Goal: Task Accomplishment & Management: Complete application form

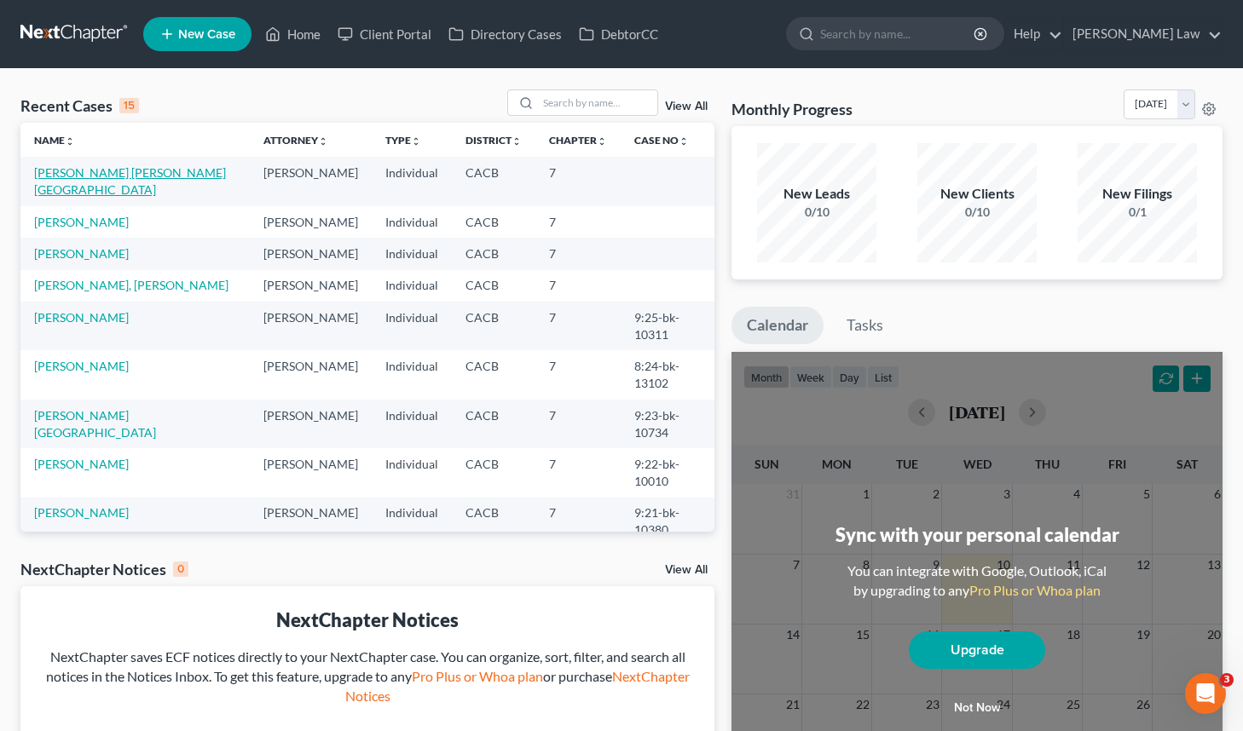
click at [180, 170] on link "[PERSON_NAME] [PERSON_NAME][GEOGRAPHIC_DATA]" at bounding box center [130, 181] width 192 height 32
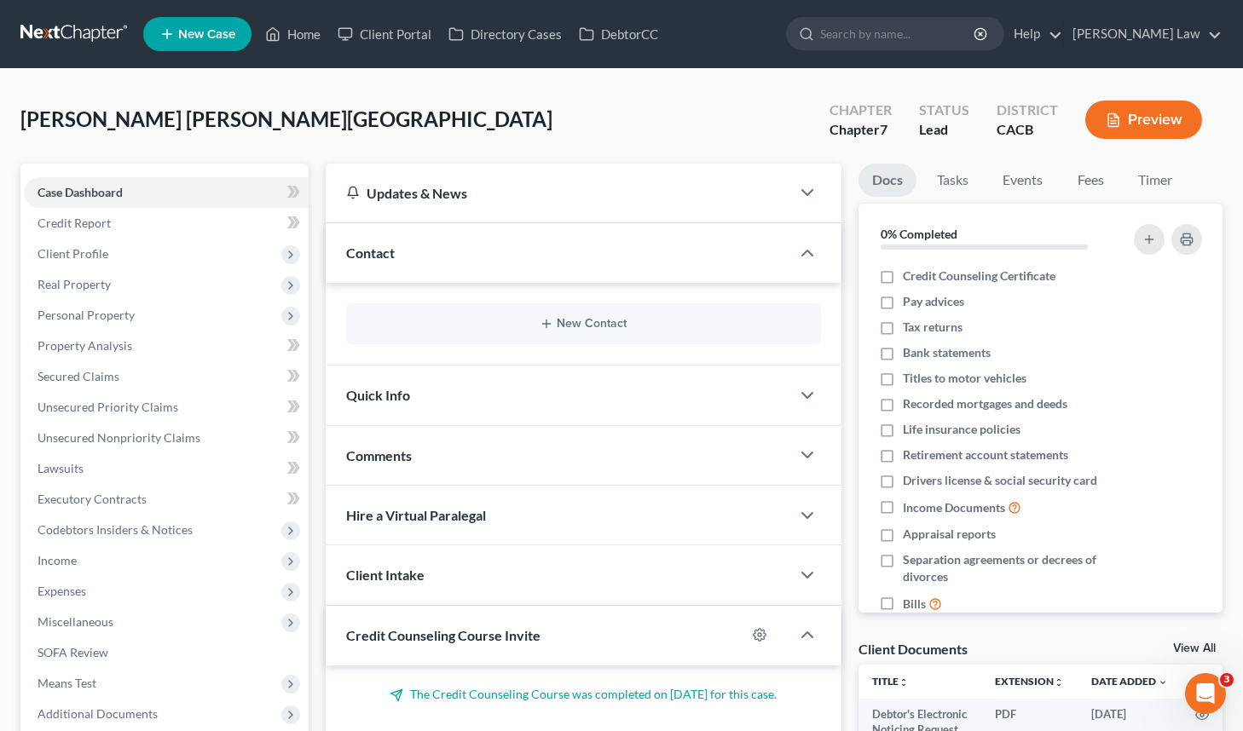
scroll to position [194, 0]
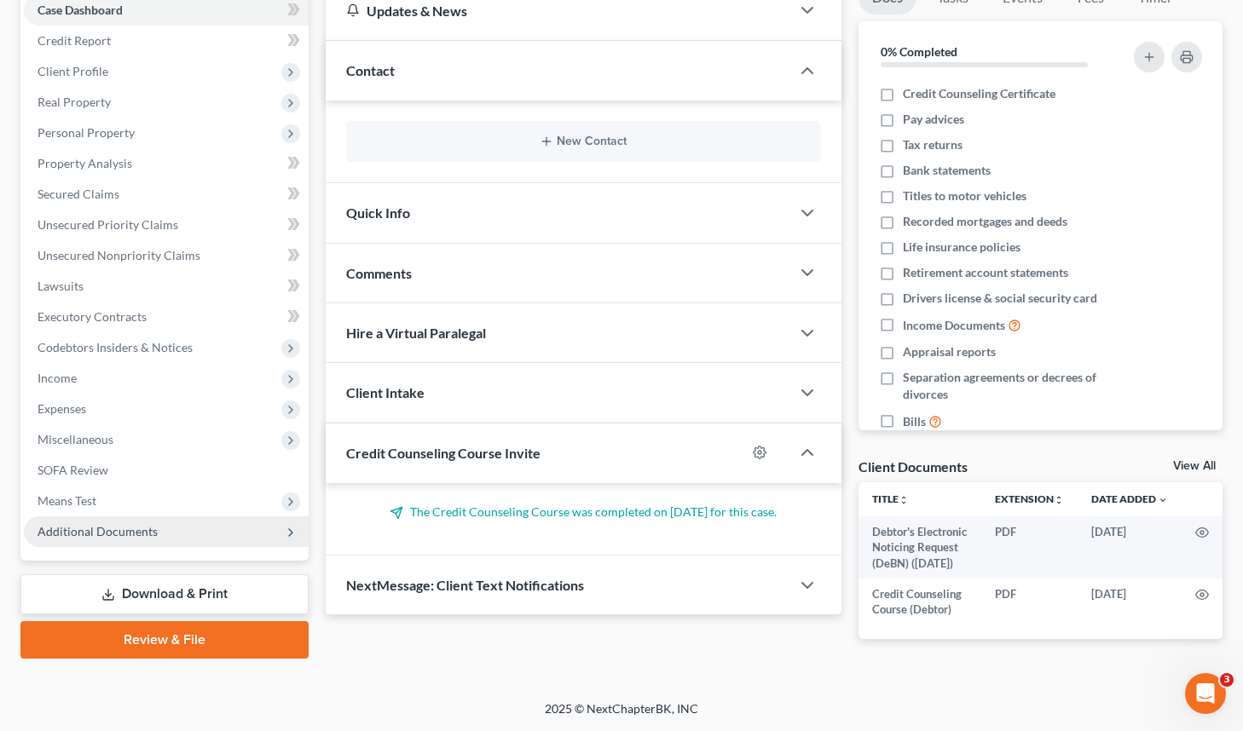
click at [118, 524] on span "Additional Documents" at bounding box center [98, 531] width 120 height 14
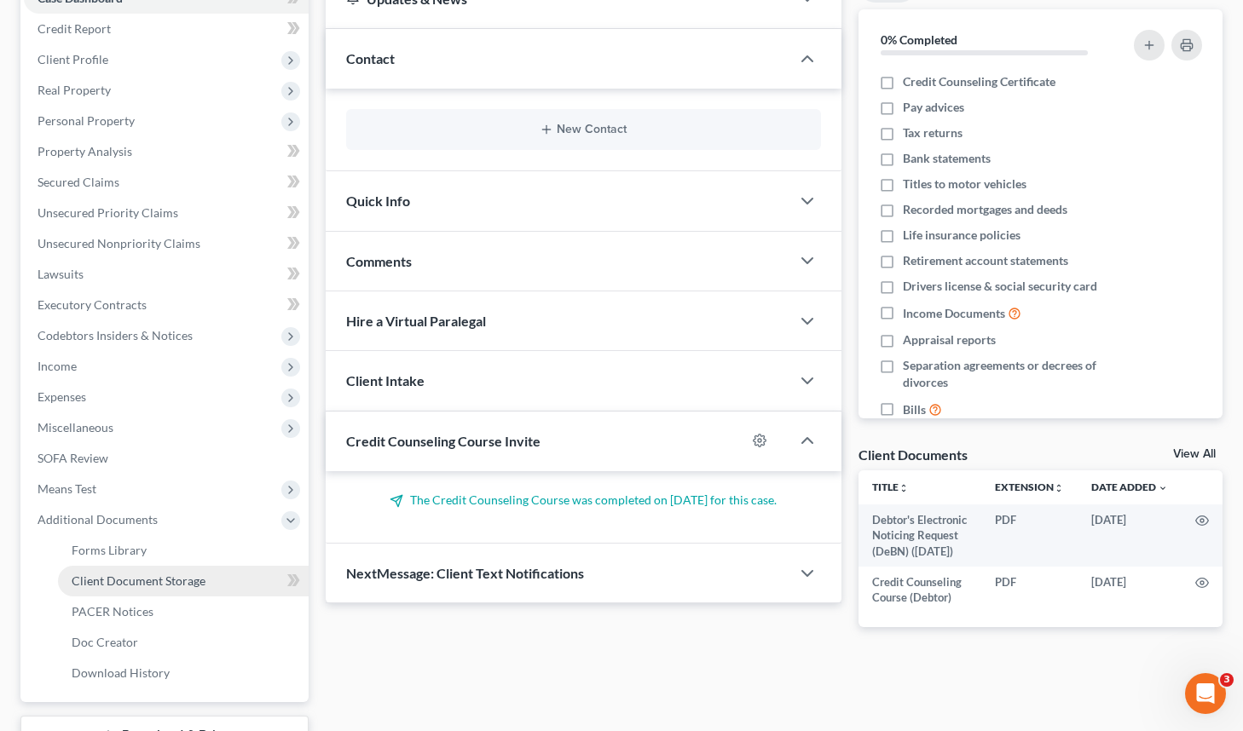
click at [175, 579] on span "Client Document Storage" at bounding box center [139, 581] width 134 height 14
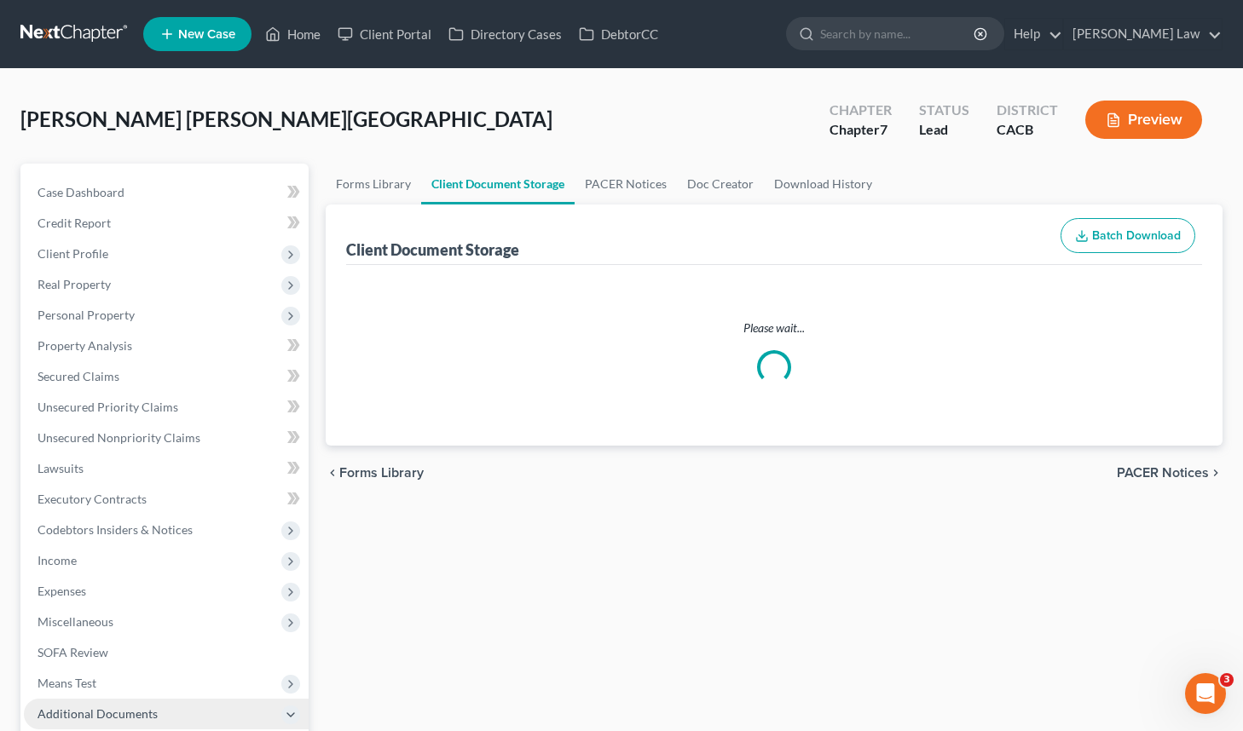
select select "10"
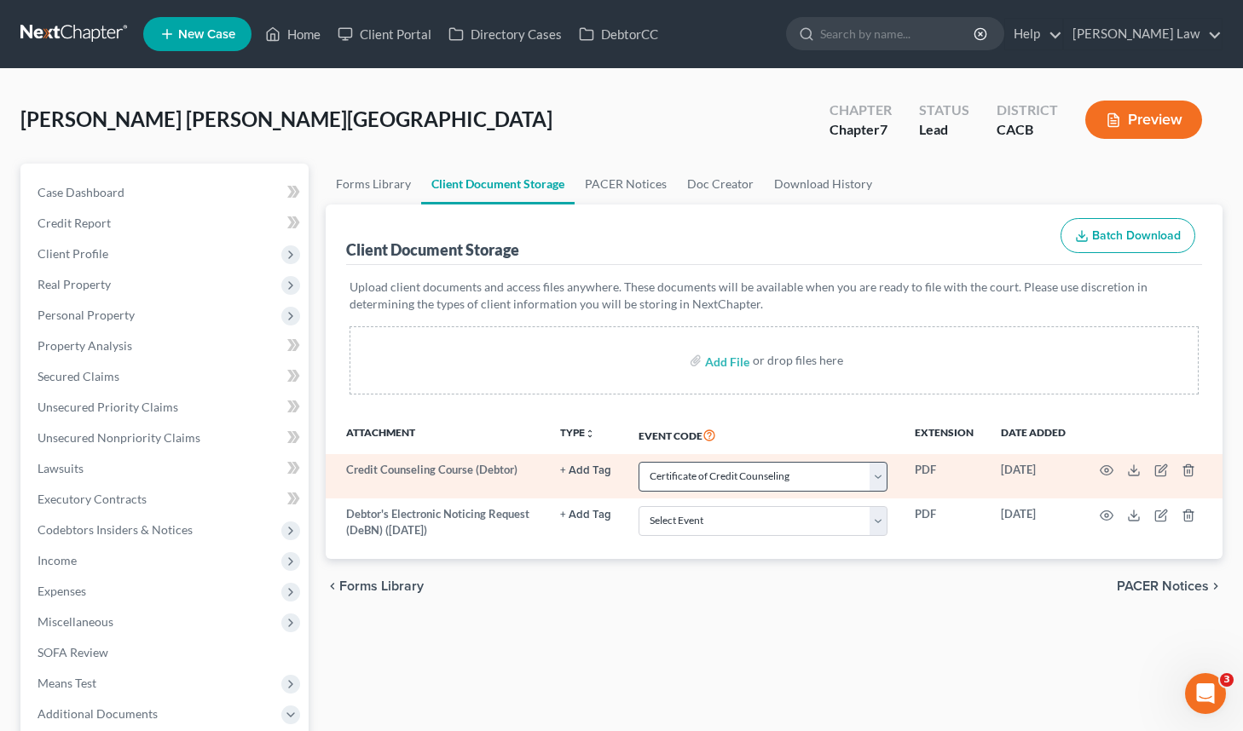
scroll to position [154, 0]
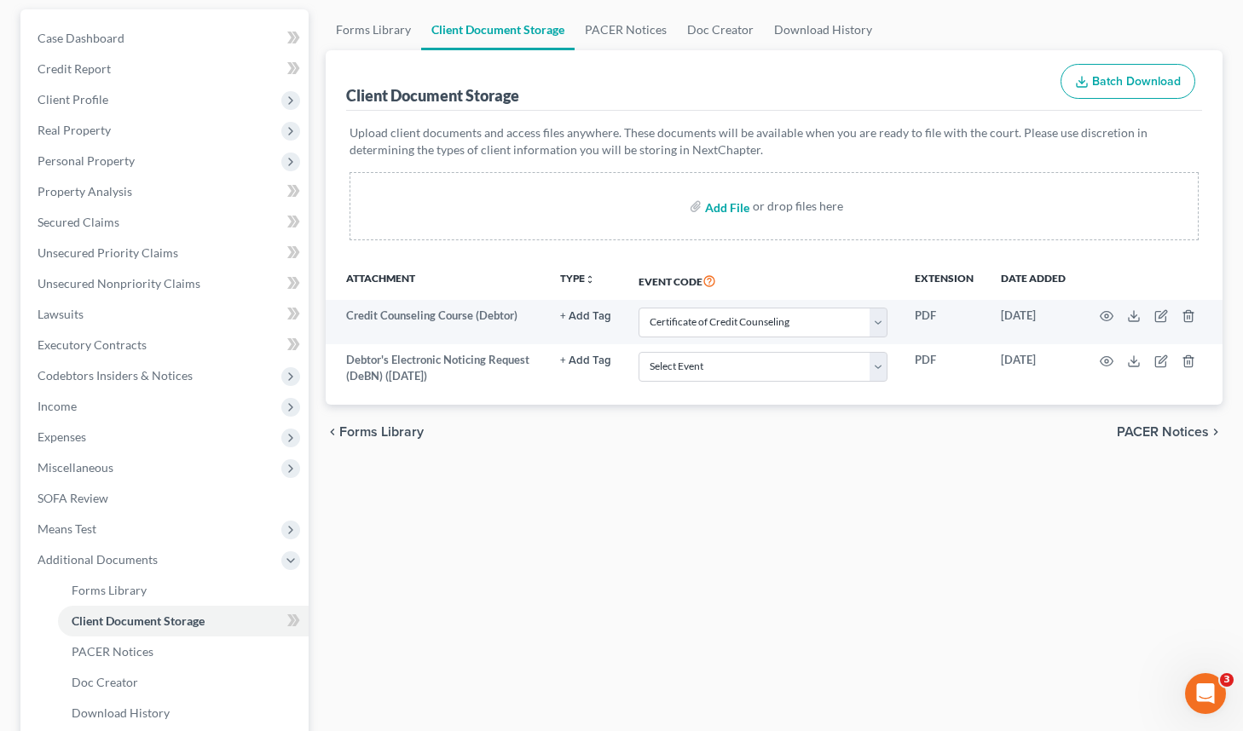
click at [725, 202] on input "file" at bounding box center [725, 206] width 41 height 31
type input "C:\fakepath\attorney sig page01274920250910142755.pdf"
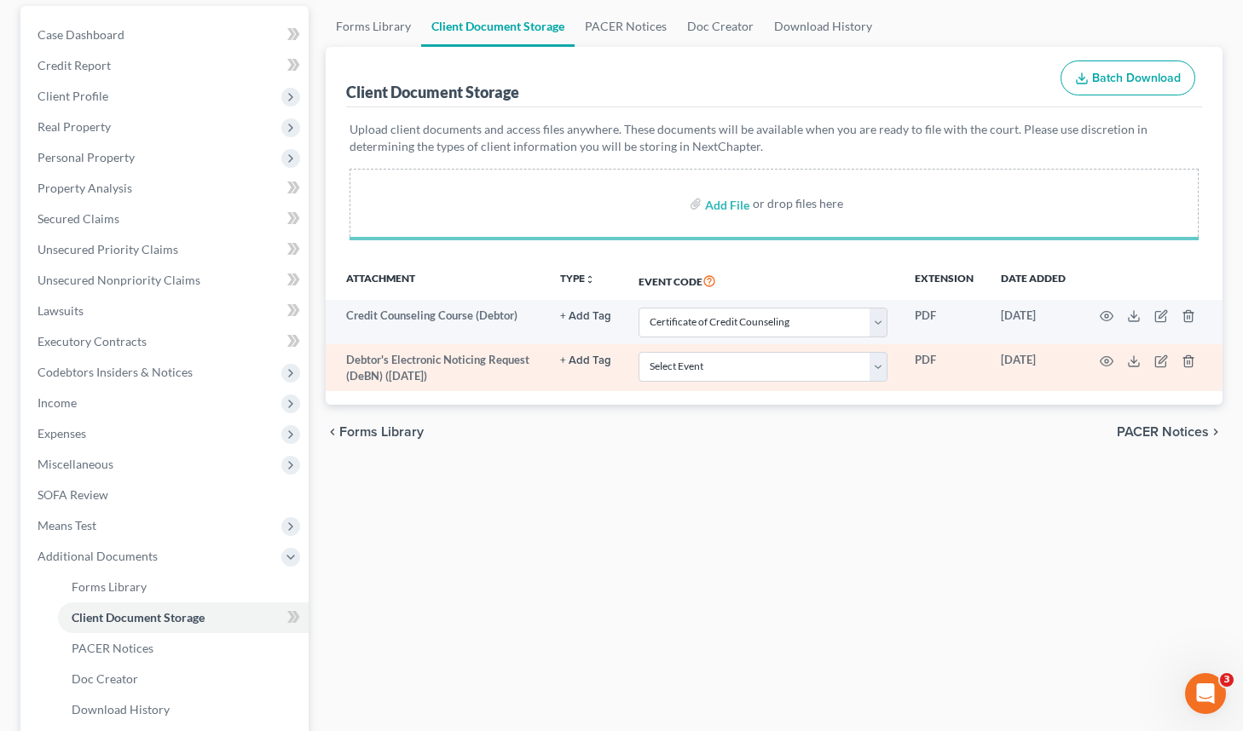
select select "10"
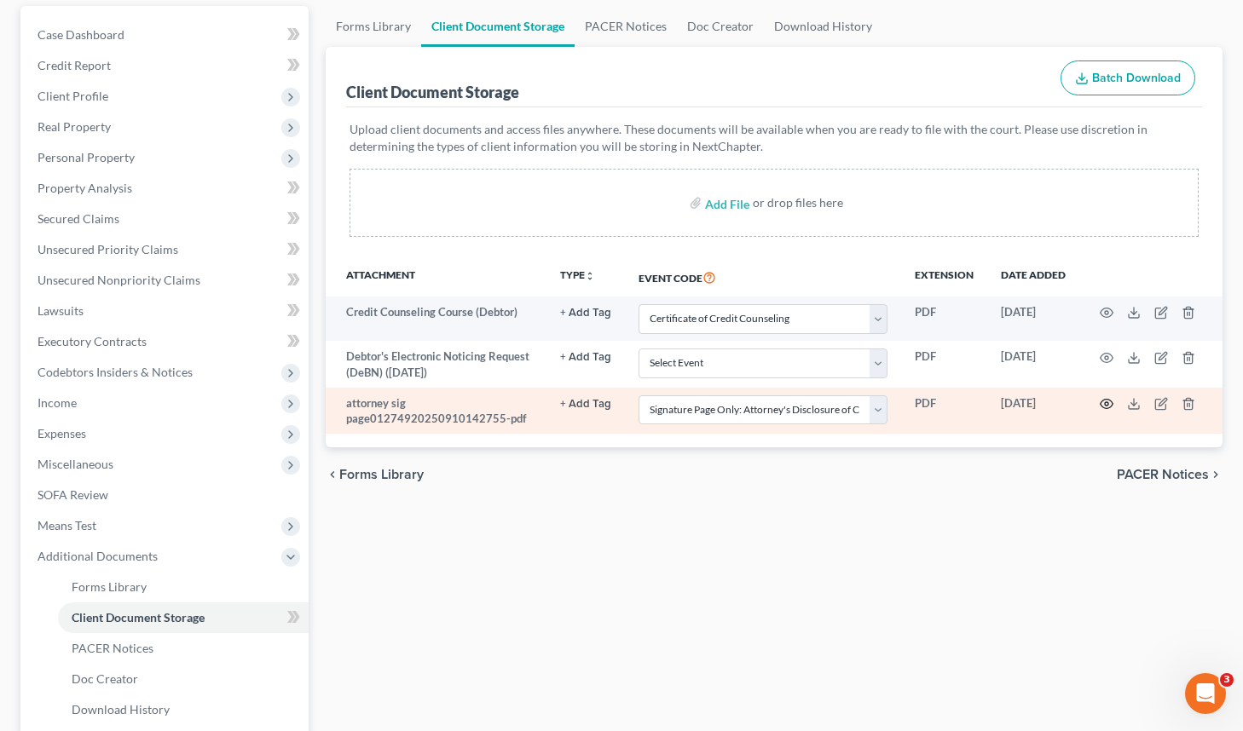
click at [1107, 403] on icon "button" at bounding box center [1107, 404] width 14 height 14
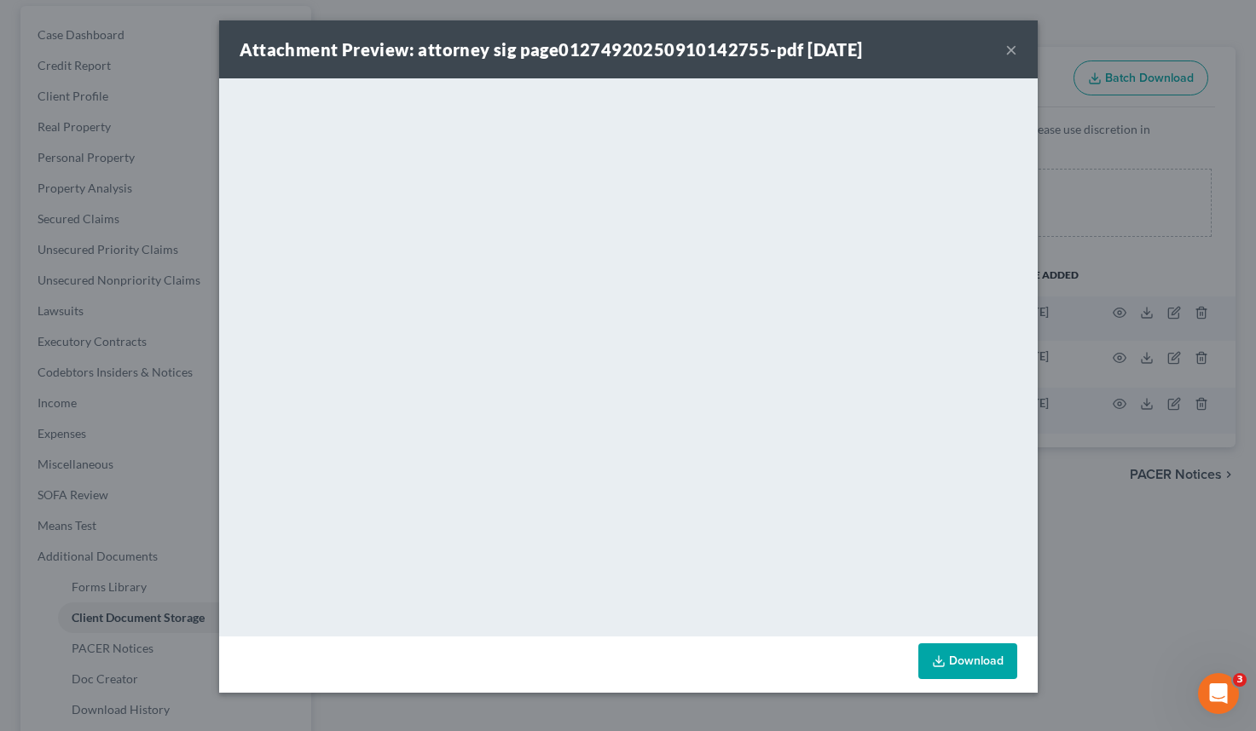
click at [1137, 481] on div "Attachment Preview: attorney sig page01274920250910142755-pdf [DATE] × <object …" at bounding box center [628, 365] width 1256 height 731
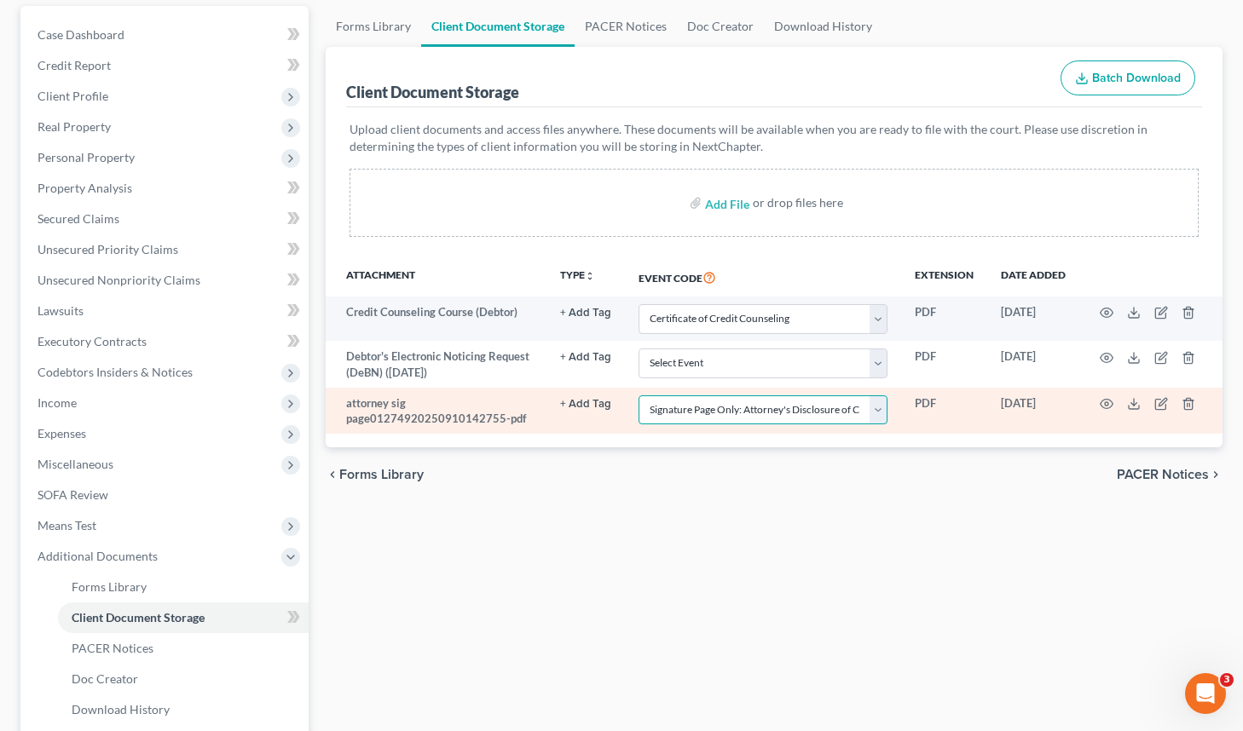
select select "61"
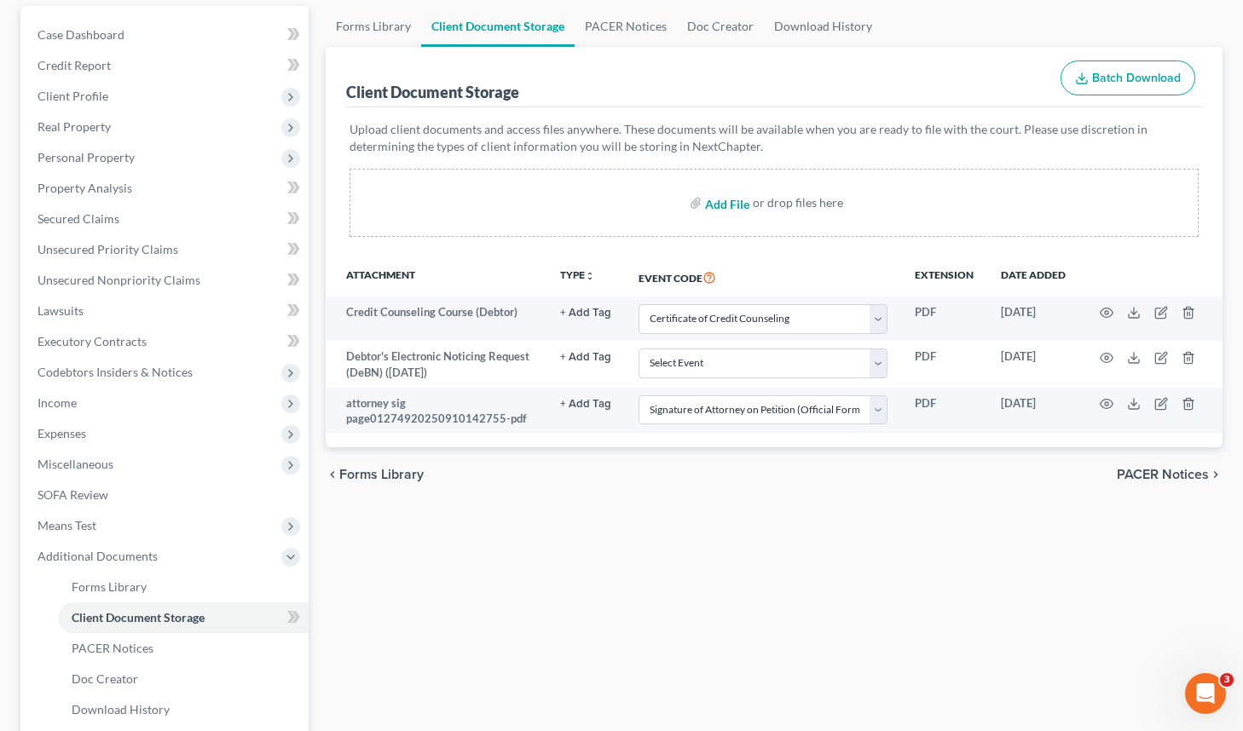
click at [723, 199] on input "file" at bounding box center [725, 203] width 41 height 31
type input "C:\fakepath\debtors attorneys disclosure01275920250910143324.pdf"
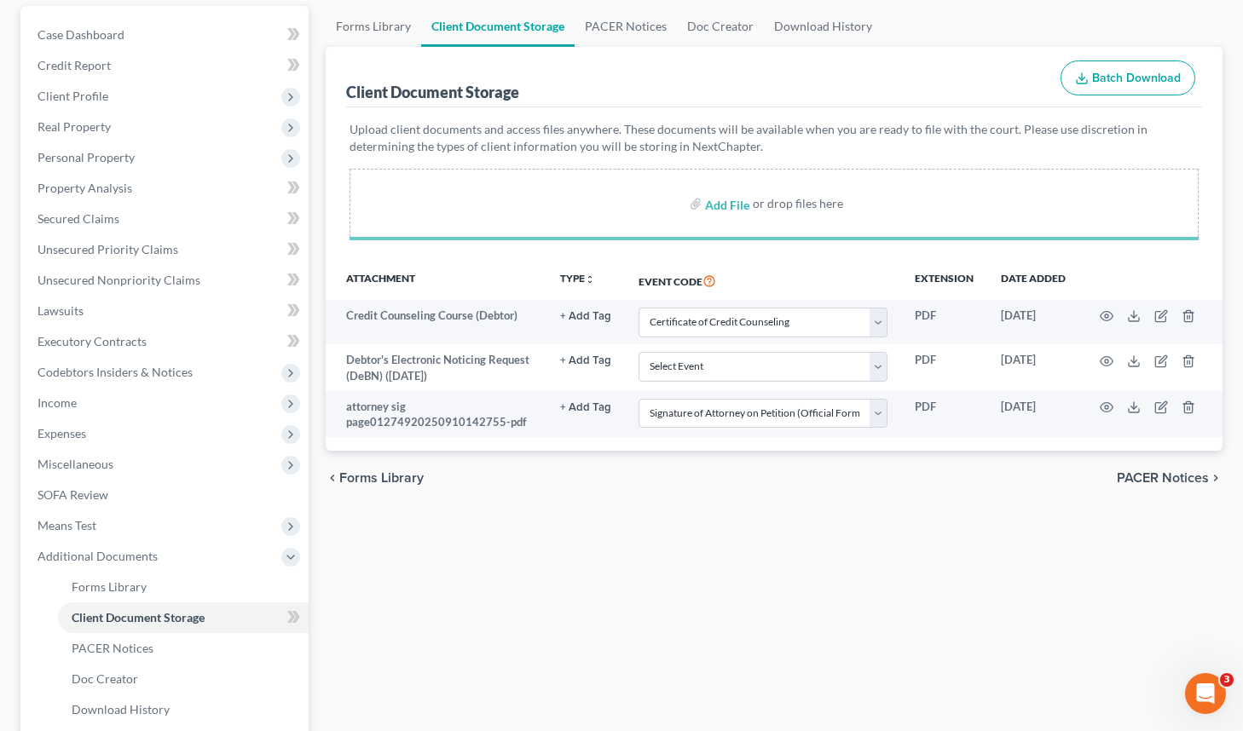
select select "10"
select select "61"
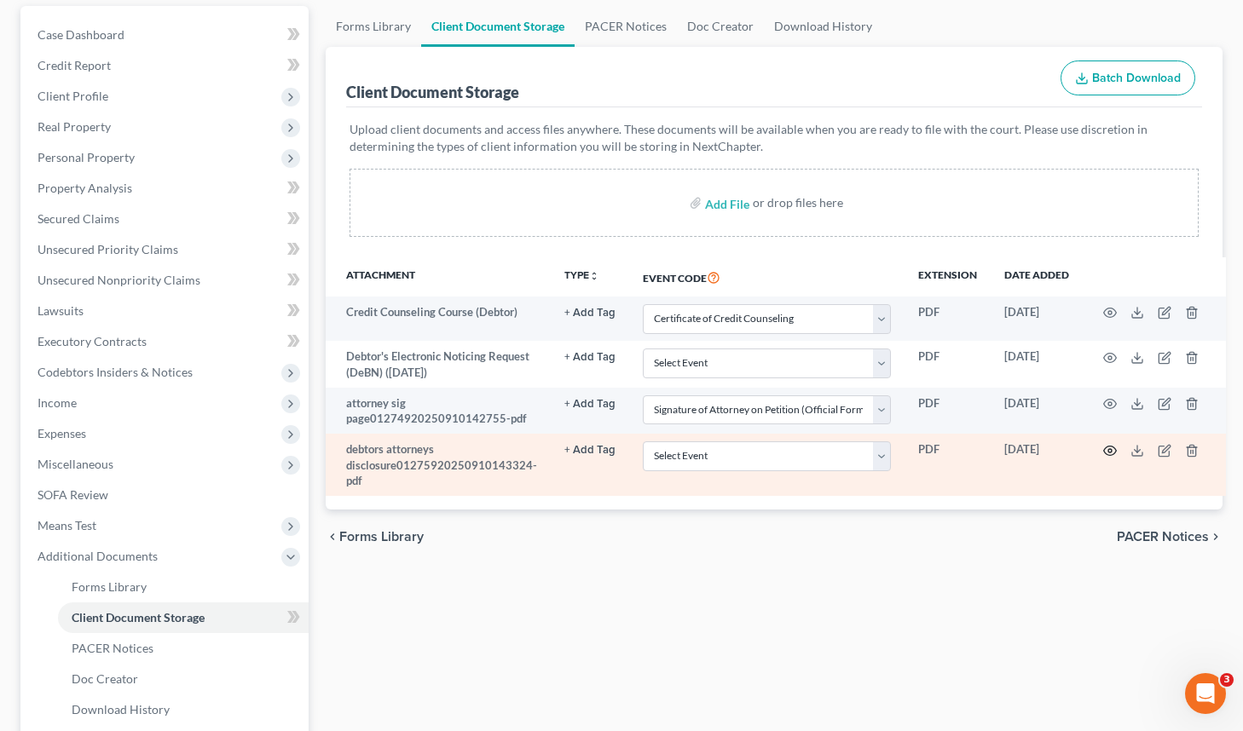
click at [1107, 445] on icon "button" at bounding box center [1110, 451] width 14 height 14
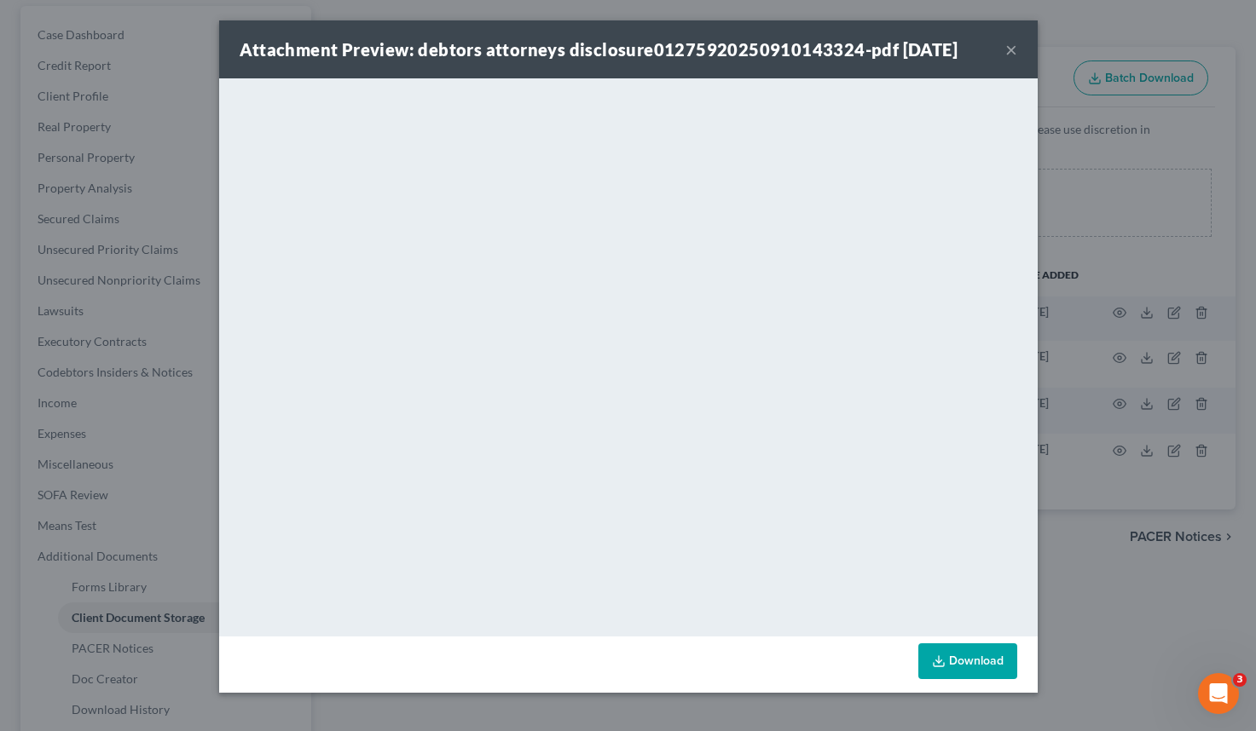
click at [1009, 44] on button "×" at bounding box center [1011, 49] width 12 height 20
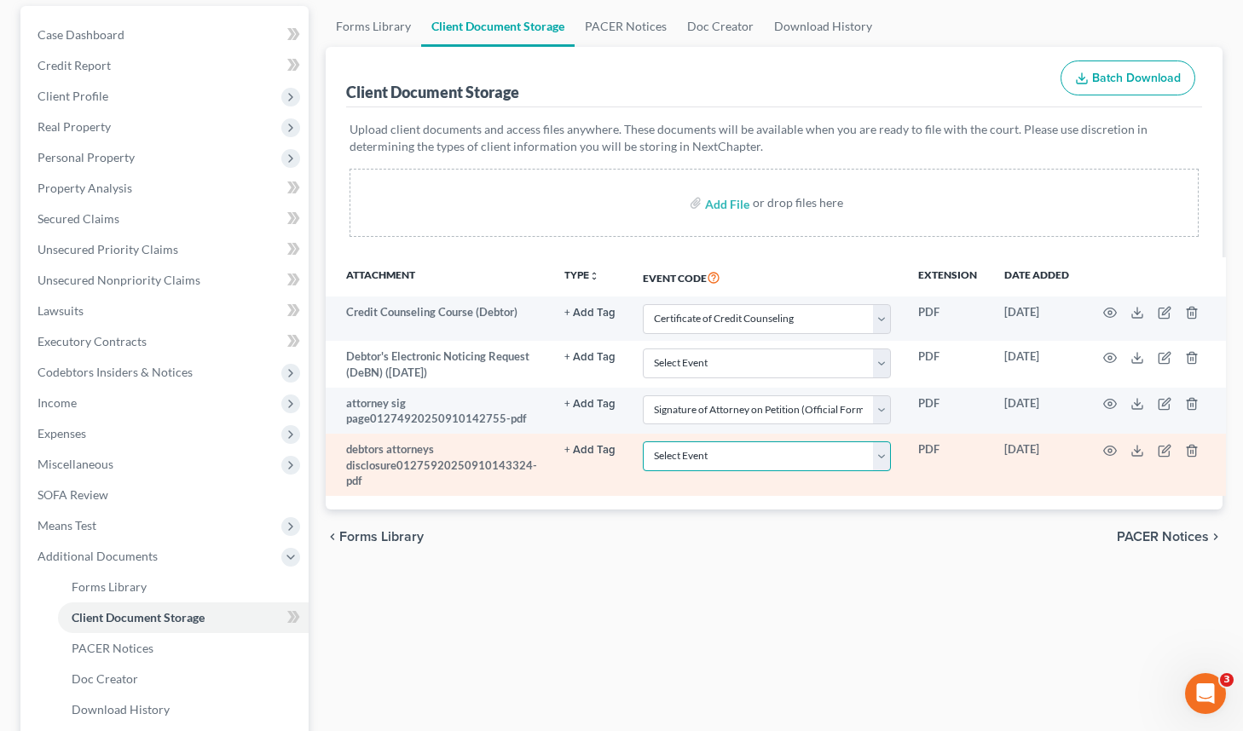
select select "7"
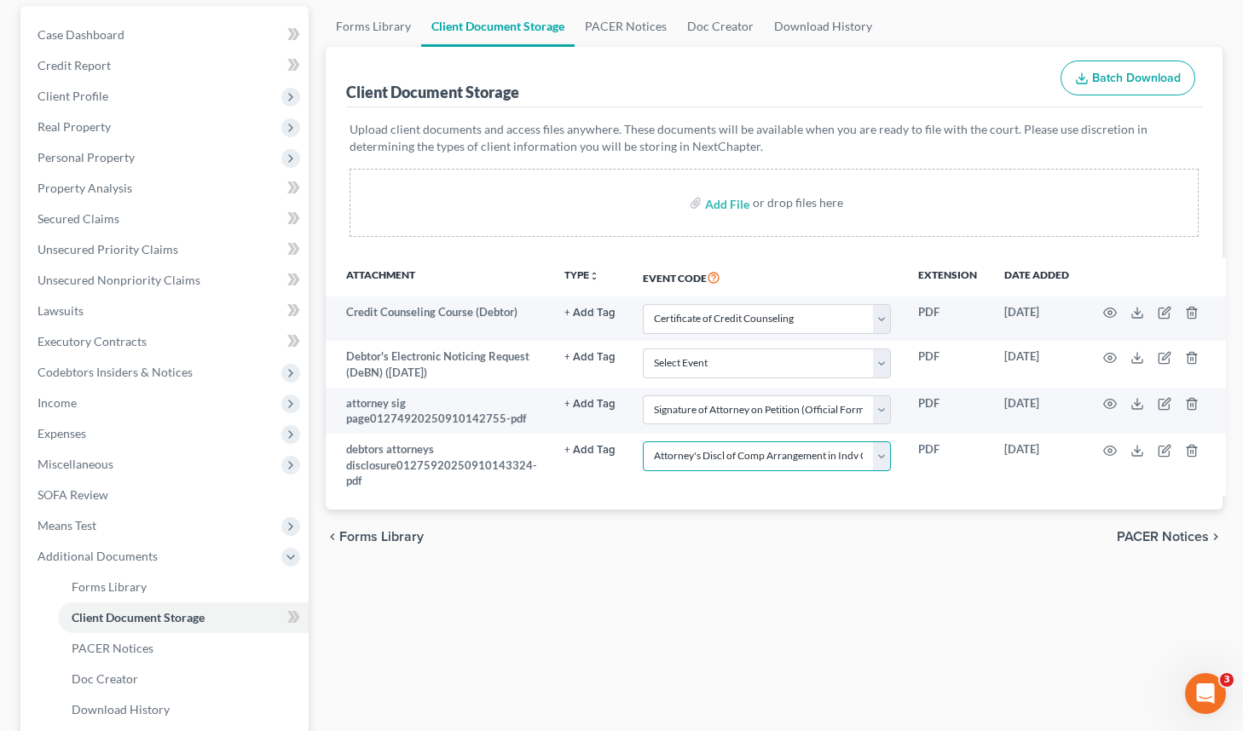
scroll to position [161, 0]
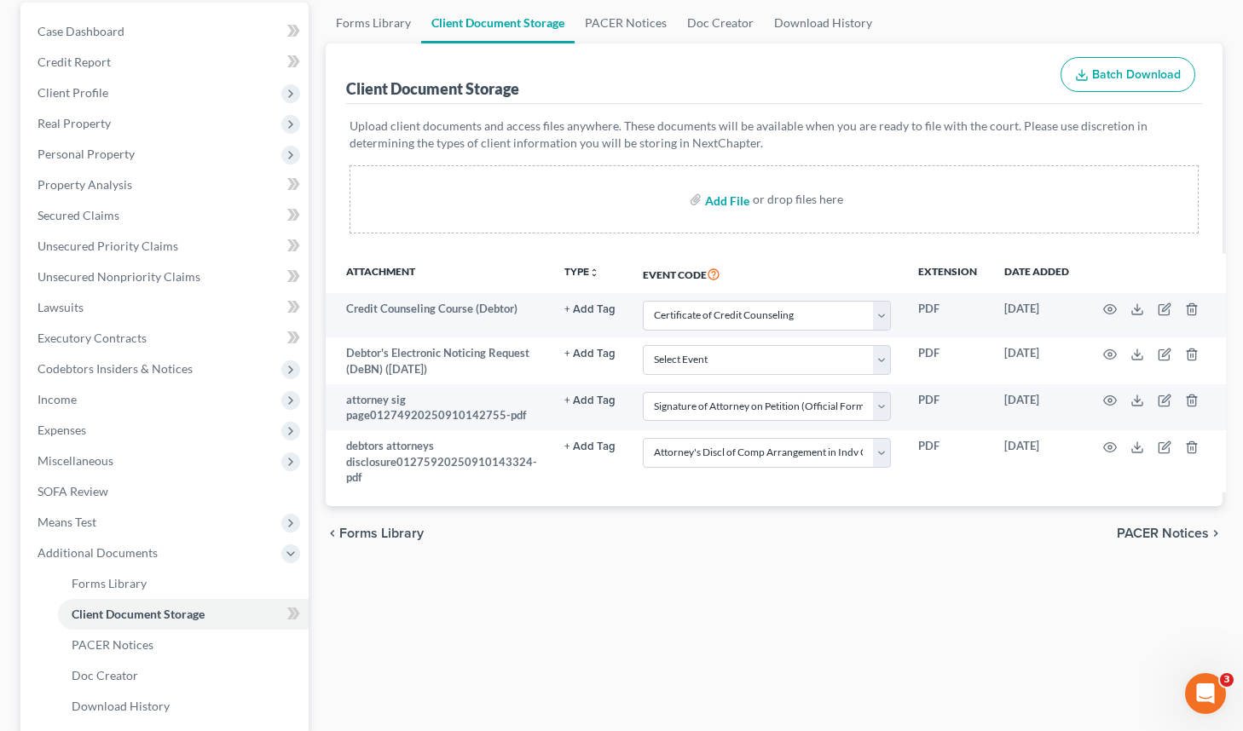
click at [742, 201] on input "file" at bounding box center [725, 199] width 41 height 31
type input "C:\fakepath\debtors dec01276020250910143424.pdf"
select select "10"
select select "61"
select select "7"
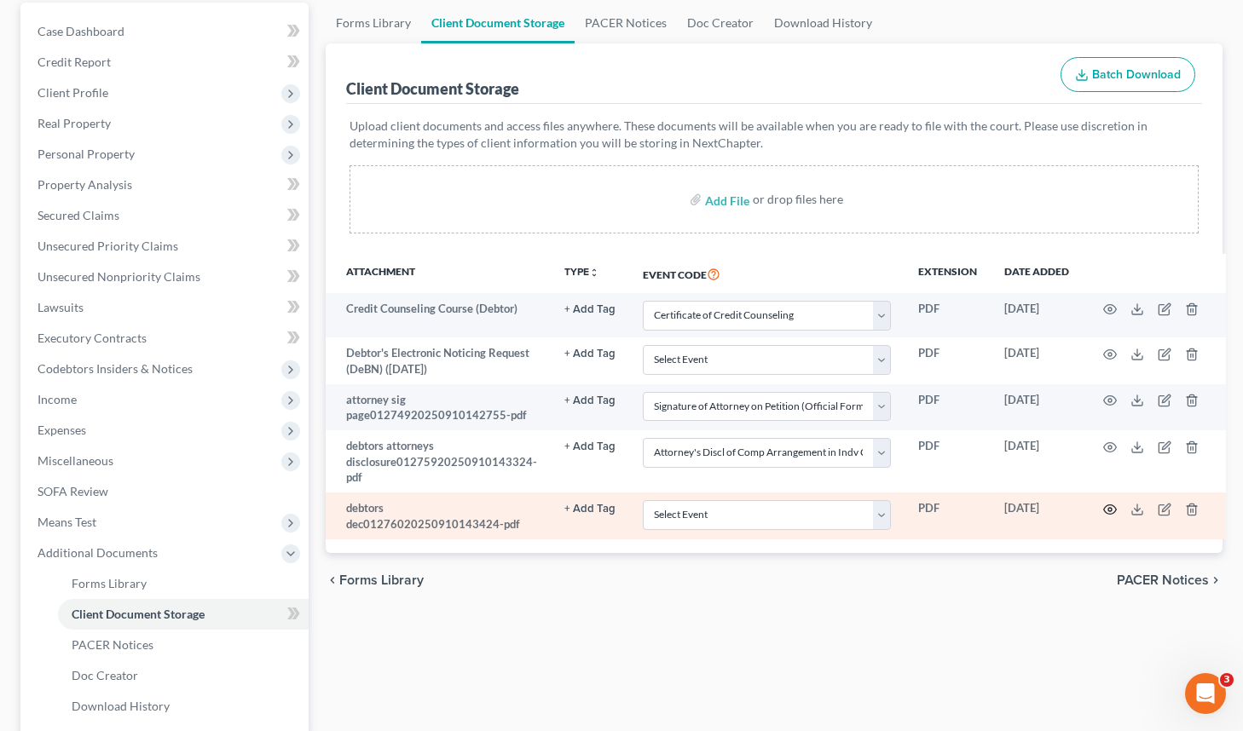
click at [1111, 506] on icon "button" at bounding box center [1110, 510] width 14 height 14
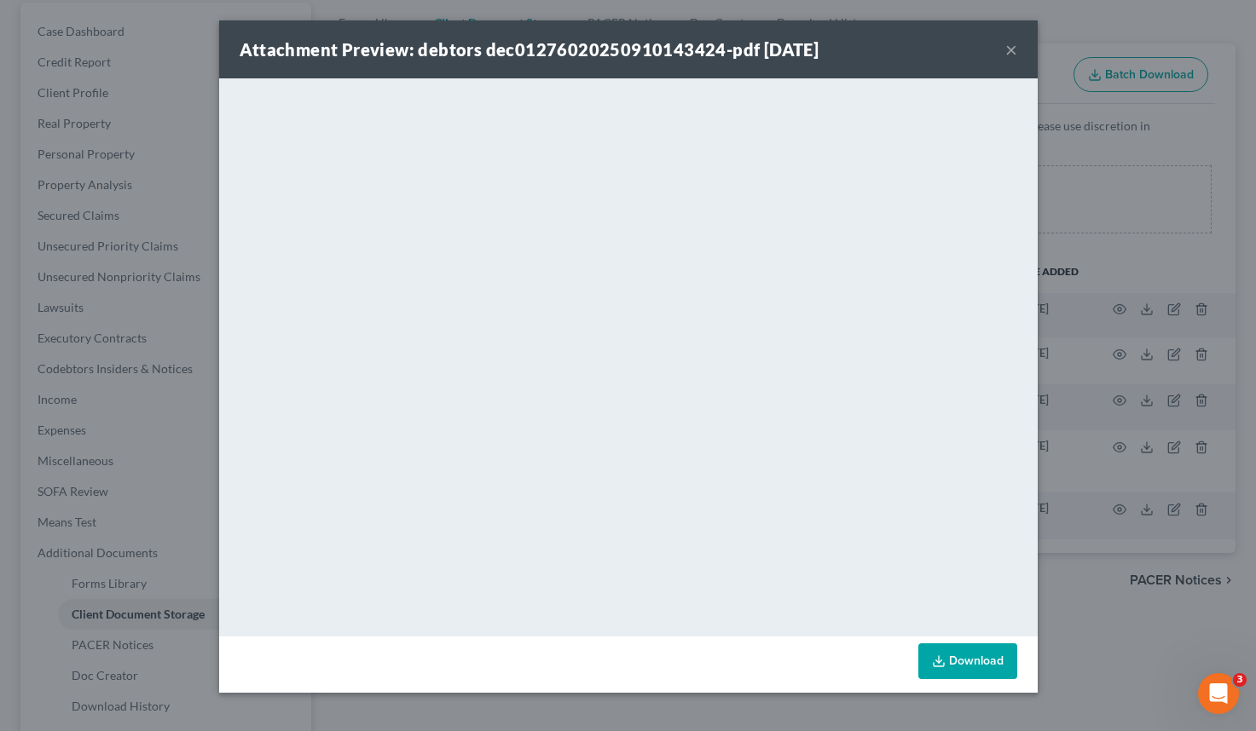
click at [1017, 50] on div "Attachment Preview: debtors dec01276020250910143424-pdf [DATE] ×" at bounding box center [628, 49] width 818 height 58
click at [1014, 51] on button "×" at bounding box center [1011, 49] width 12 height 20
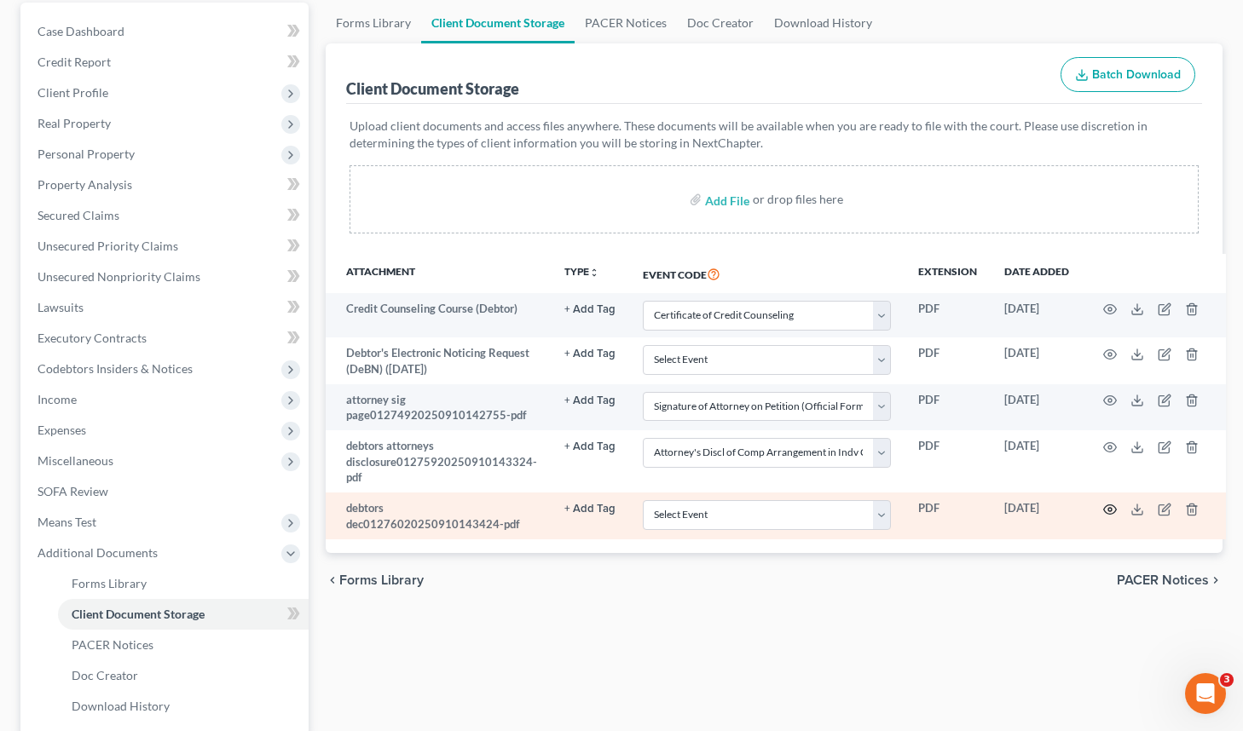
click at [1103, 503] on icon "button" at bounding box center [1110, 510] width 14 height 14
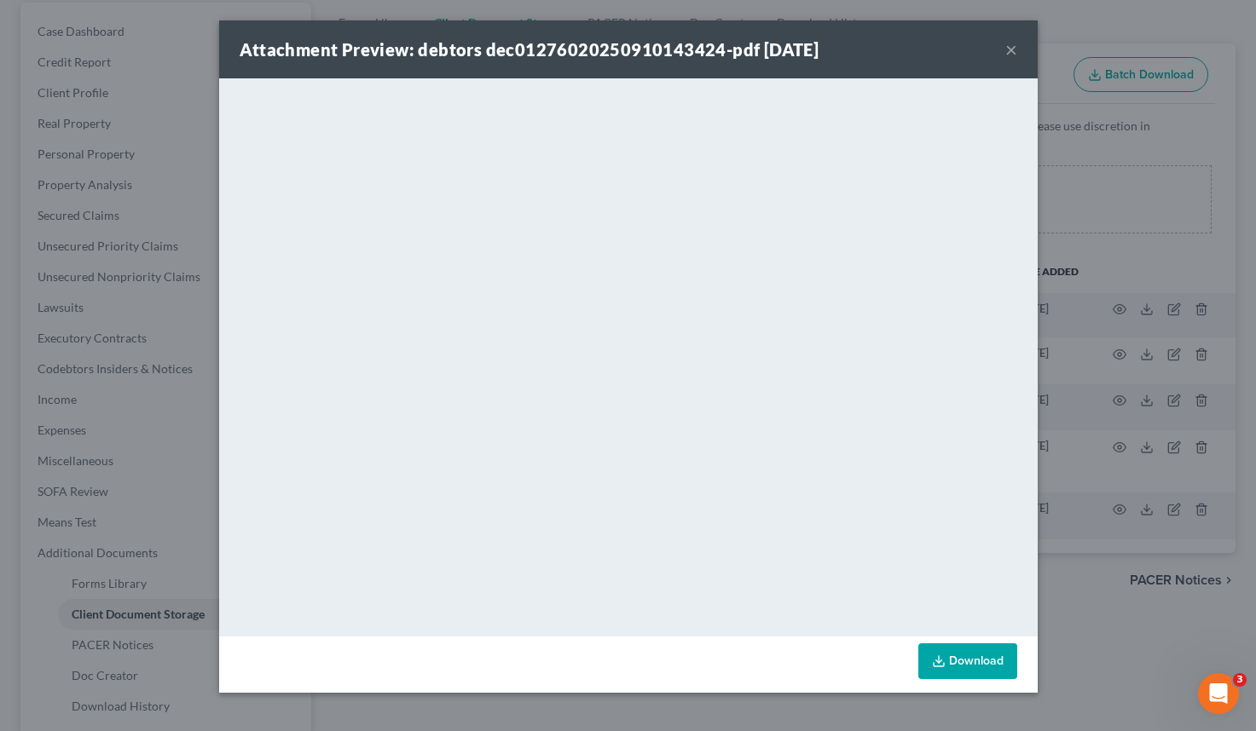
click at [1014, 49] on button "×" at bounding box center [1011, 49] width 12 height 20
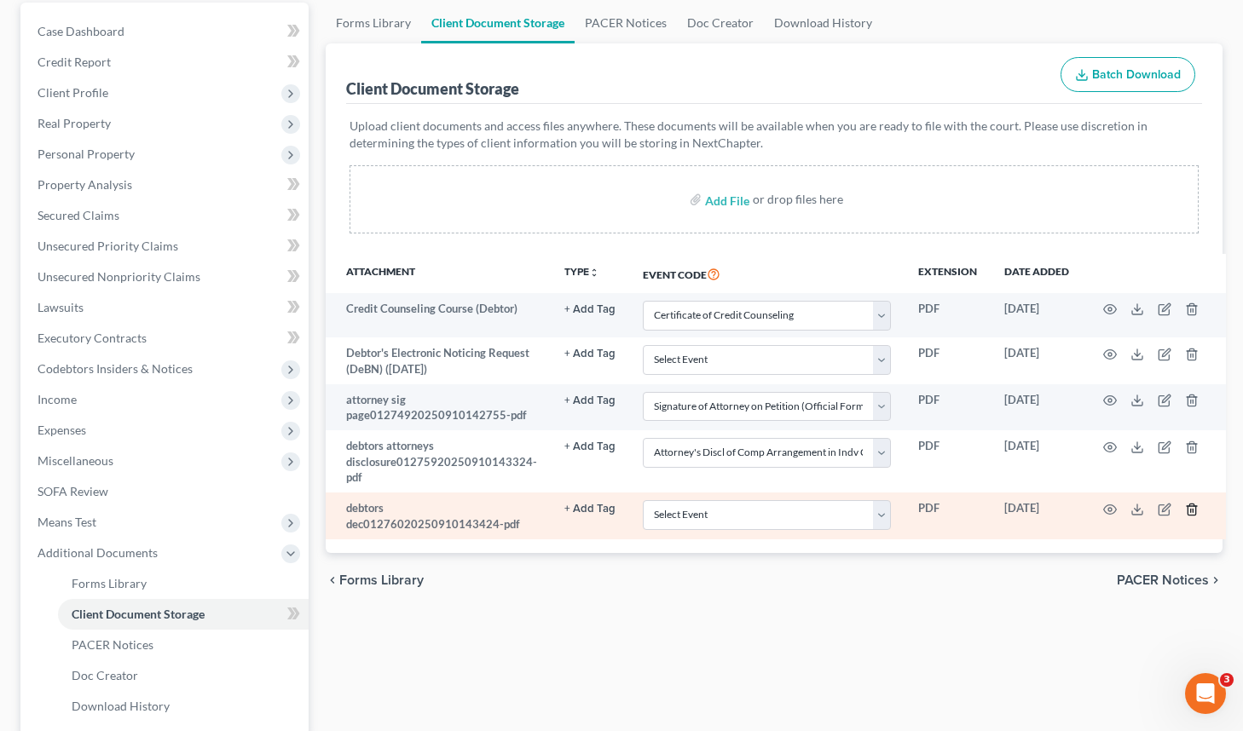
click at [1193, 509] on line "button" at bounding box center [1193, 510] width 0 height 3
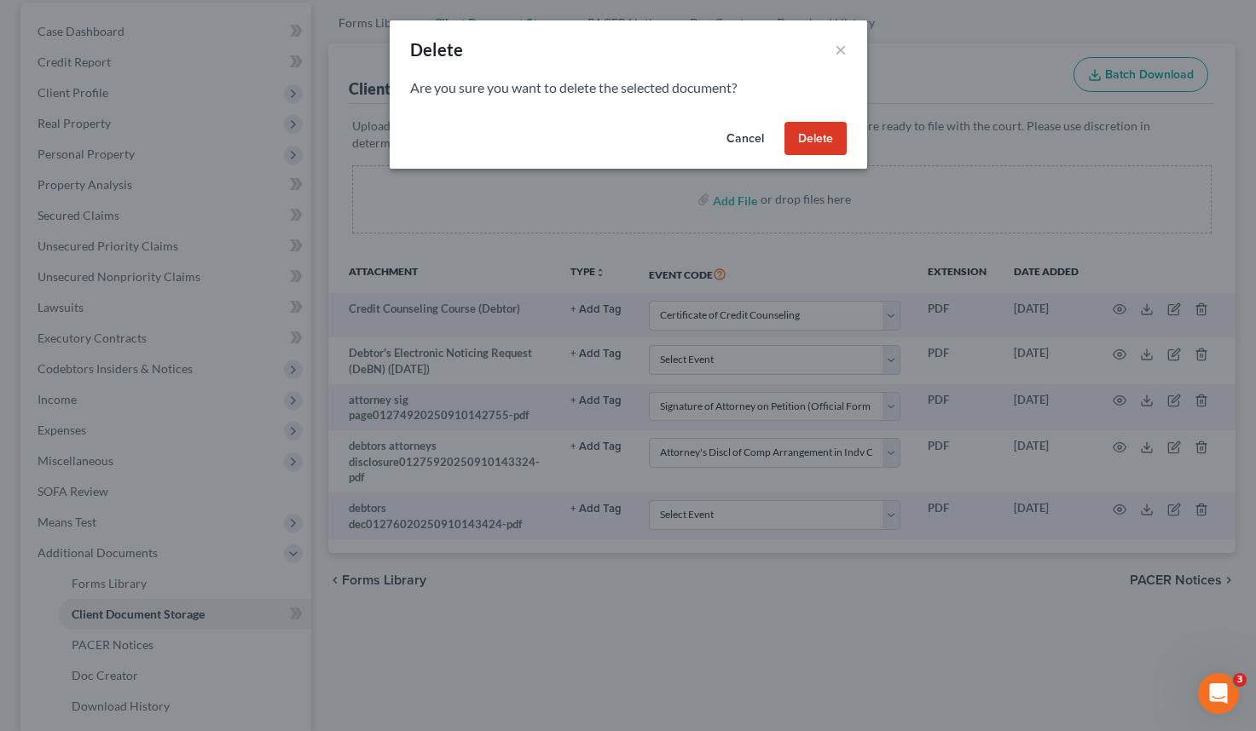
click at [820, 140] on button "Delete" at bounding box center [815, 139] width 62 height 34
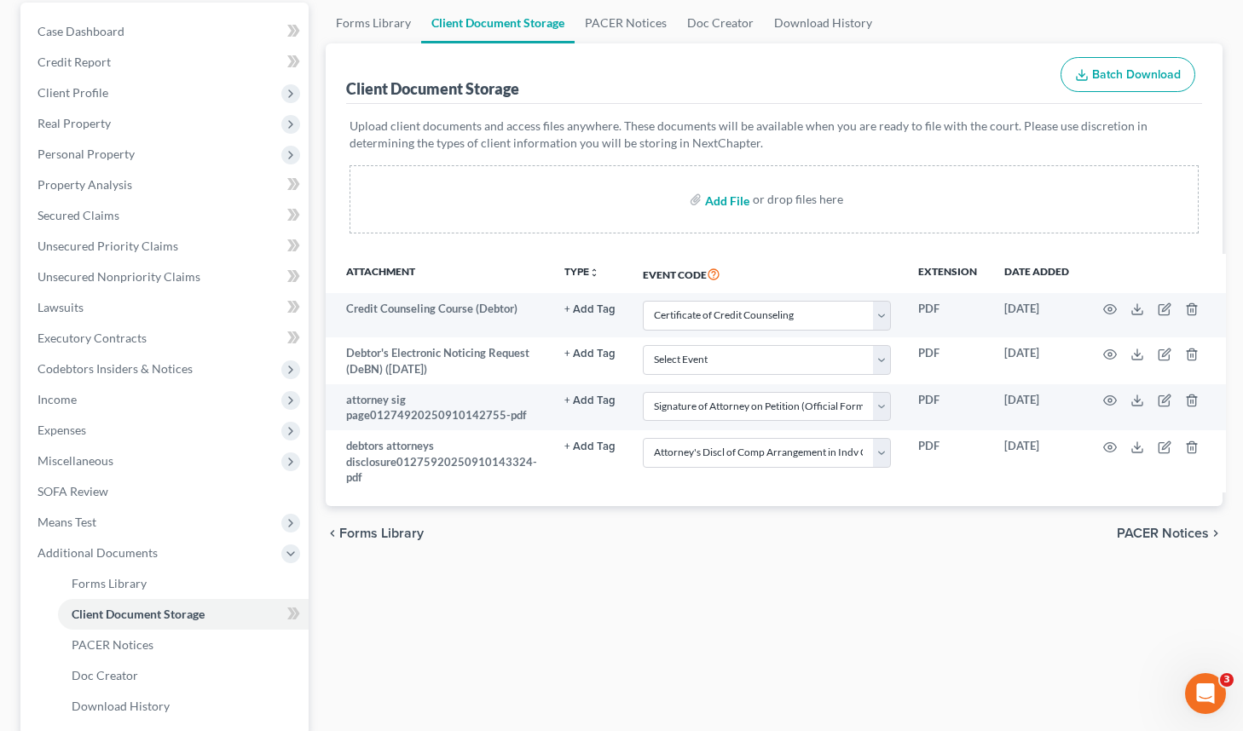
click at [734, 205] on input "file" at bounding box center [725, 199] width 41 height 31
type input "C:\fakepath\debtors electronic notice01275820250910143255.pdf"
select select "10"
select select "61"
select select "7"
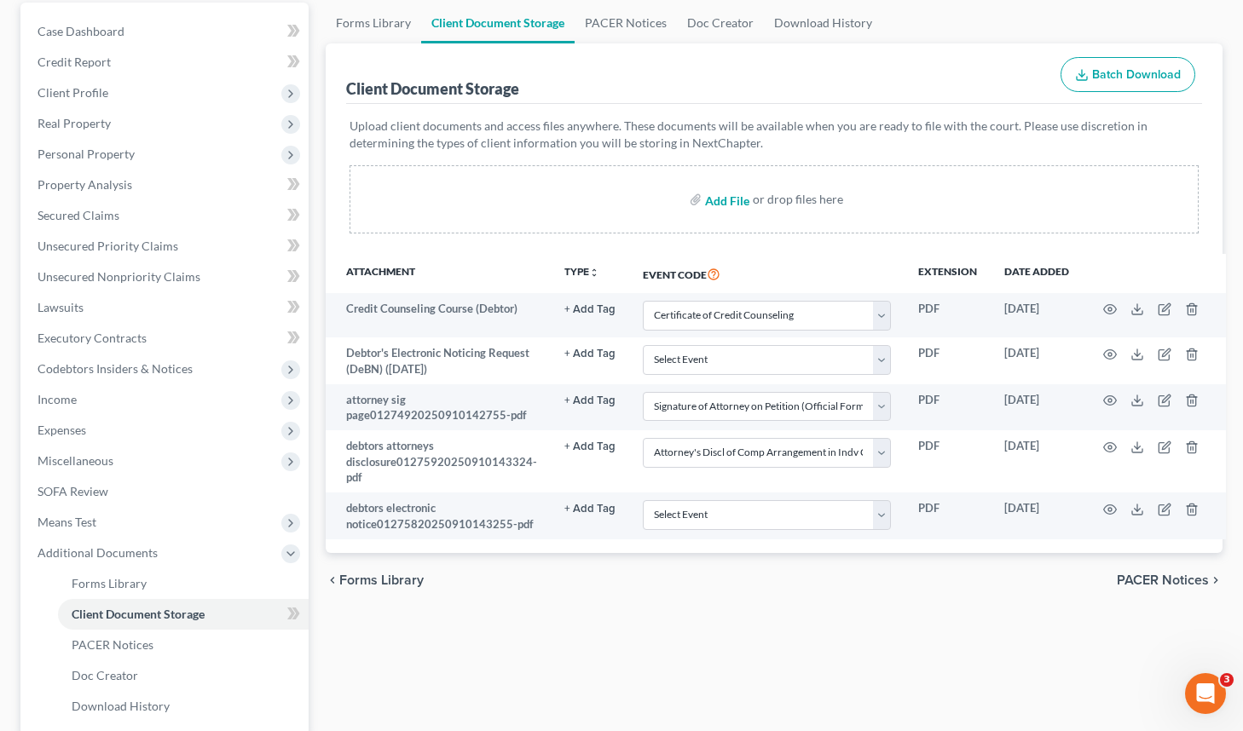
click at [725, 197] on input "file" at bounding box center [725, 199] width 41 height 31
type input "C:\fakepath\declaration of individuwl01275720250910143224.pdf"
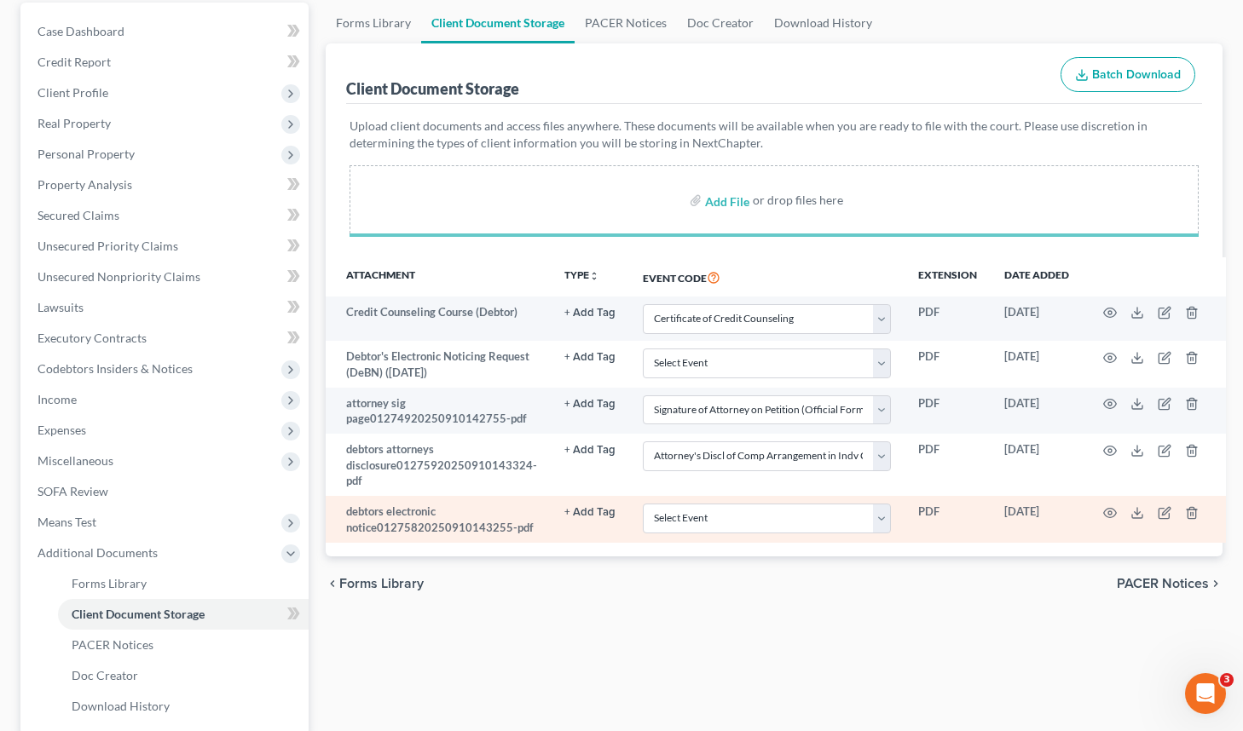
select select "10"
select select "61"
select select "7"
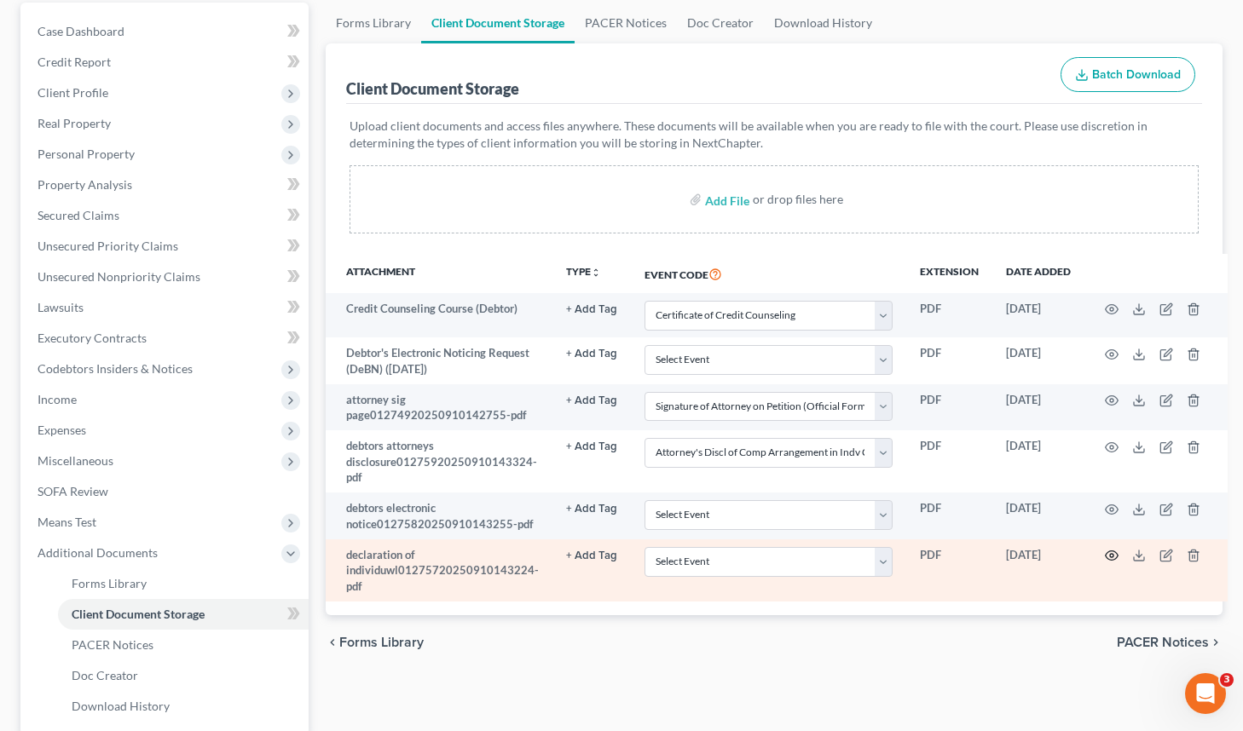
click at [1107, 551] on icon "button" at bounding box center [1112, 556] width 14 height 14
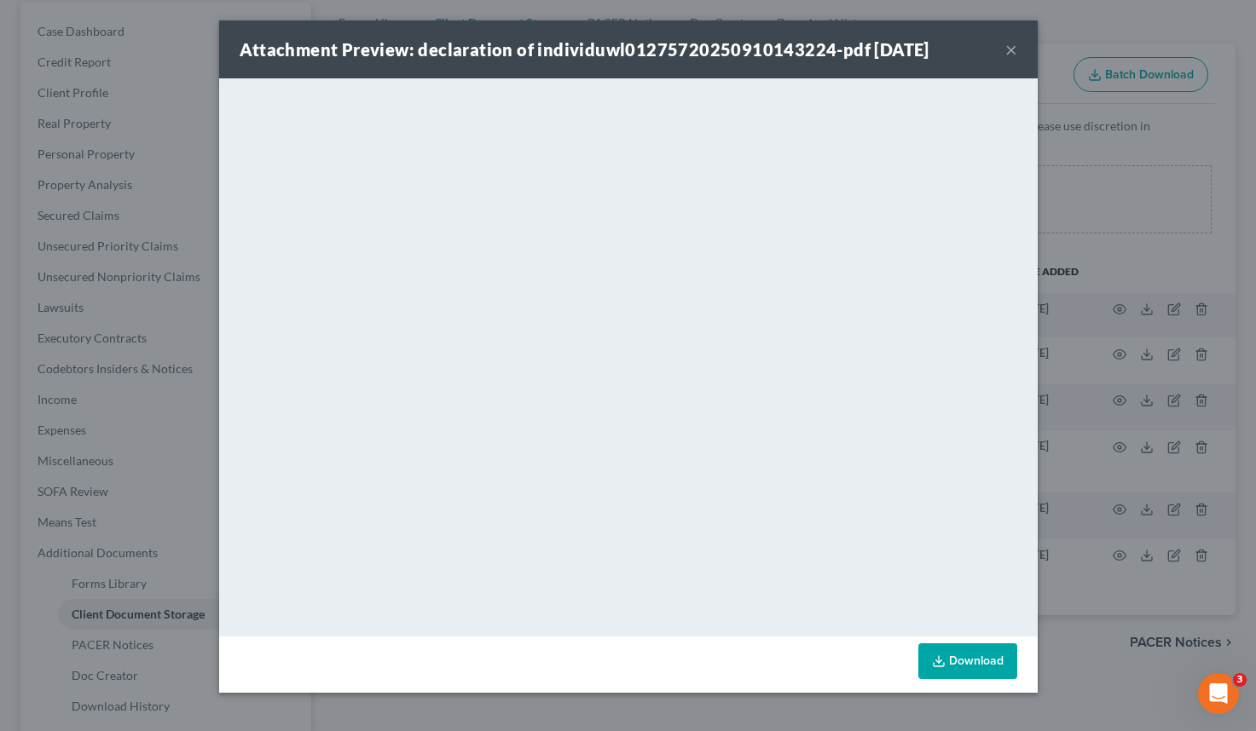
click at [1008, 55] on button "×" at bounding box center [1011, 49] width 12 height 20
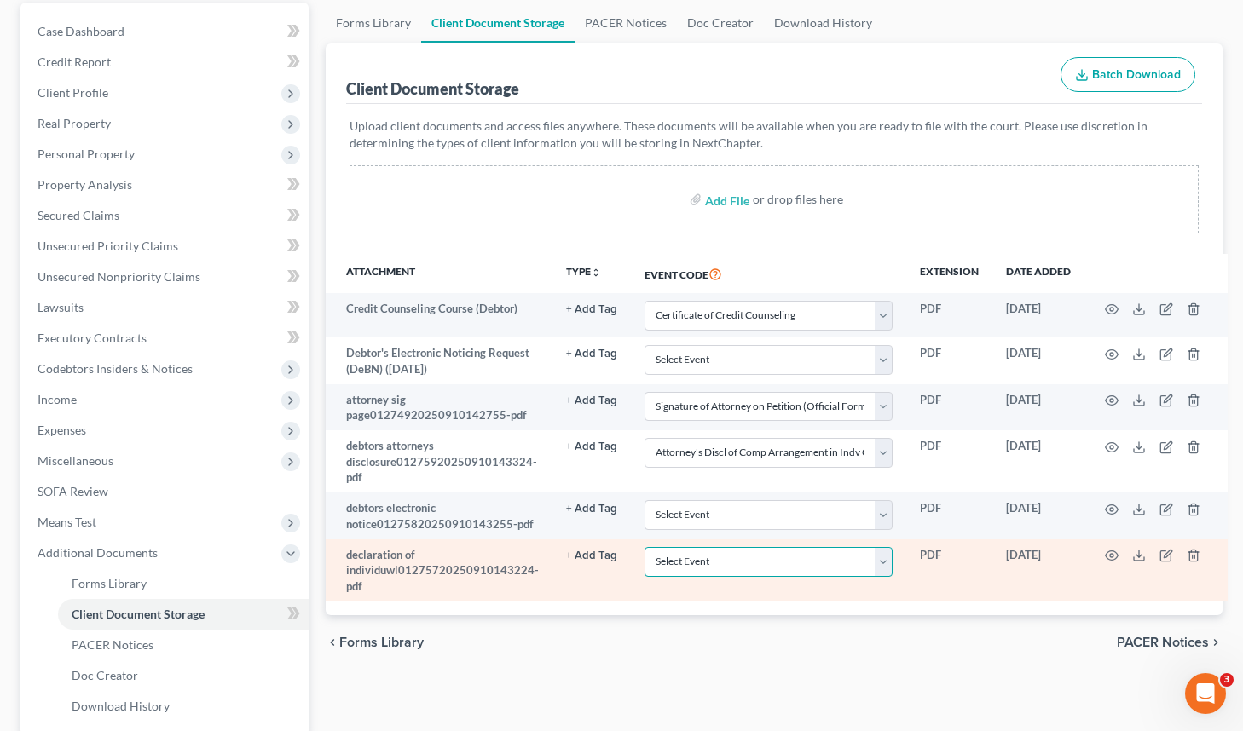
select select "56"
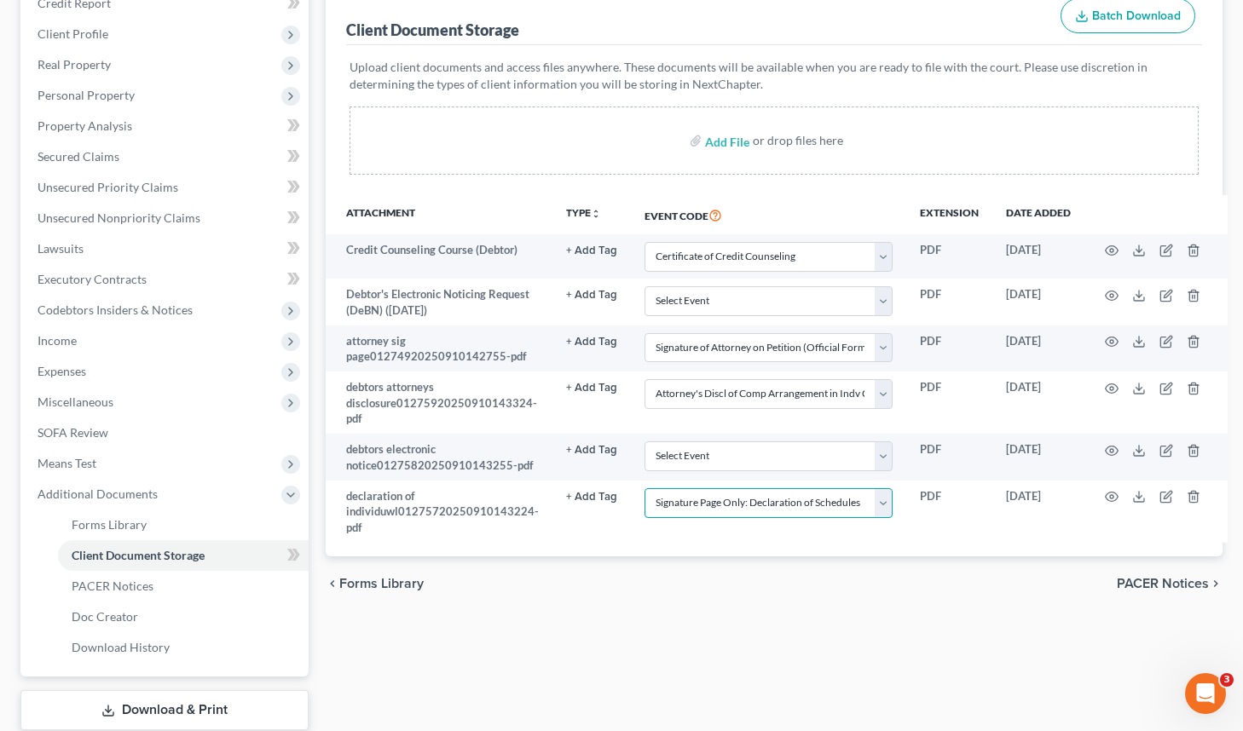
scroll to position [155, 0]
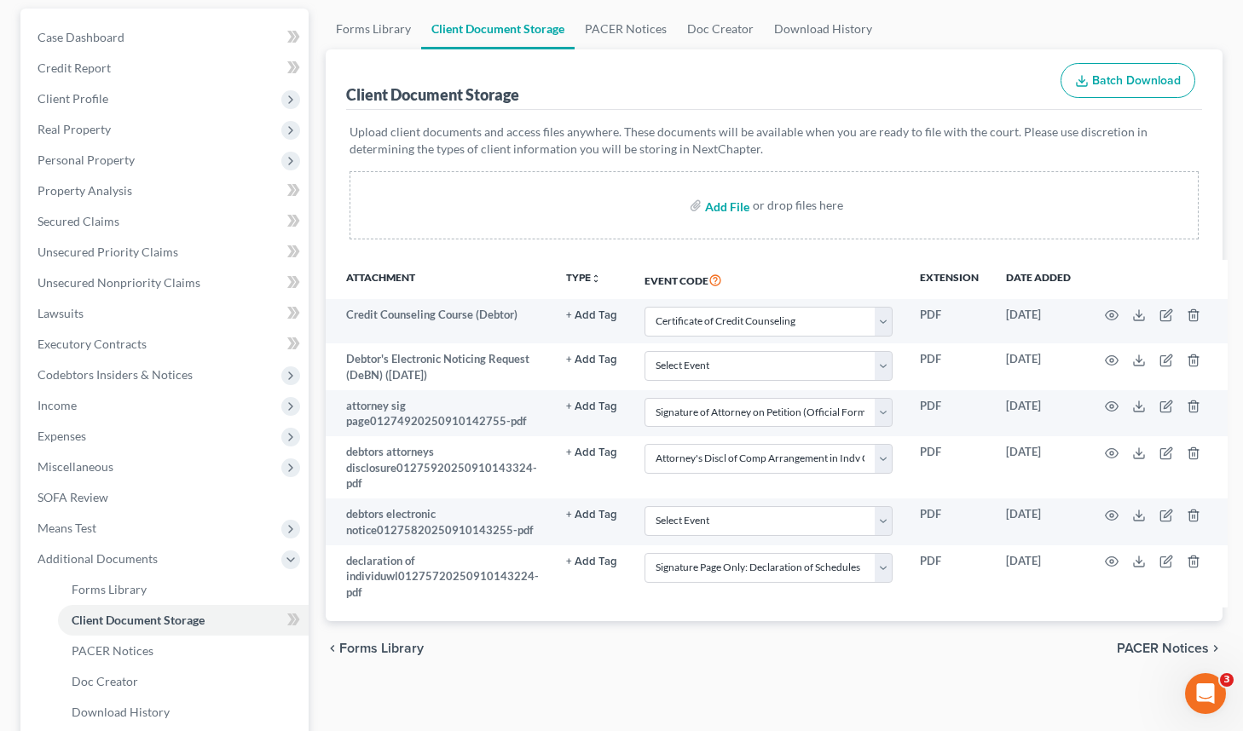
click at [717, 206] on input "file" at bounding box center [725, 205] width 41 height 31
type input "C:\fakepath\disclosure of compensastion01275220250910142939.pdf"
select select "10"
select select "61"
select select "7"
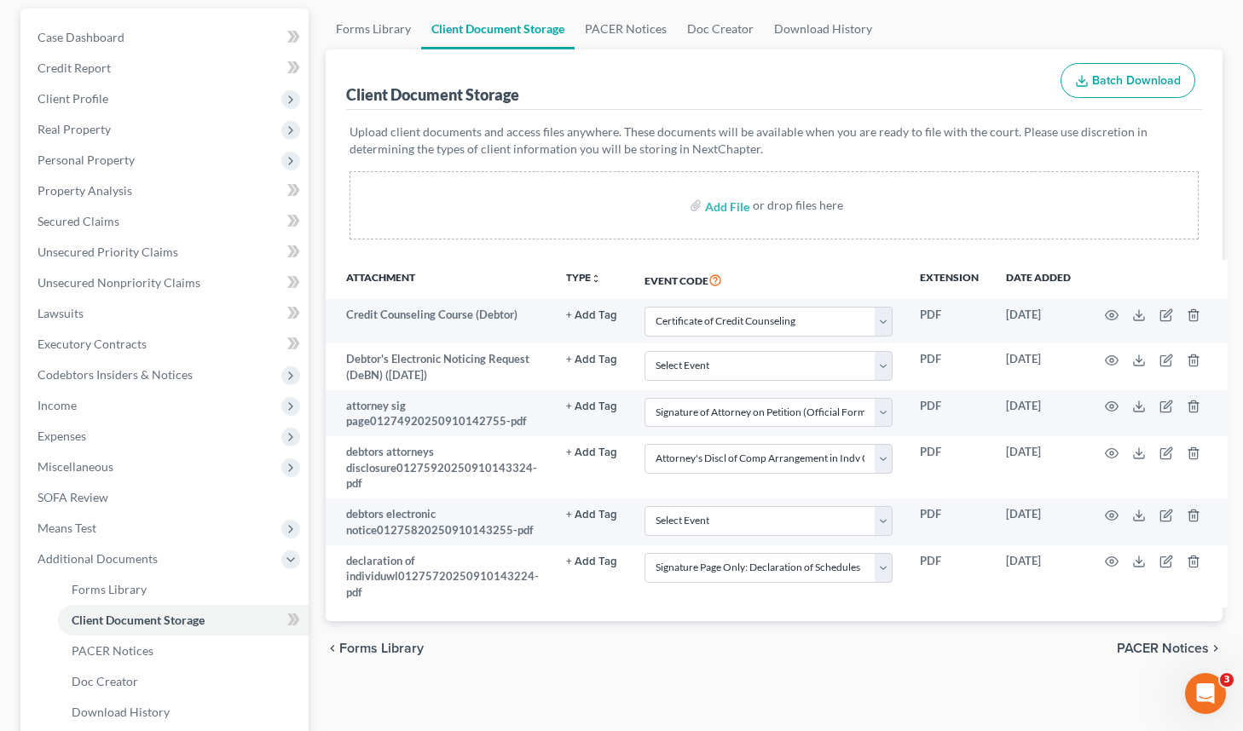
select select "56"
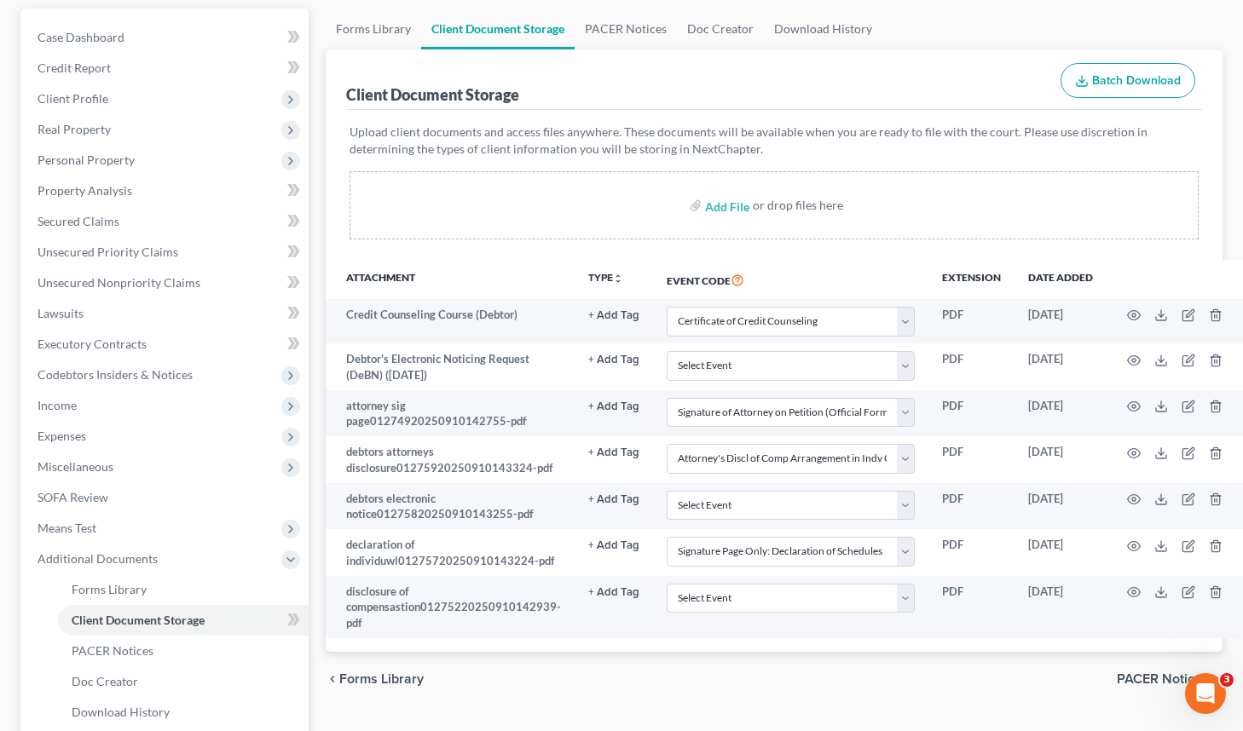
scroll to position [183, 0]
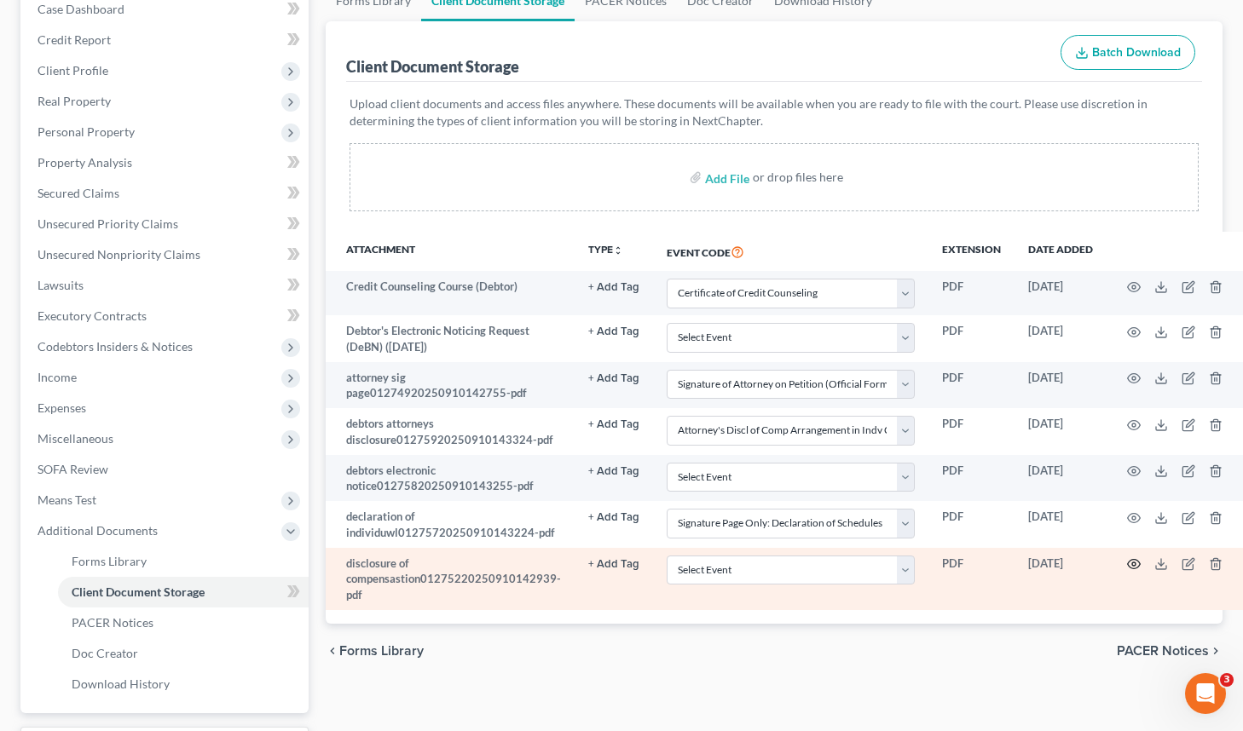
click at [1128, 563] on icon "button" at bounding box center [1134, 564] width 13 height 9
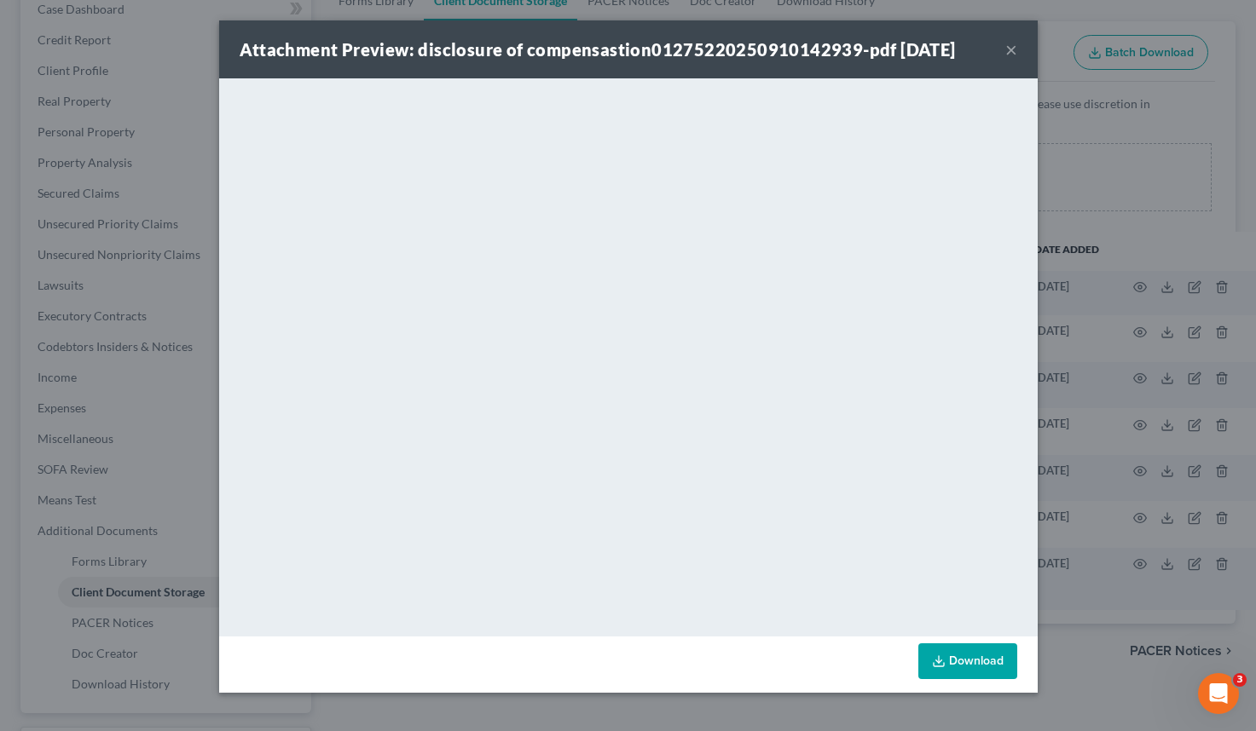
click at [1008, 48] on button "×" at bounding box center [1011, 49] width 12 height 20
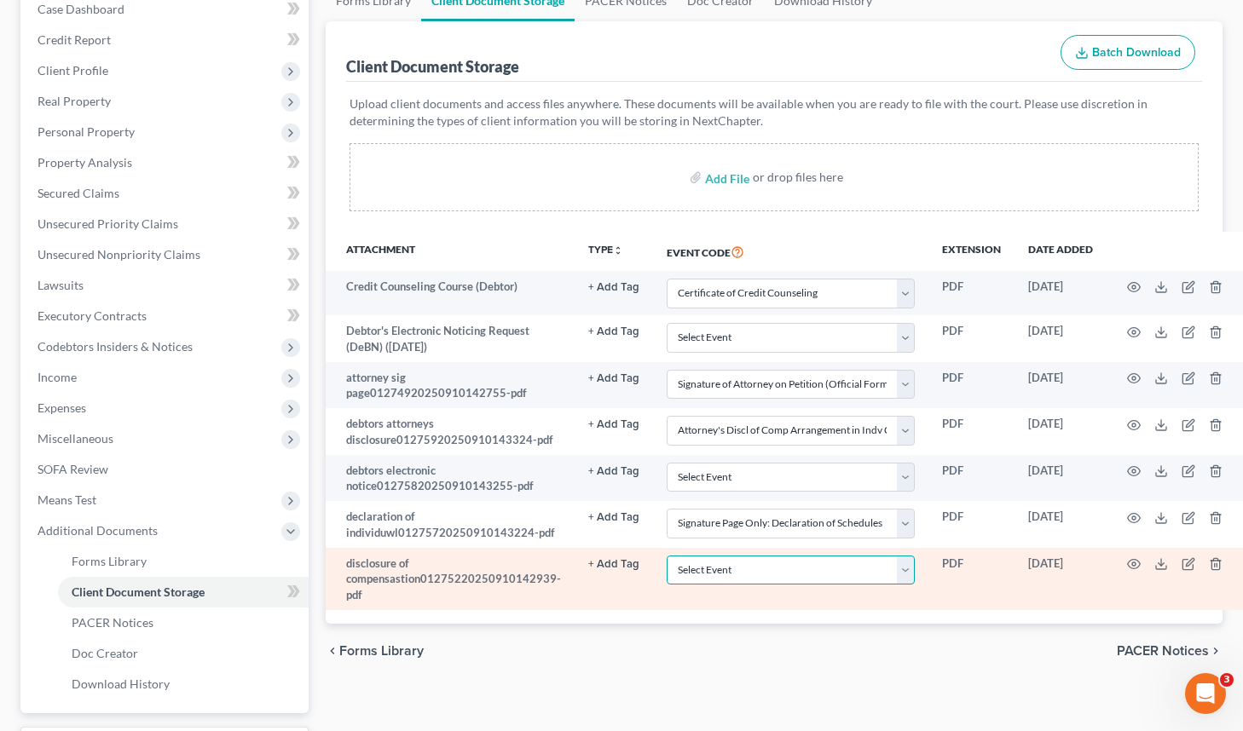
select select "33"
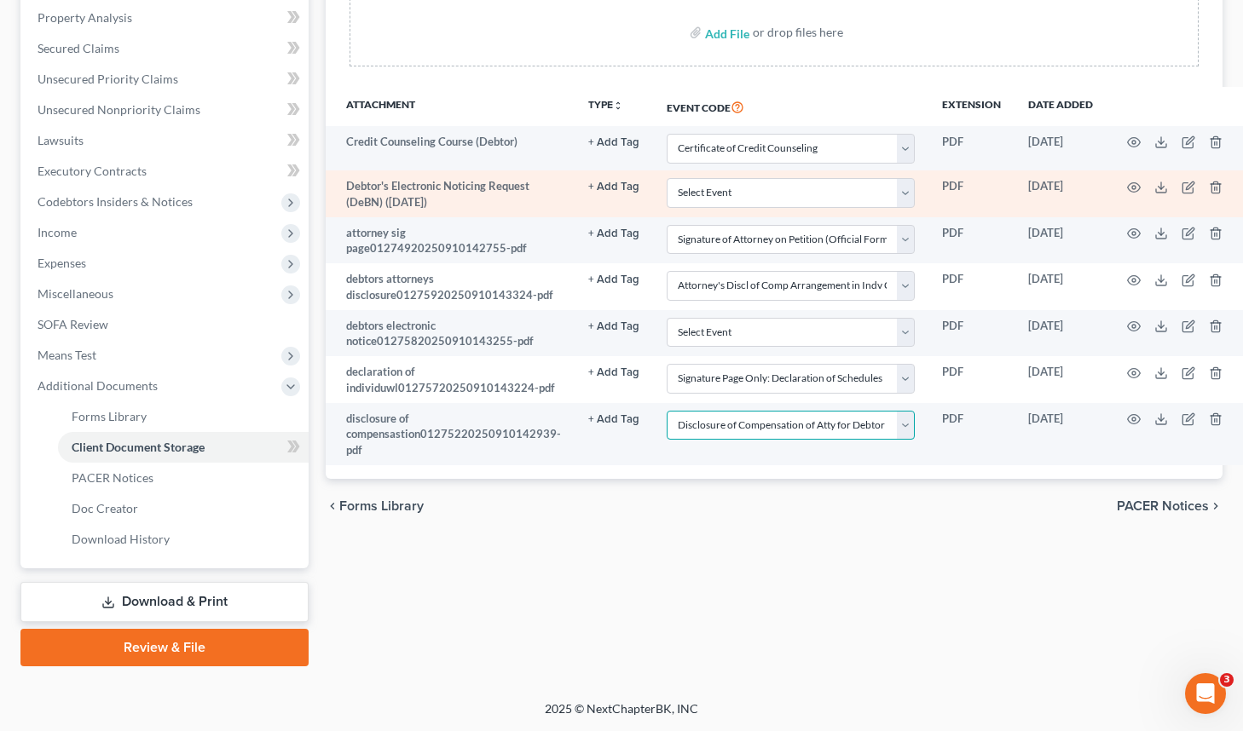
scroll to position [176, 0]
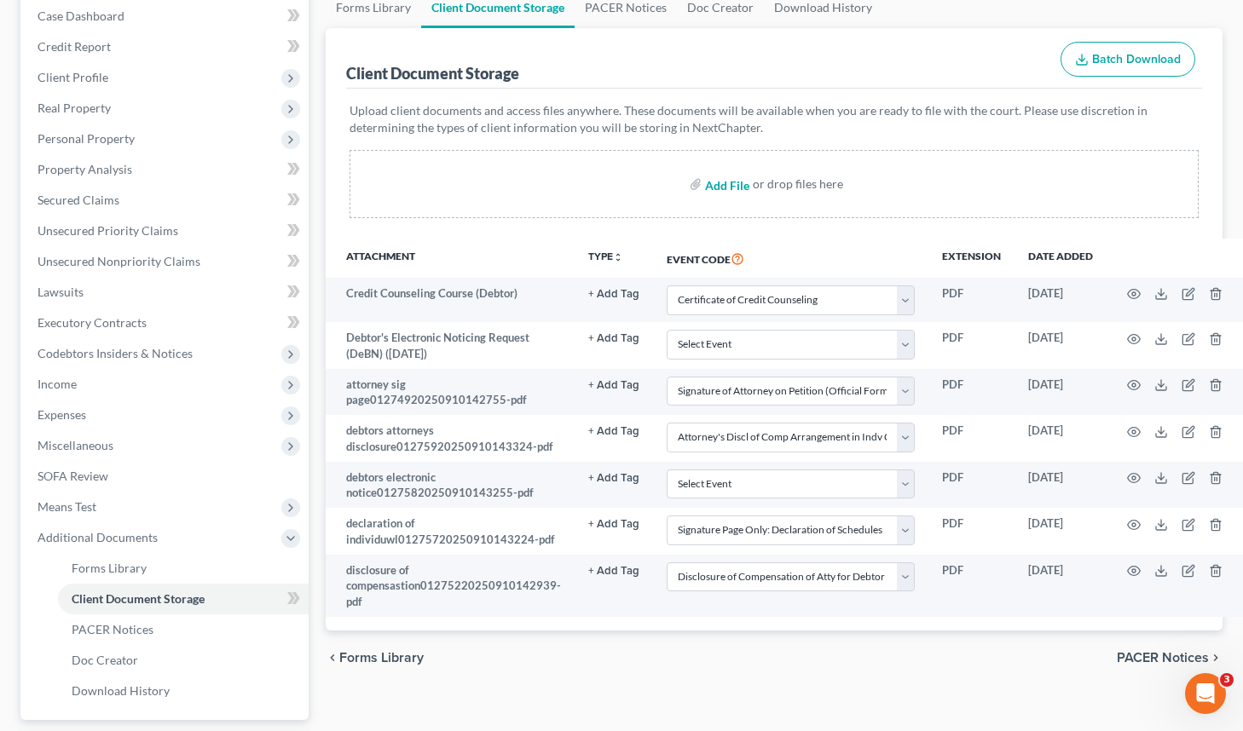
click at [723, 179] on input "file" at bounding box center [725, 184] width 41 height 31
type input "C:\fakepath\etatement of related cases01274820250910142725.pdf"
select select "10"
select select "61"
select select "7"
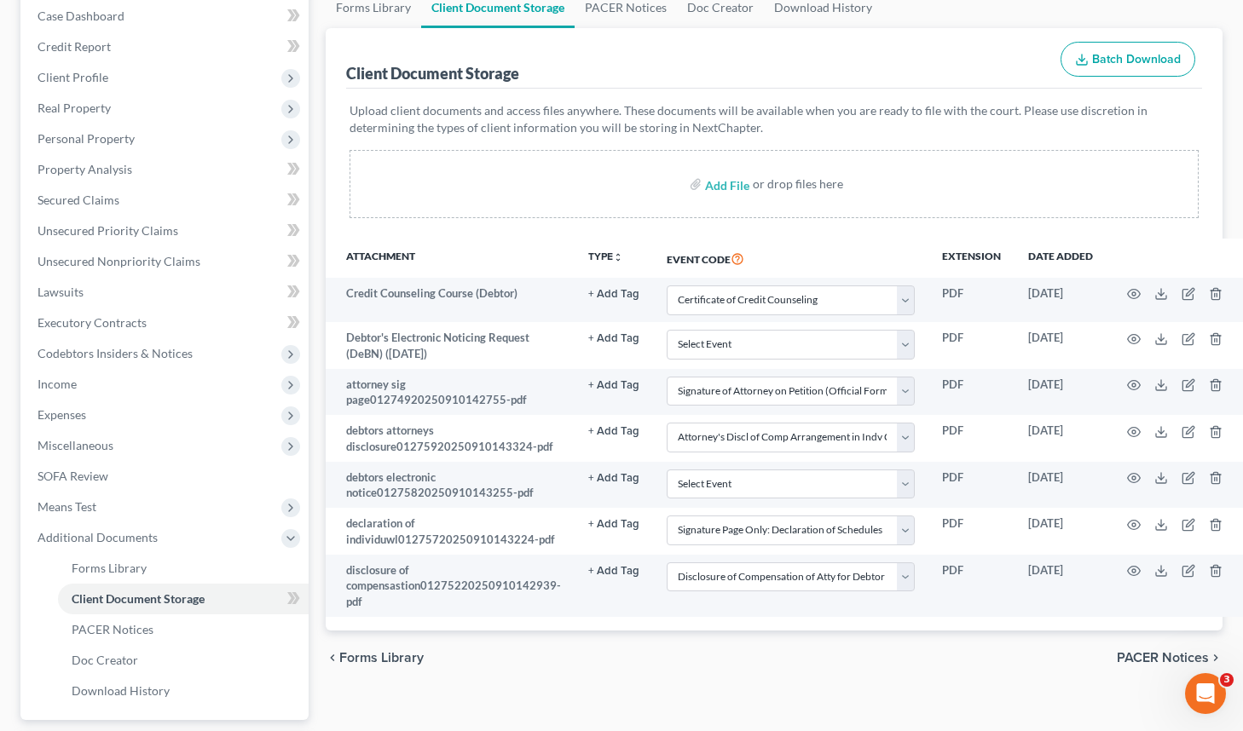
select select "56"
select select "33"
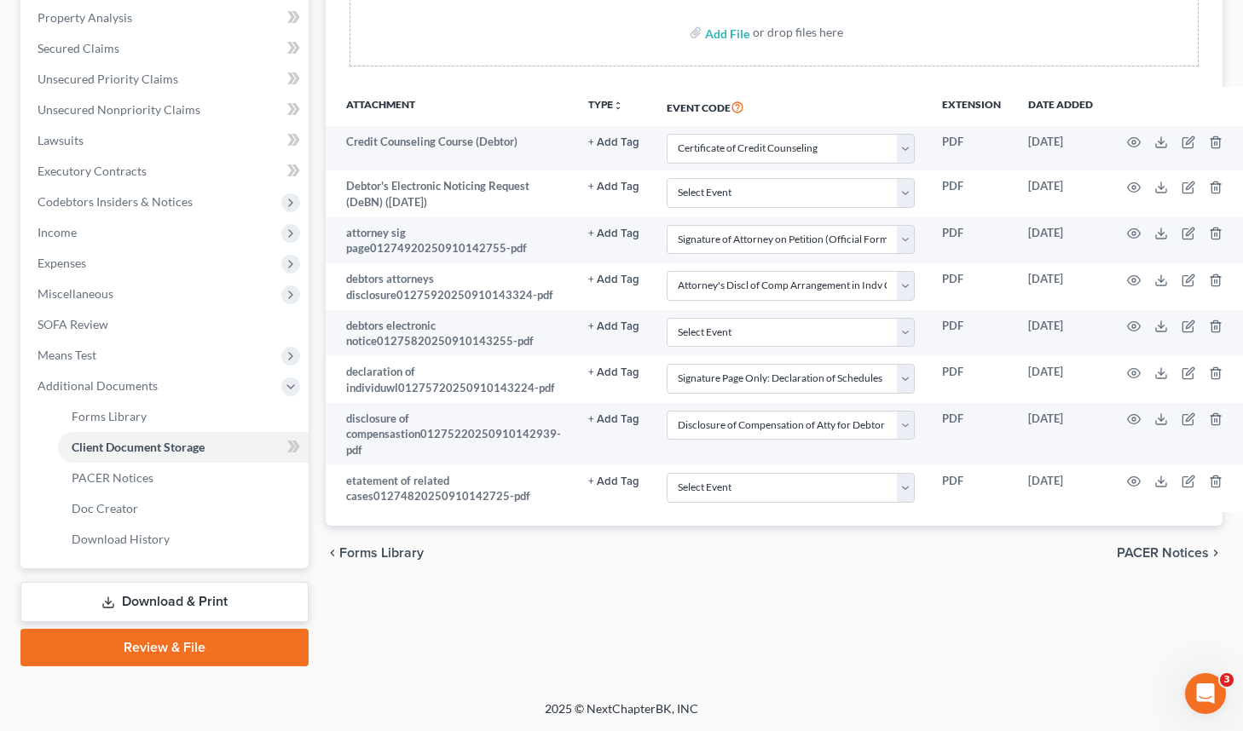
scroll to position [309, 0]
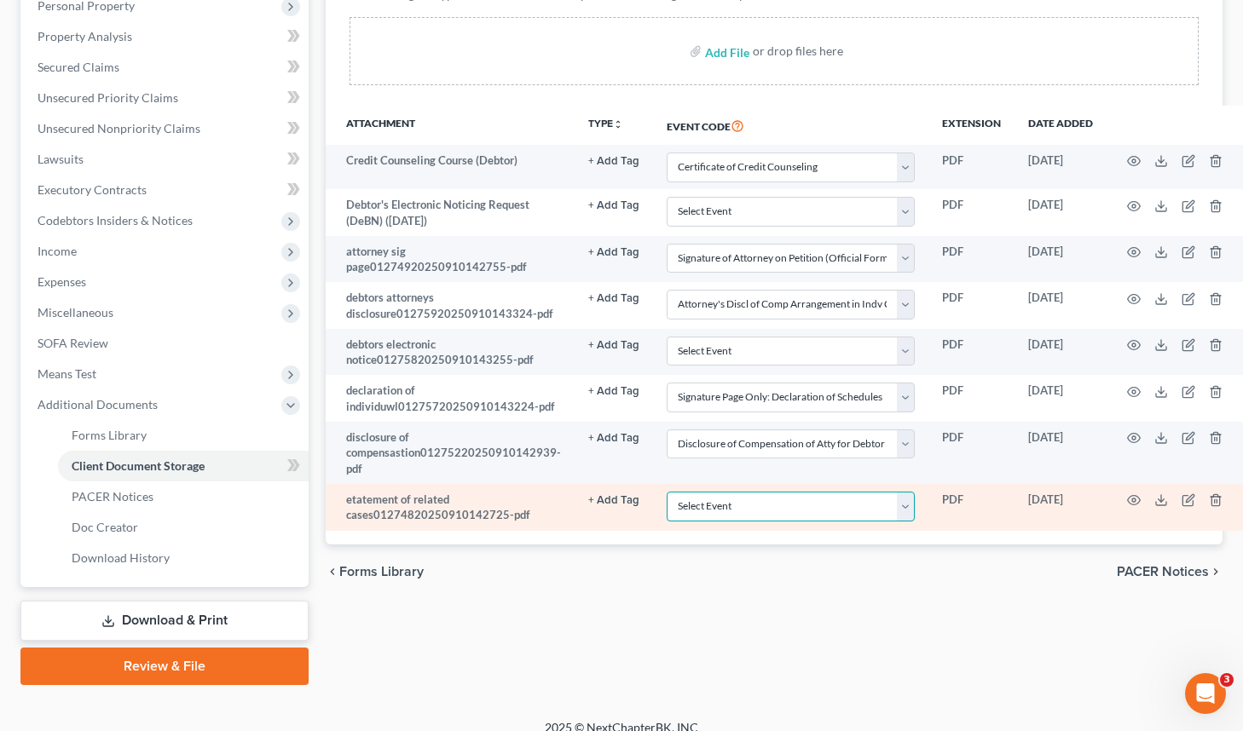
select select "65"
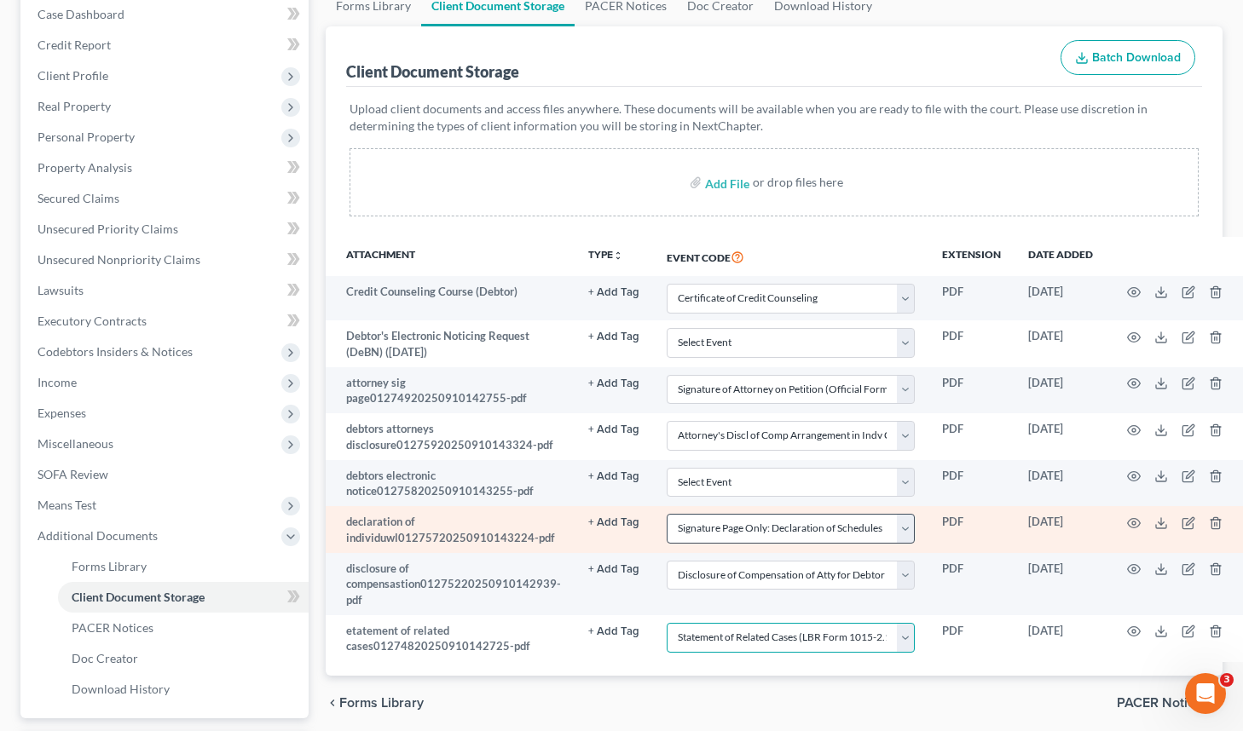
scroll to position [45, 0]
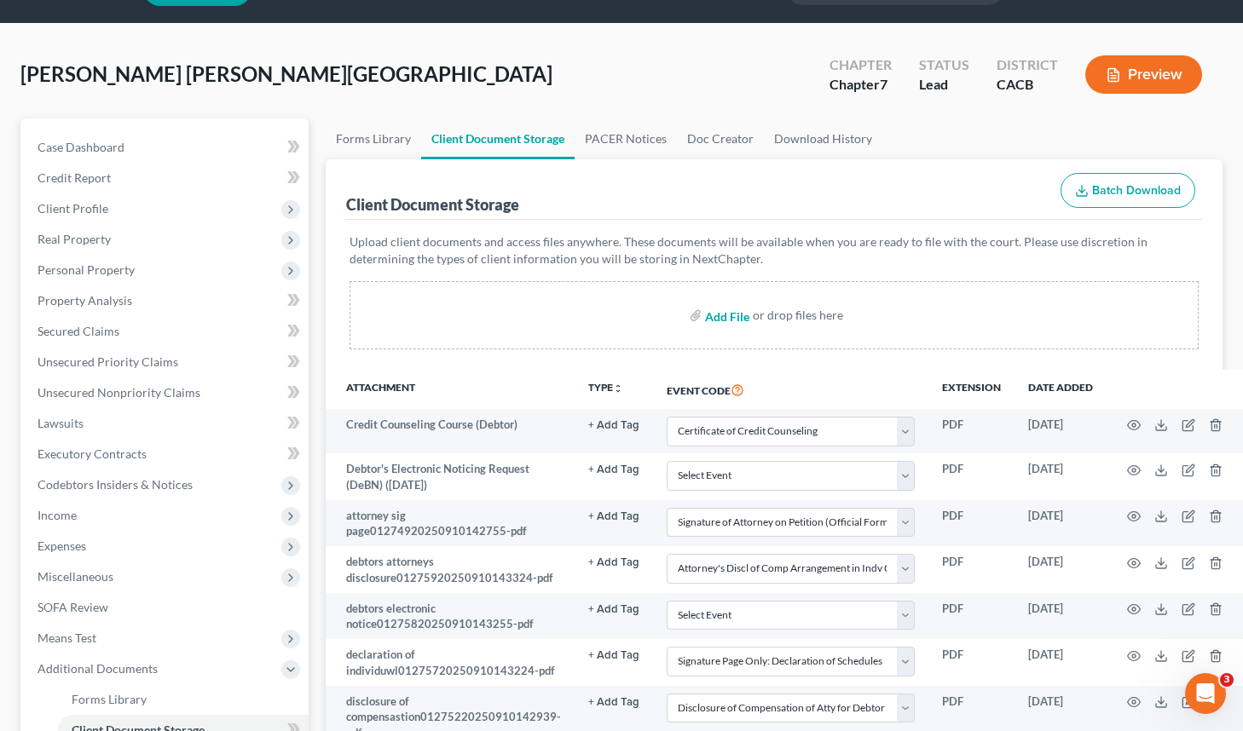
click at [722, 315] on input "file" at bounding box center [725, 315] width 41 height 31
type input "C:\fakepath\statement of financial affairs01275620250910143143.pdf"
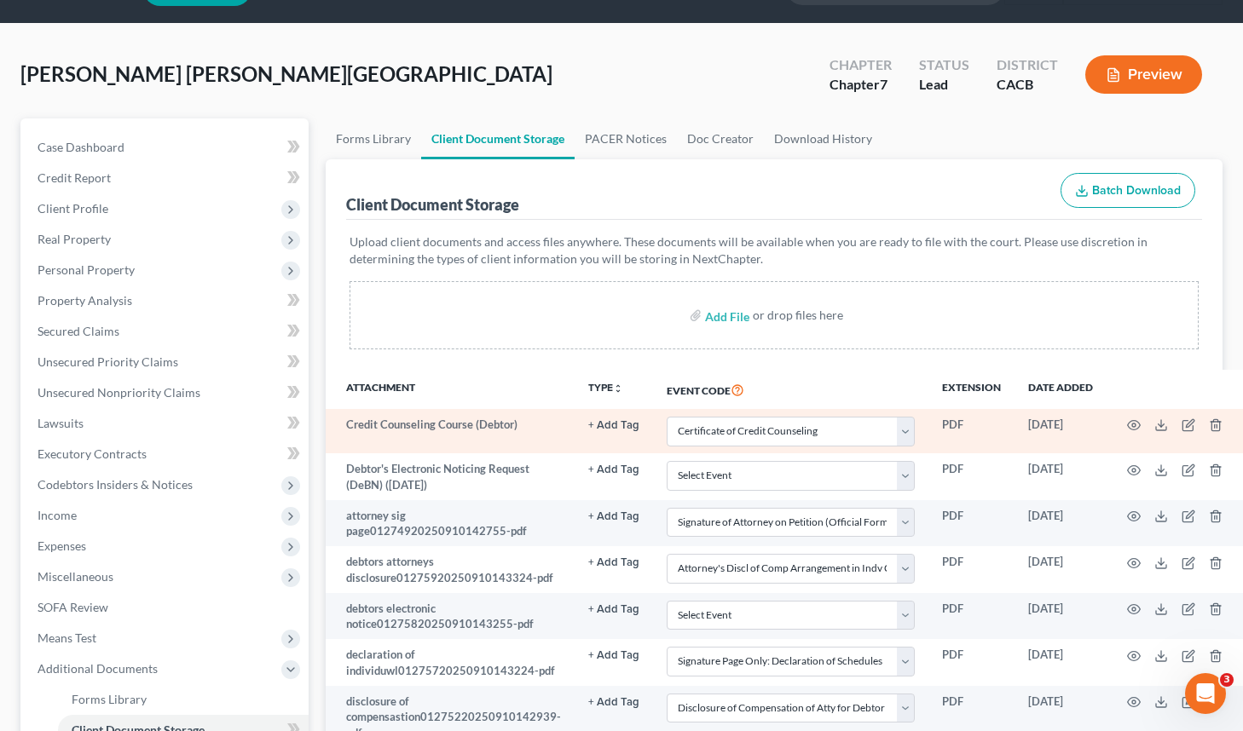
select select "10"
select select "61"
select select "7"
select select "56"
select select "33"
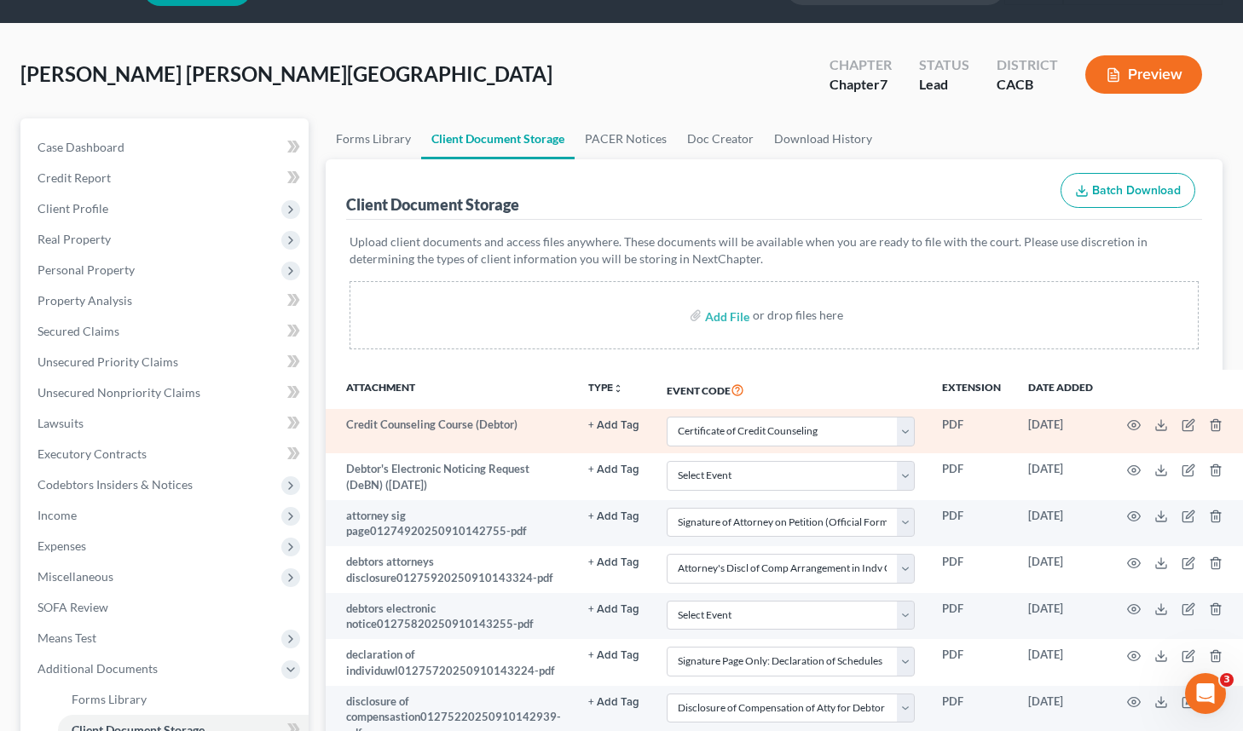
select select "65"
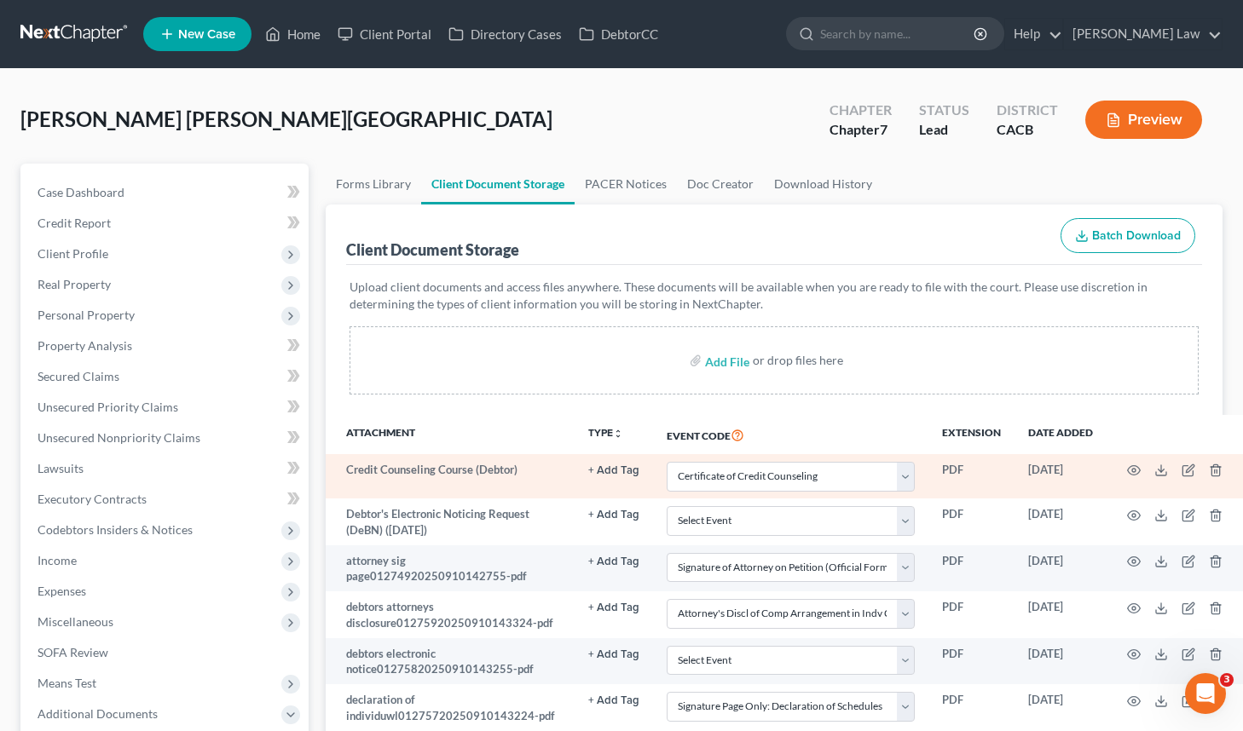
scroll to position [328, 0]
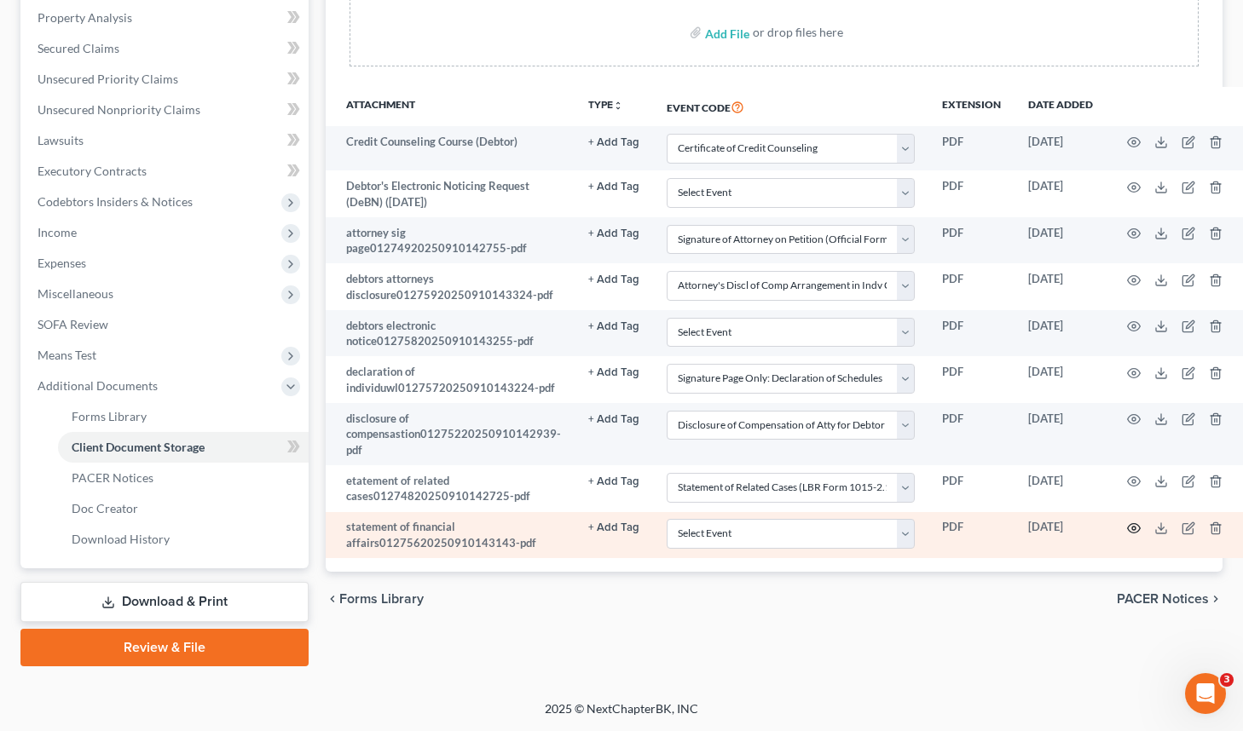
click at [1128, 524] on icon "button" at bounding box center [1134, 528] width 13 height 9
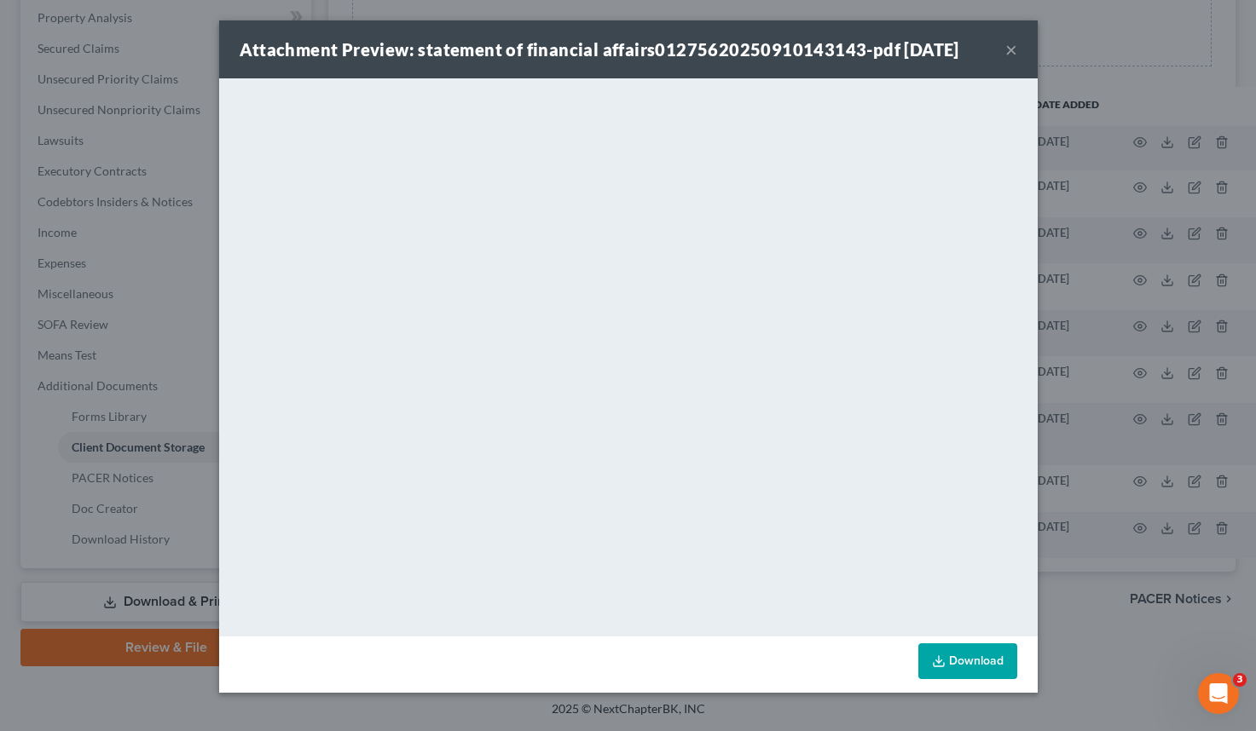
click at [1014, 50] on button "×" at bounding box center [1011, 49] width 12 height 20
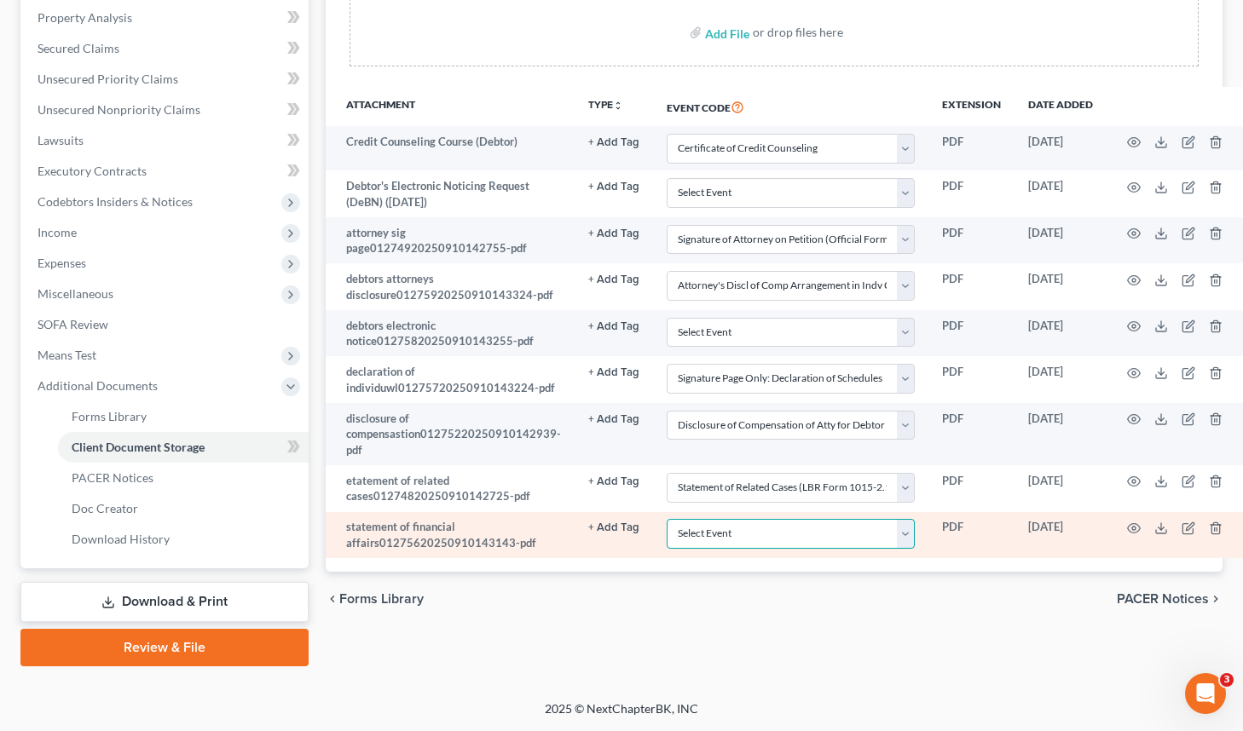
select select "57"
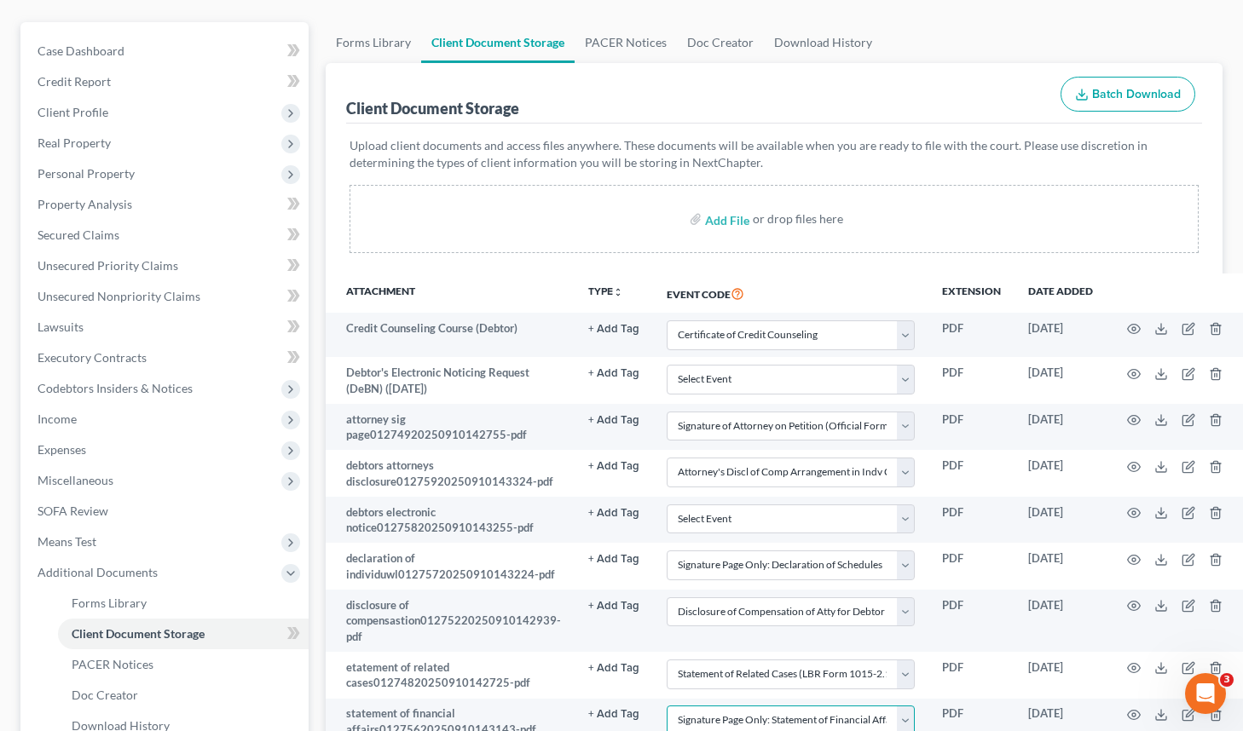
scroll to position [11, 0]
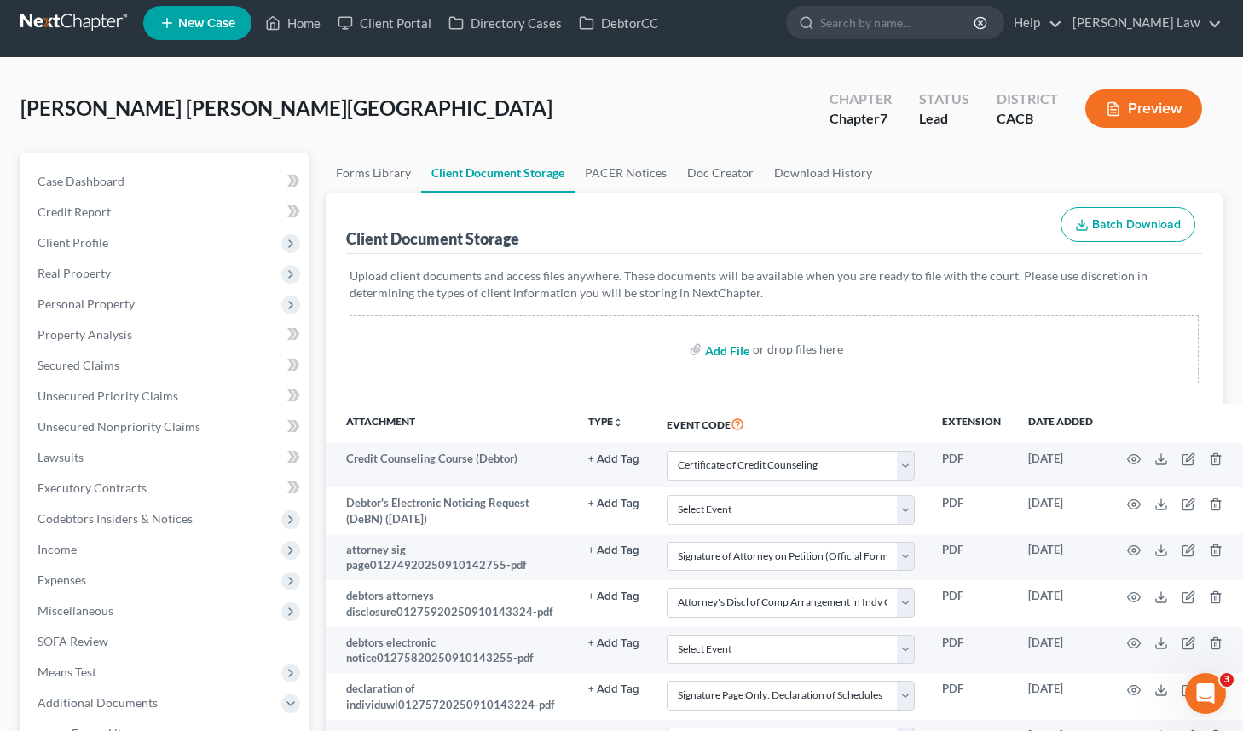
click at [723, 353] on input "file" at bounding box center [725, 349] width 41 height 31
type input "C:\fakepath\Debtor Dec Final.pdf"
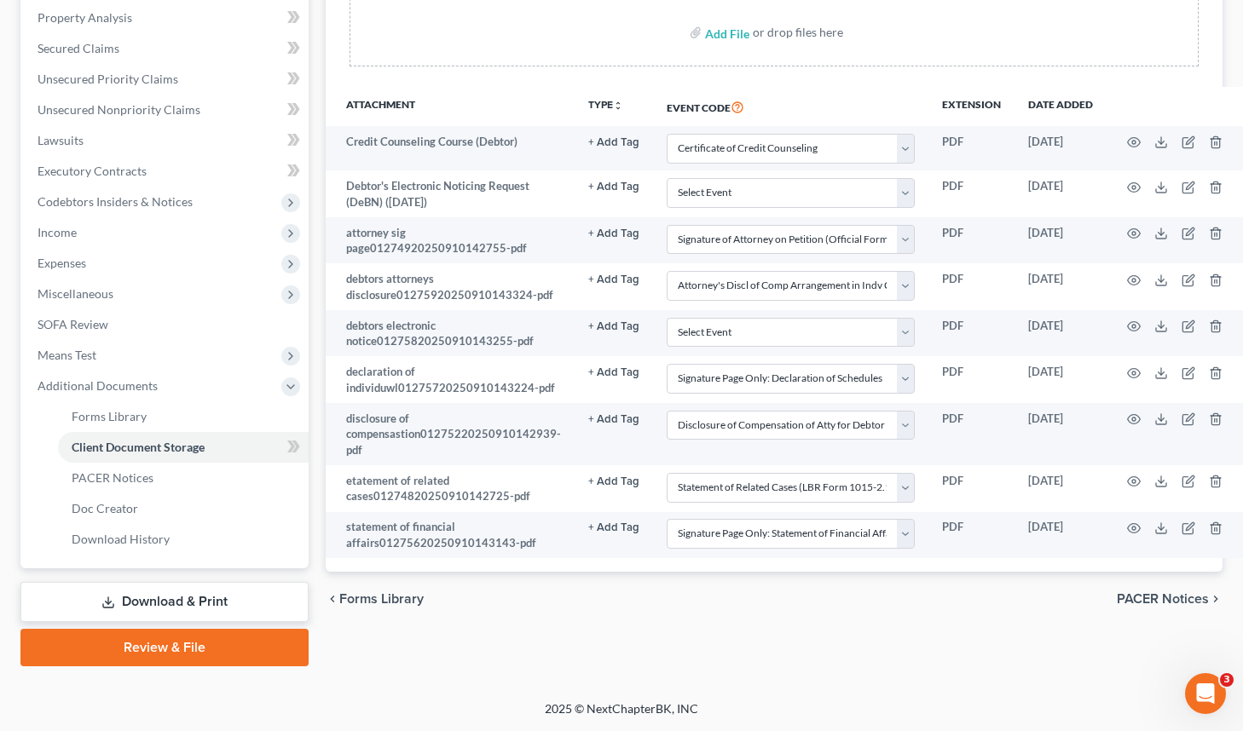
select select "10"
select select "61"
select select "7"
select select "56"
select select "33"
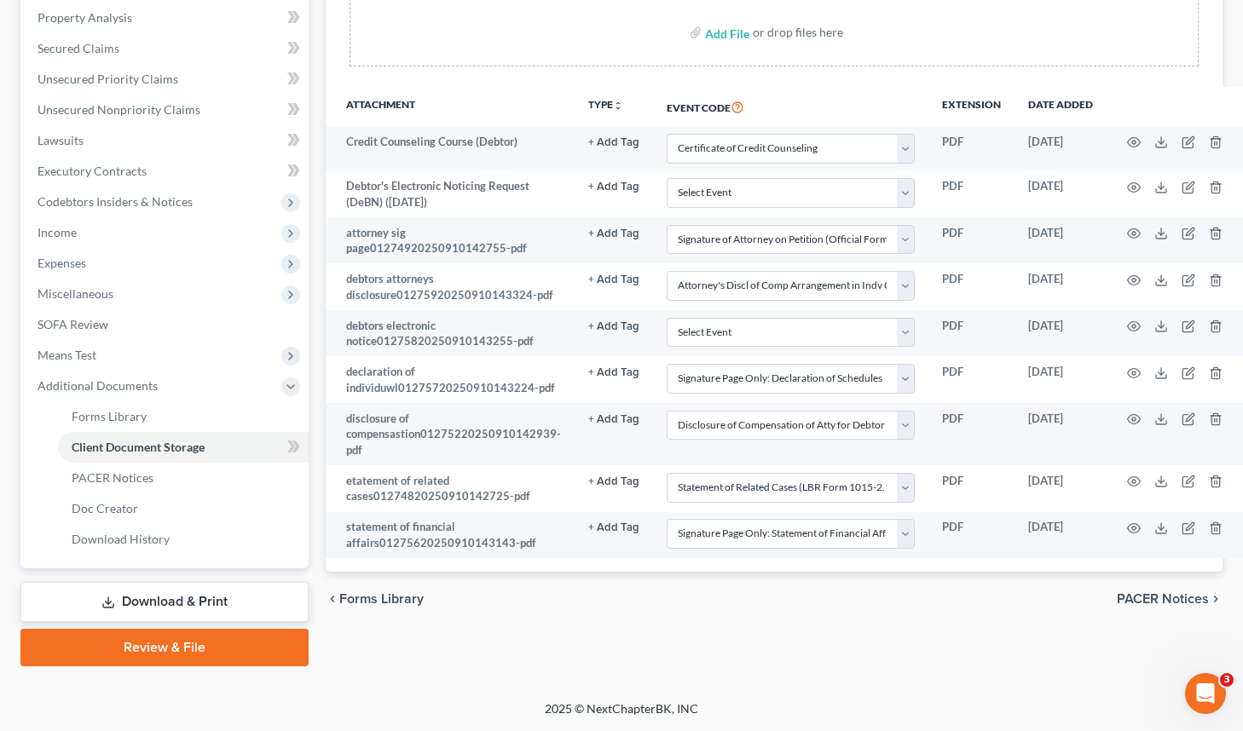
select select "65"
select select "57"
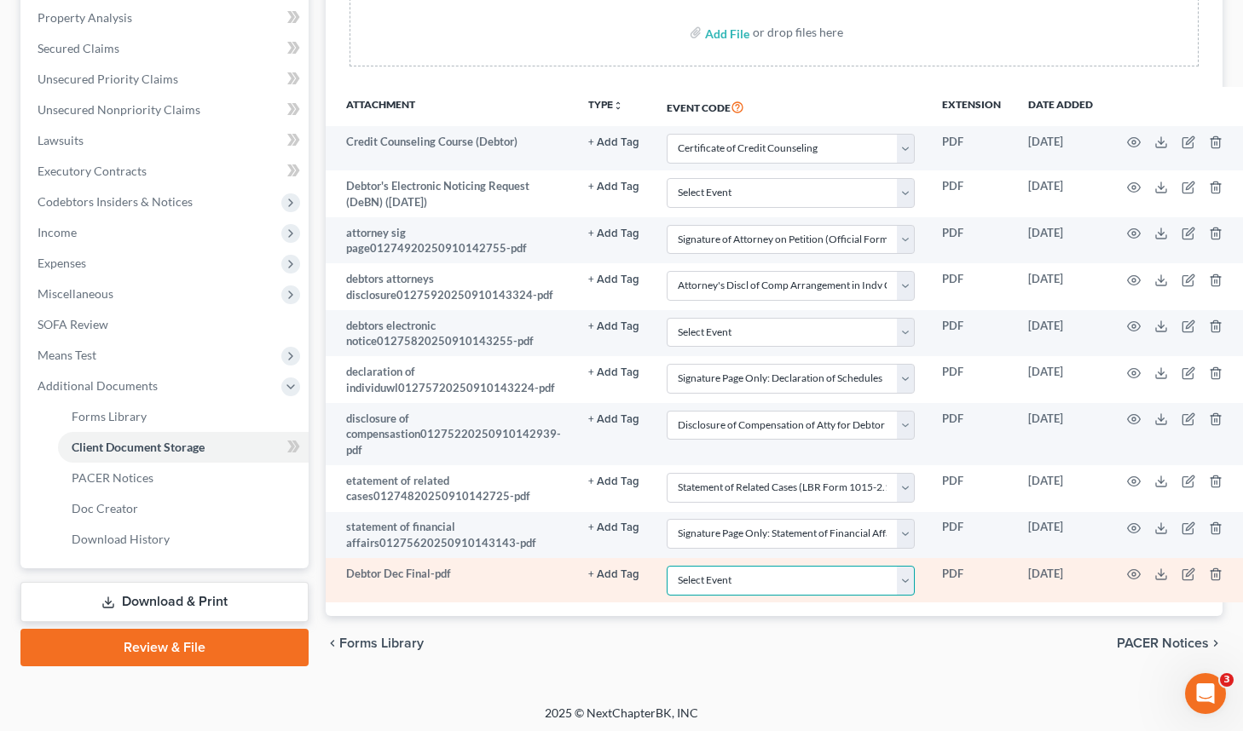
select select "30"
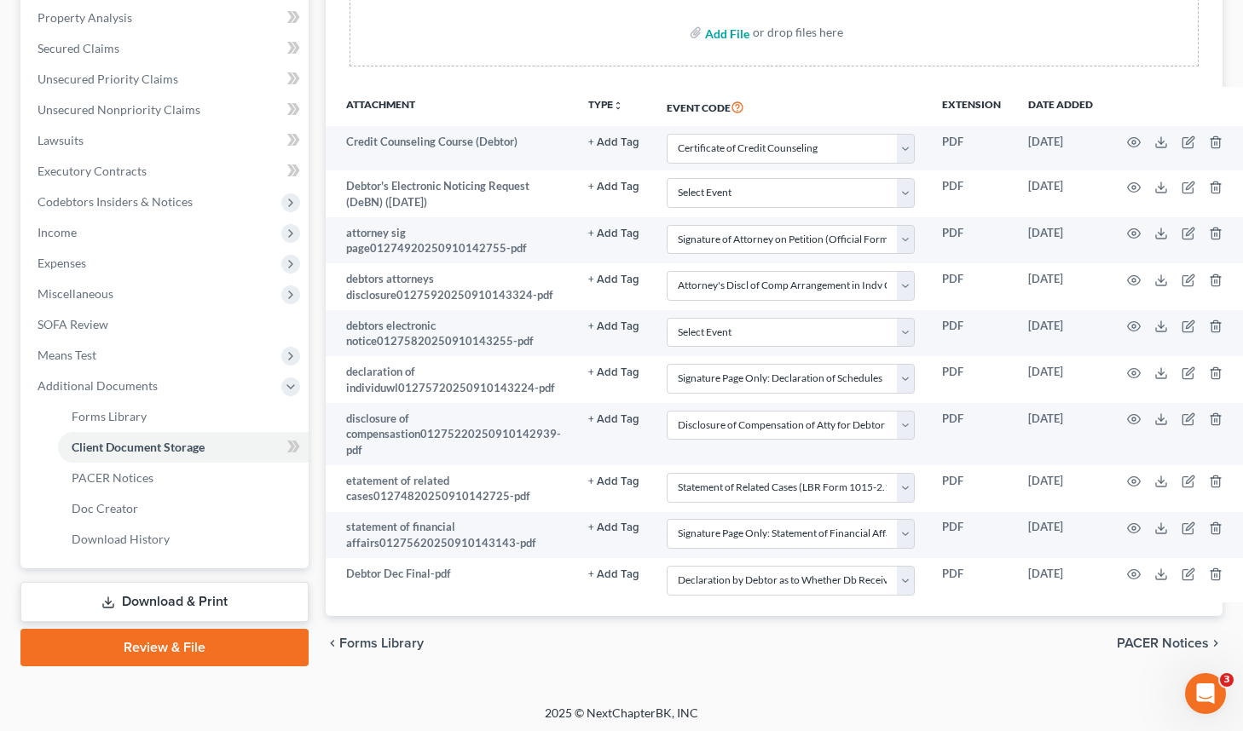
click at [717, 36] on input "file" at bounding box center [725, 32] width 41 height 31
click at [731, 35] on input "file" at bounding box center [725, 32] width 41 height 31
type input "C:\fakepath\statement of current income01275420250910143049.pdf"
select select "10"
select select "61"
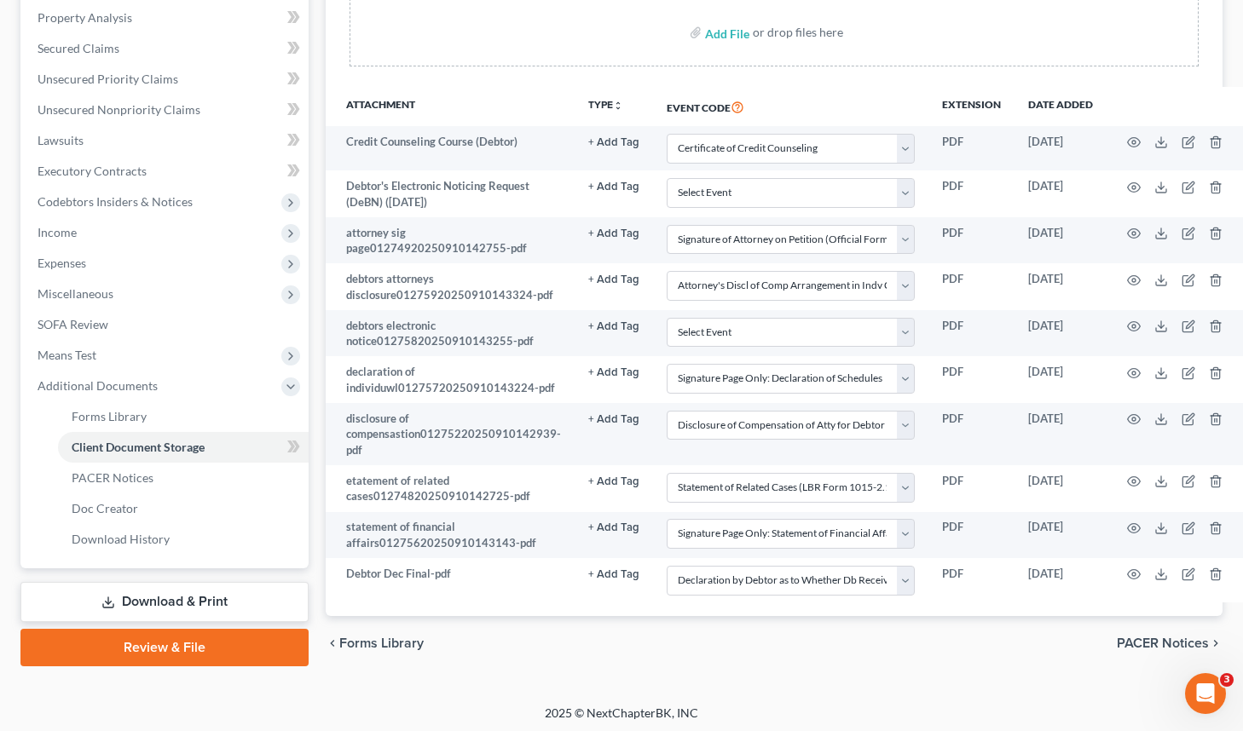
select select "7"
select select "56"
select select "33"
select select "65"
select select "57"
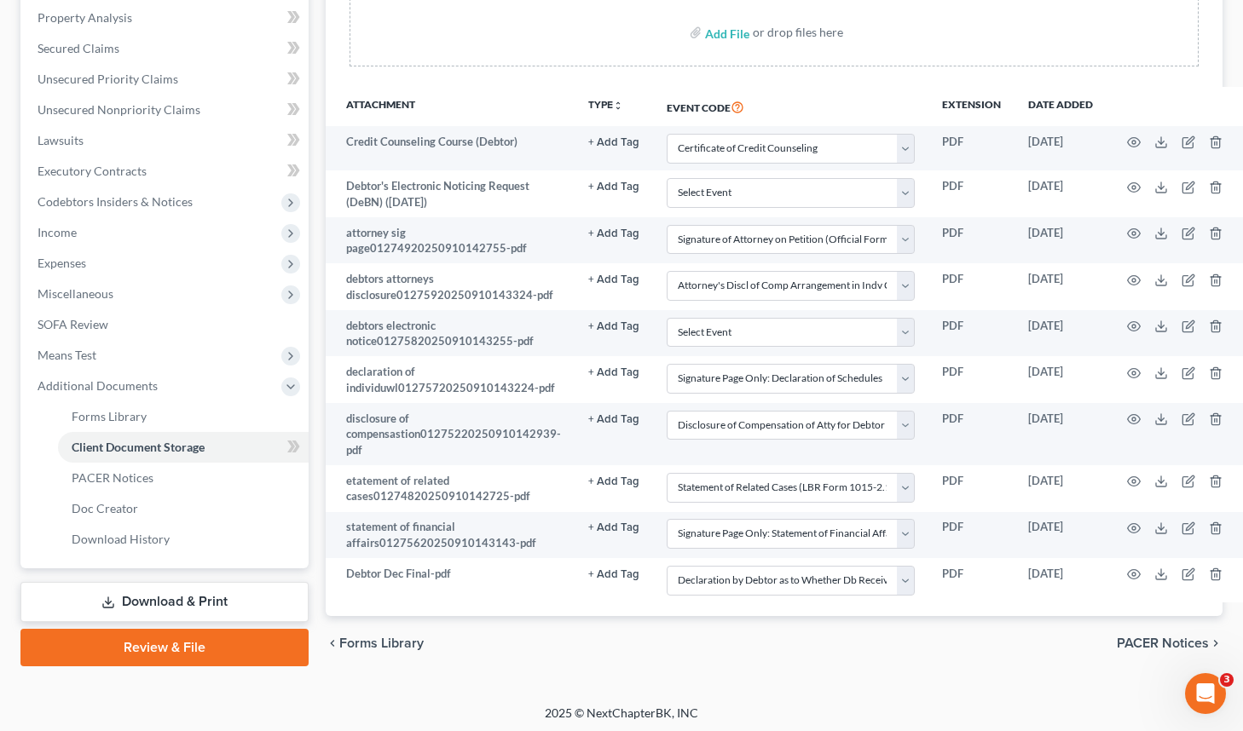
select select "30"
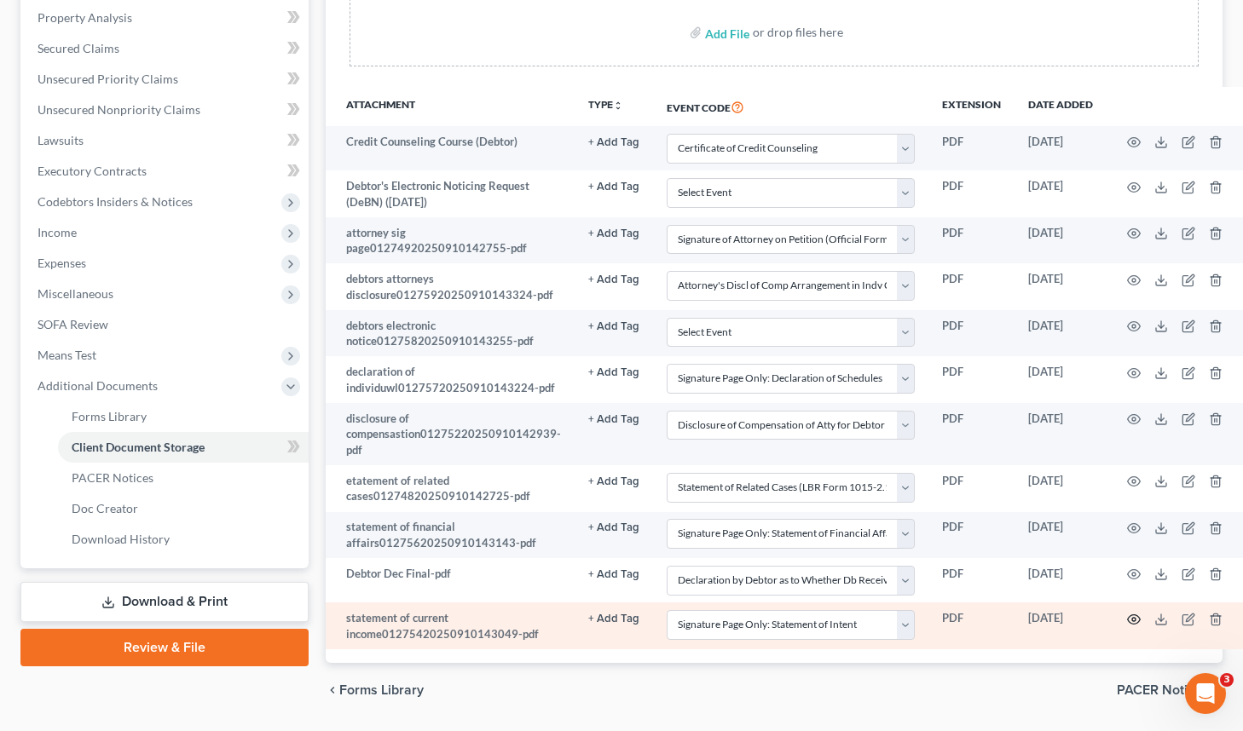
click at [1128, 613] on icon "button" at bounding box center [1134, 620] width 14 height 14
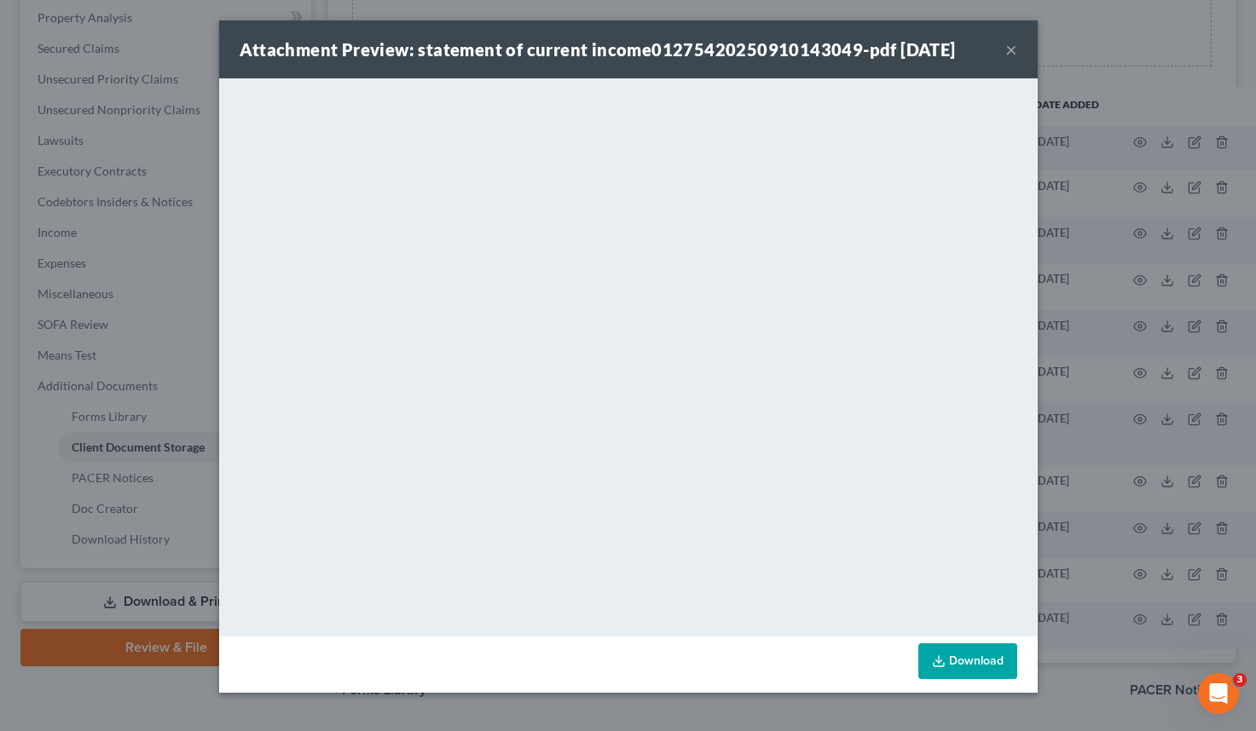
click at [1013, 47] on button "×" at bounding box center [1011, 49] width 12 height 20
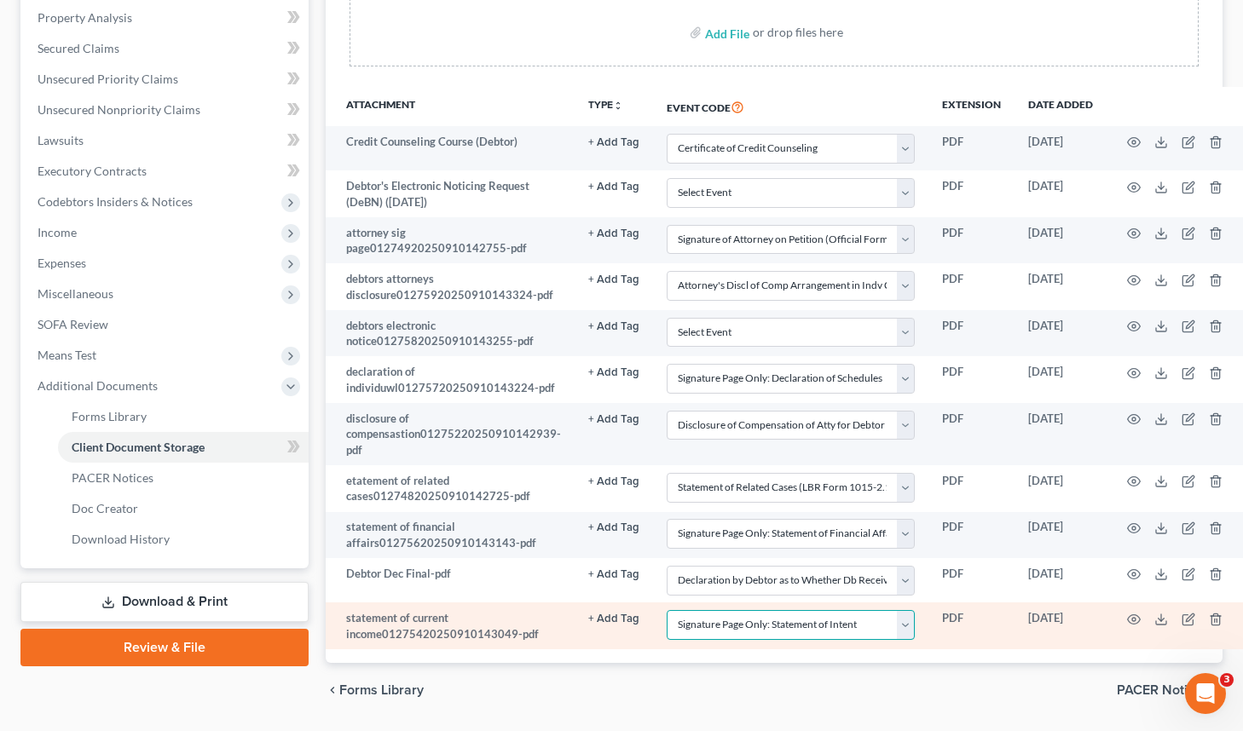
select select "55"
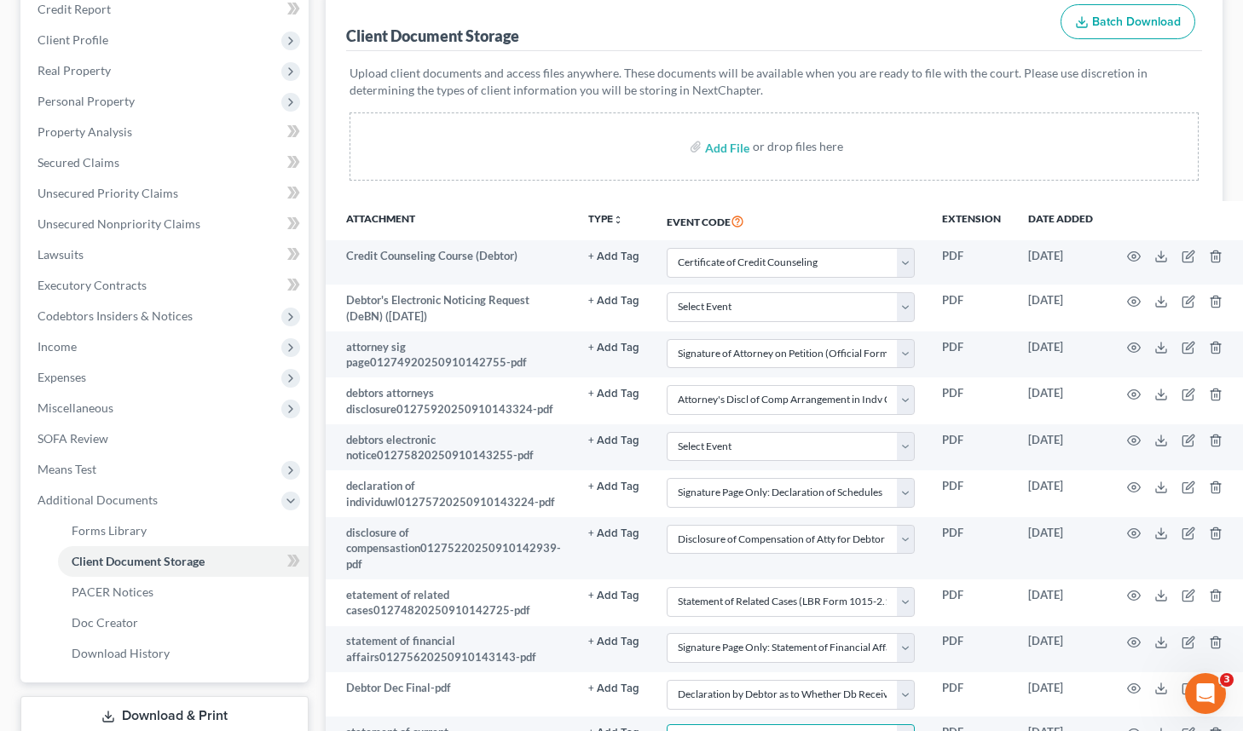
scroll to position [114, 0]
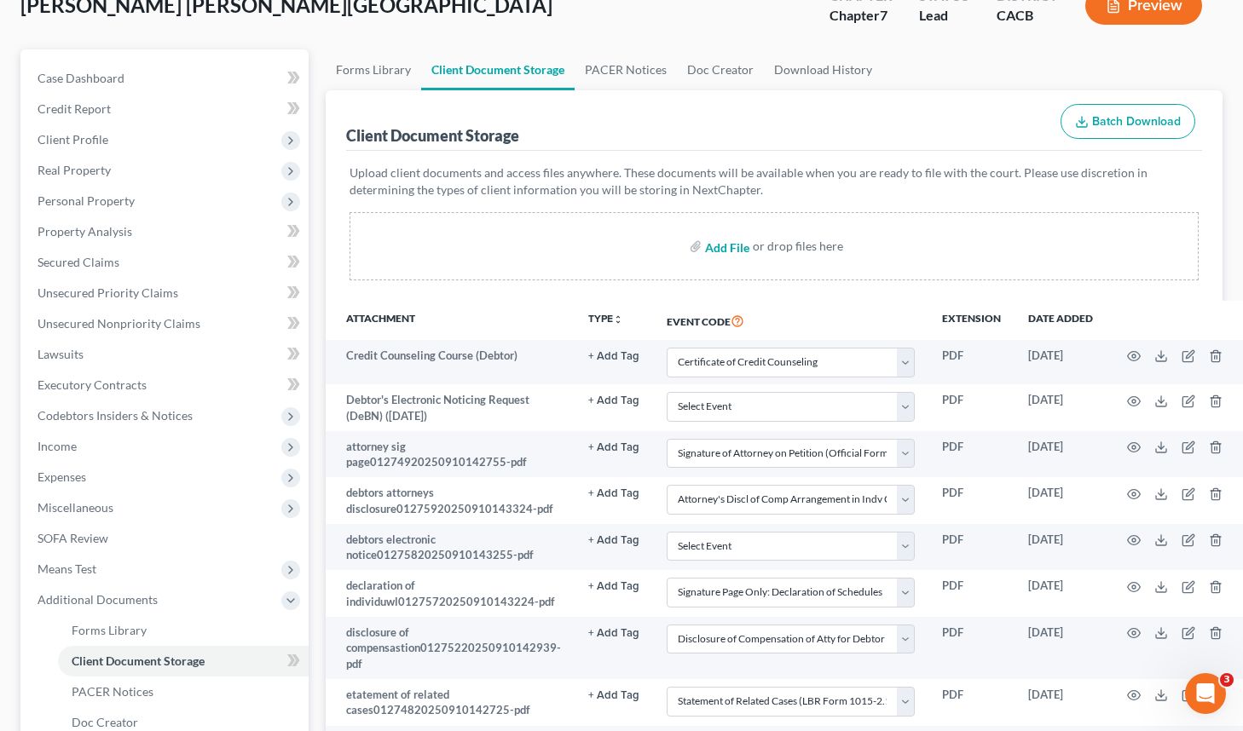
click at [735, 247] on input "file" at bounding box center [725, 246] width 41 height 31
type input "C:\fakepath\statement of intention01275520250910143114.pdf"
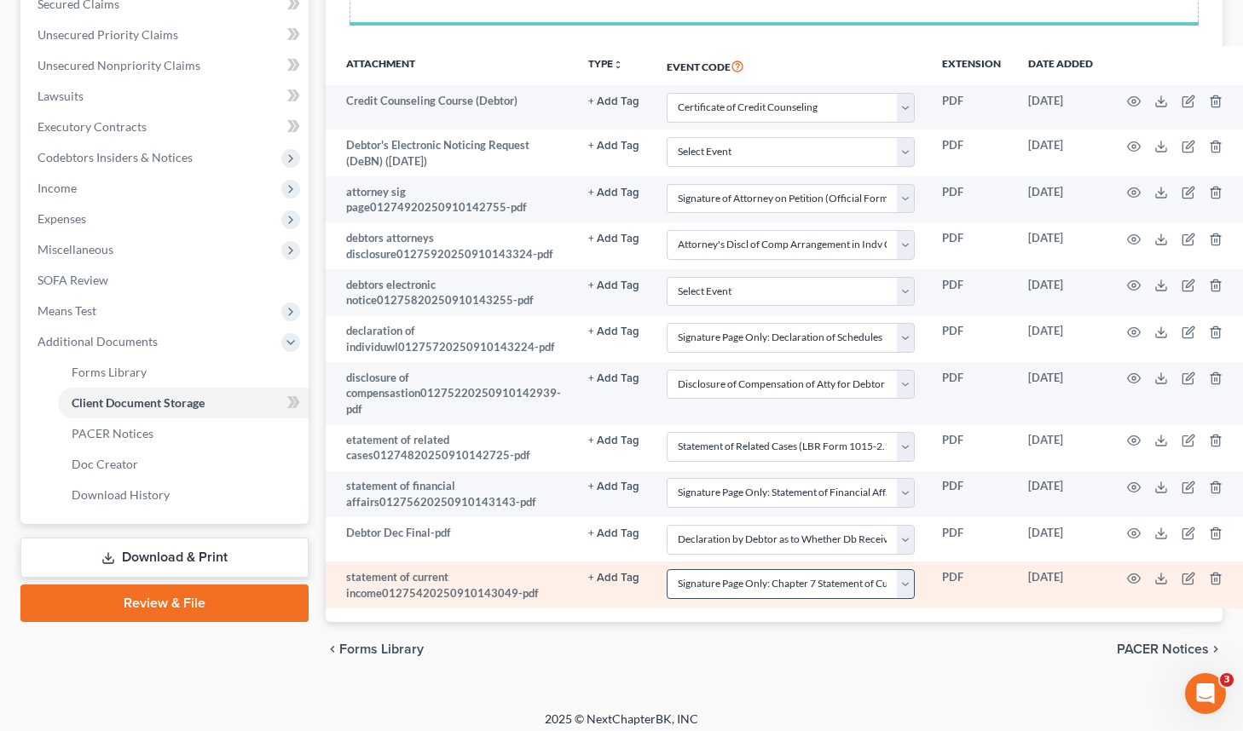
scroll to position [369, 0]
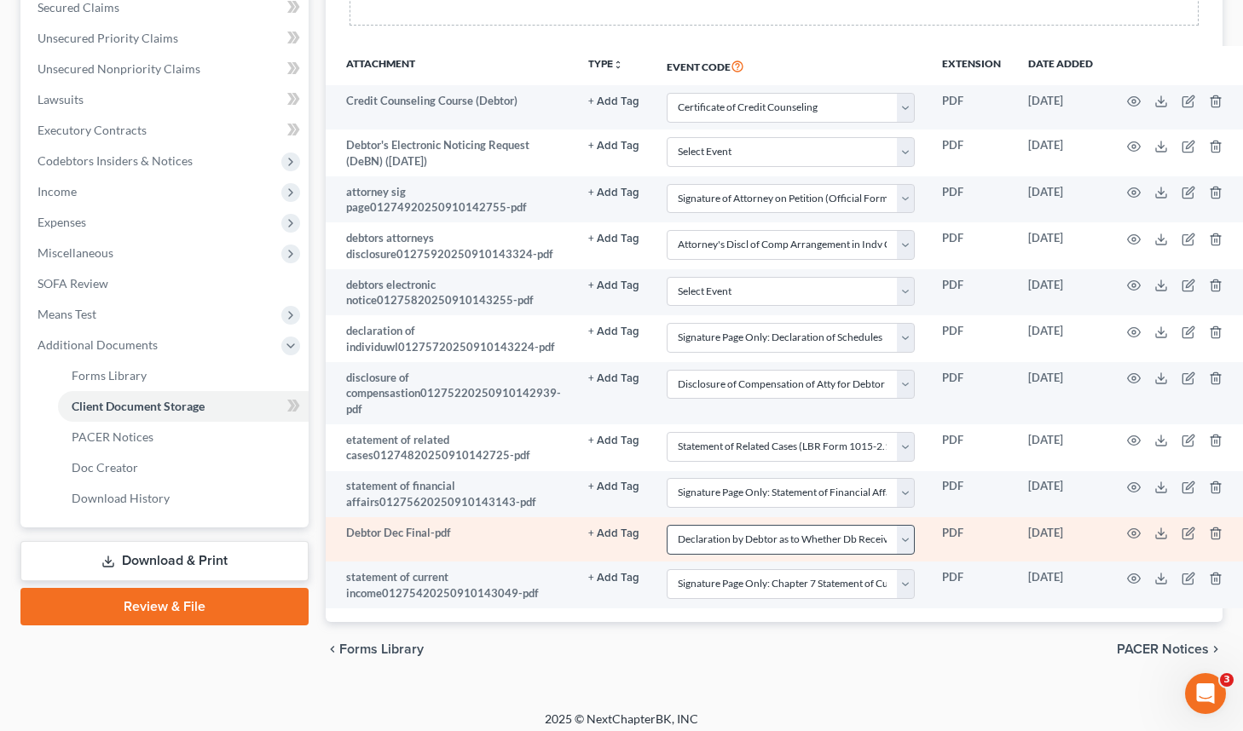
select select "10"
select select "61"
select select "7"
select select "56"
select select "33"
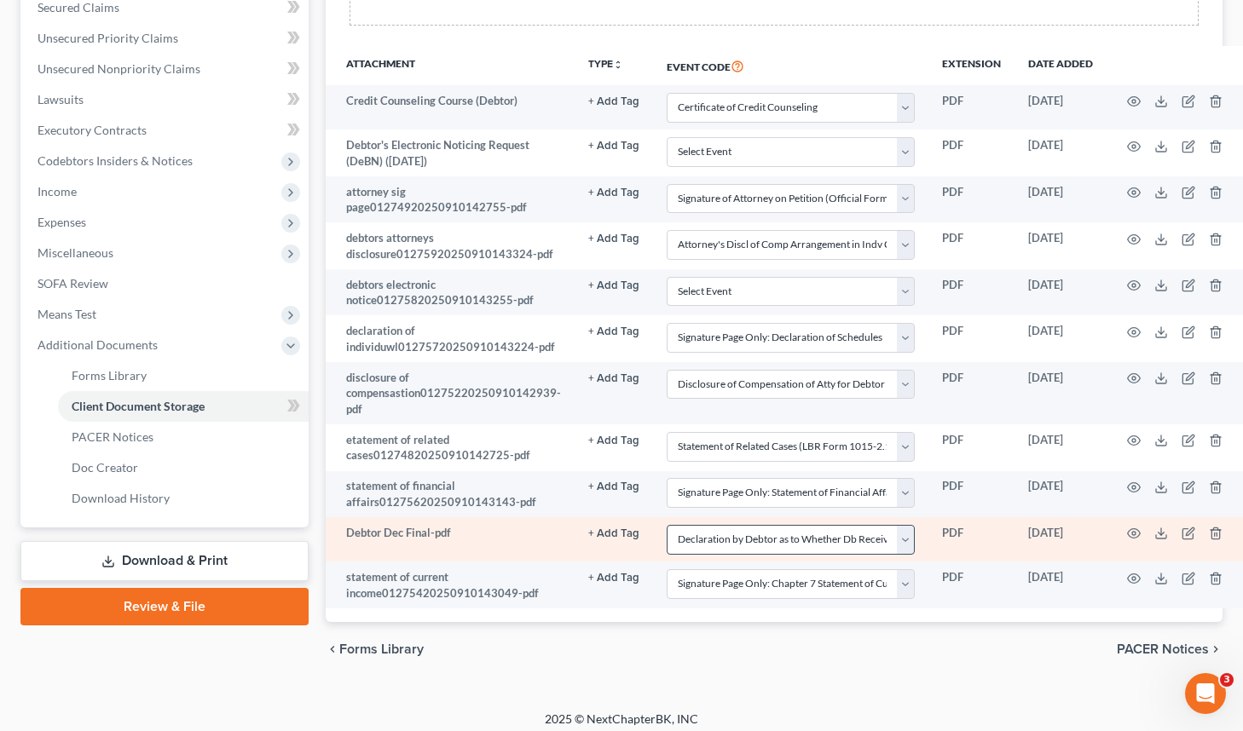
select select "65"
select select "57"
select select "30"
select select "55"
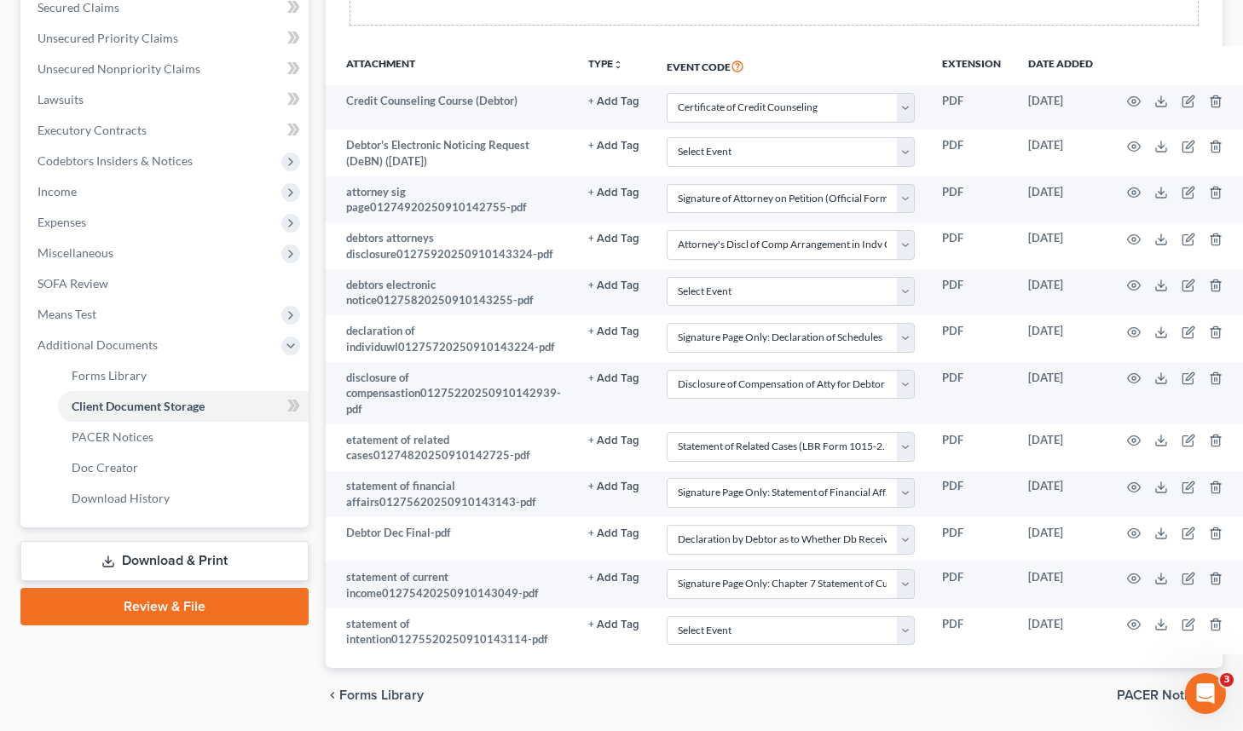
scroll to position [0, 0]
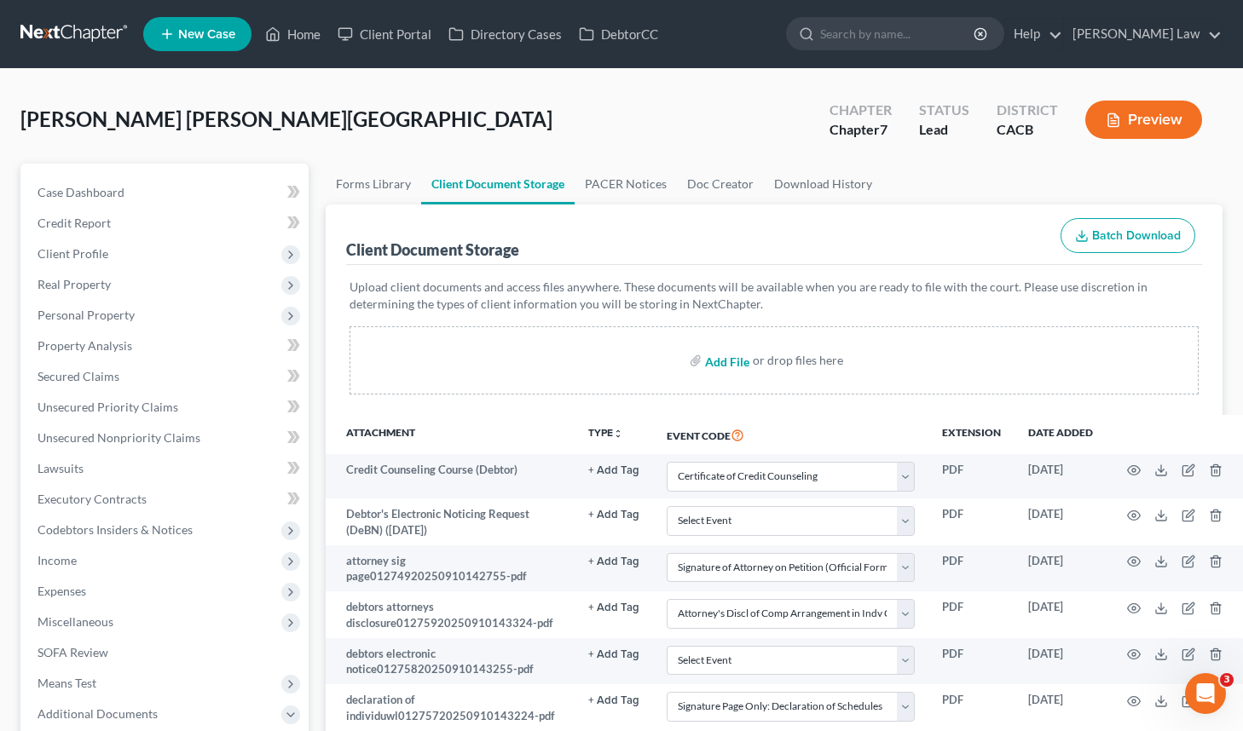
click at [725, 355] on input "file" at bounding box center [725, 360] width 41 height 31
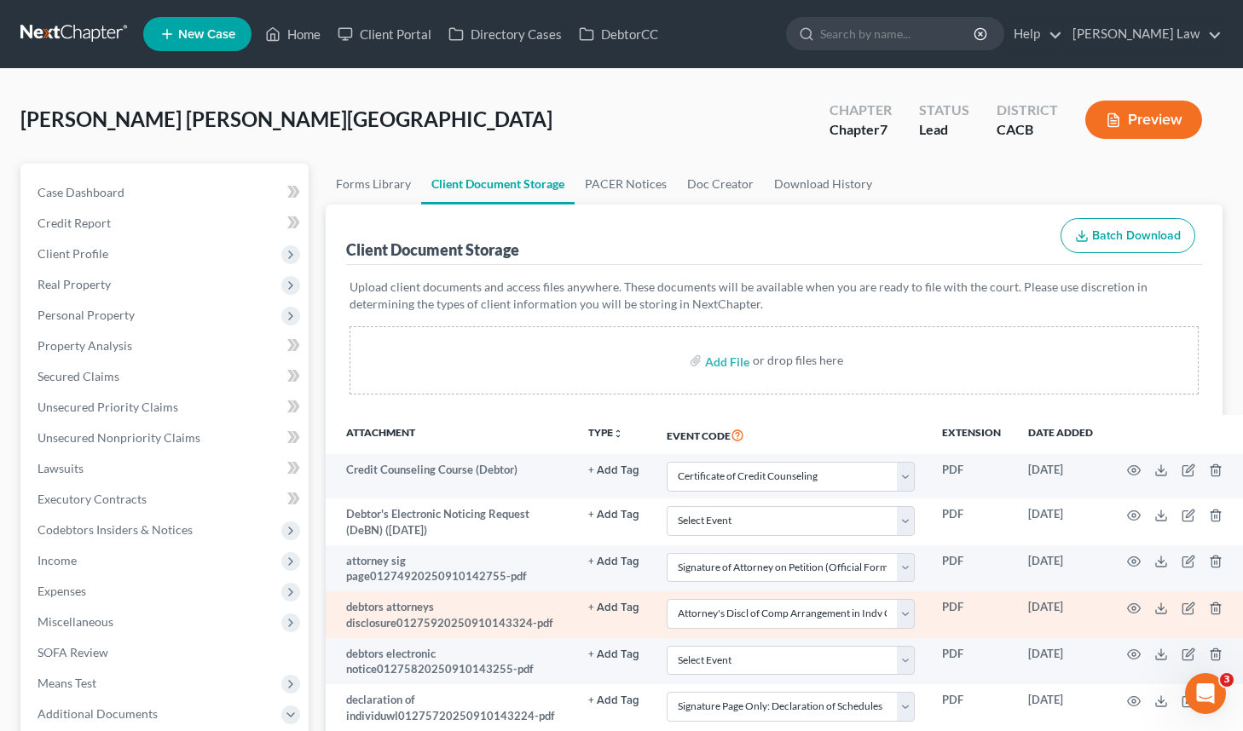
scroll to position [415, 0]
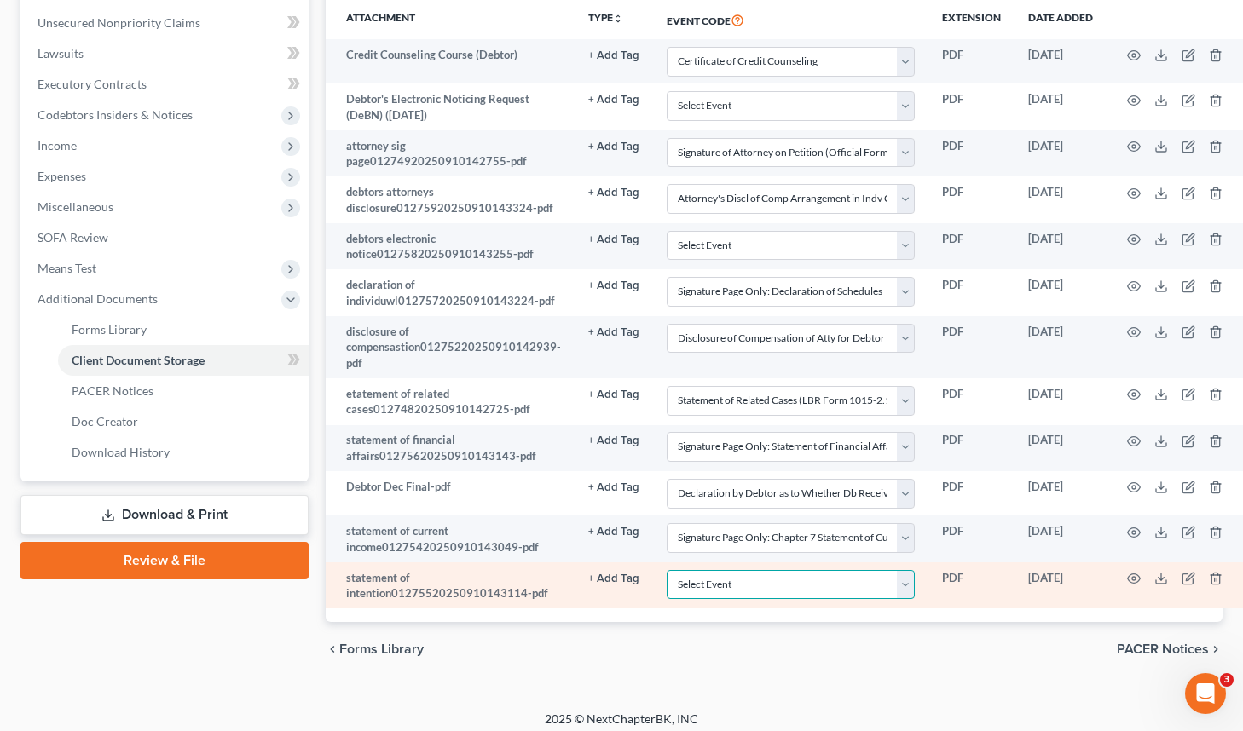
select select "58"
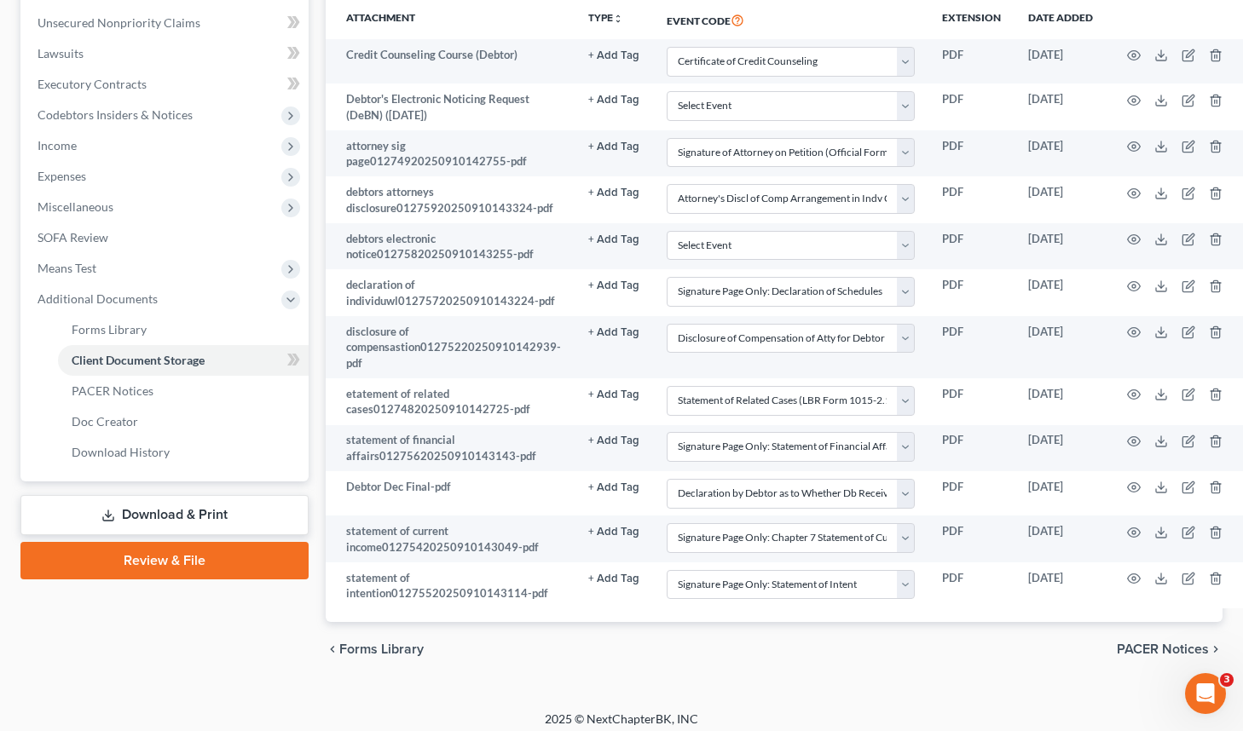
click at [957, 635] on div "chevron_left Forms Library PACER Notices chevron_right" at bounding box center [775, 649] width 898 height 55
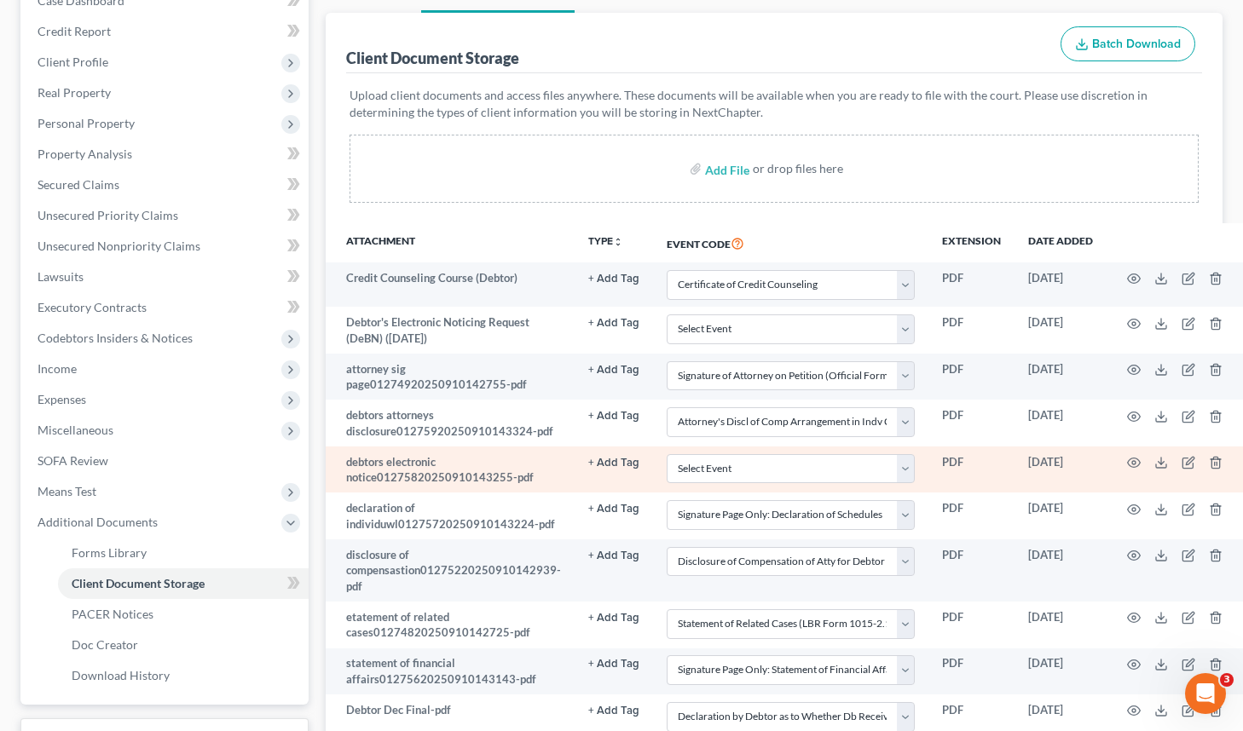
scroll to position [57, 0]
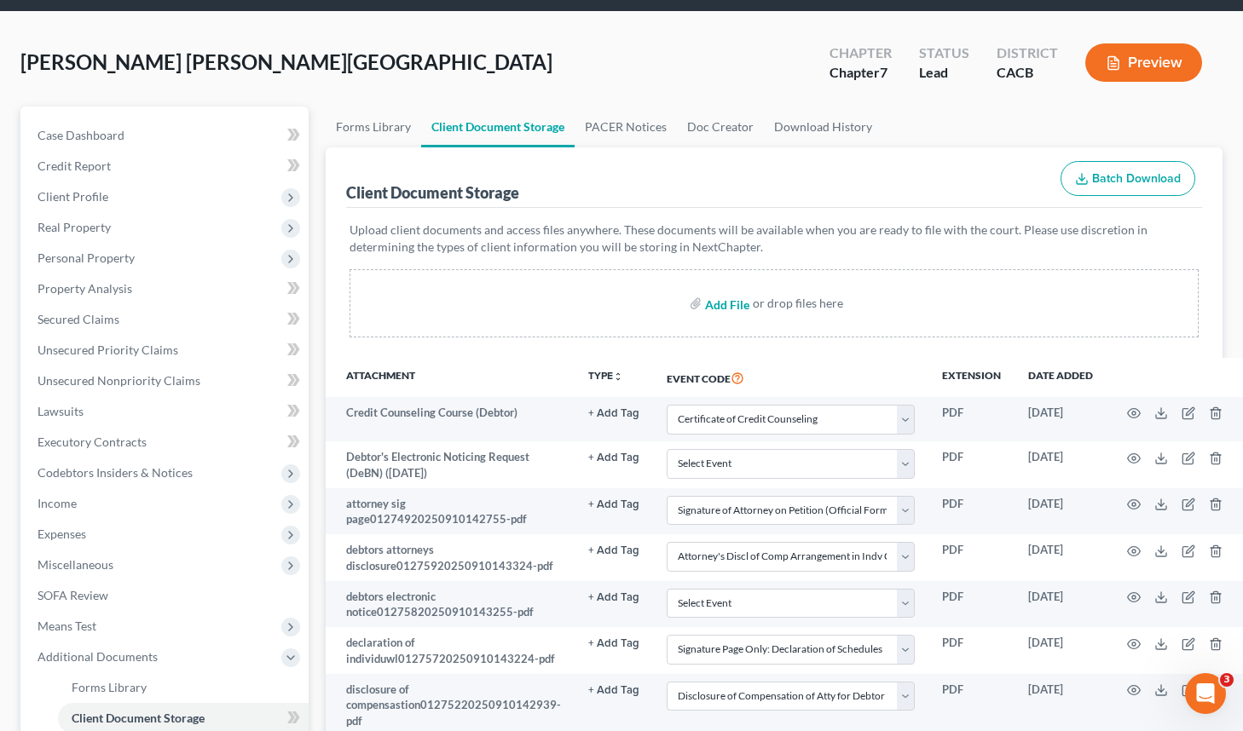
click at [736, 298] on input "file" at bounding box center [725, 303] width 41 height 31
type input "C:\fakepath\statement of ssn01275020250910142822.pdf"
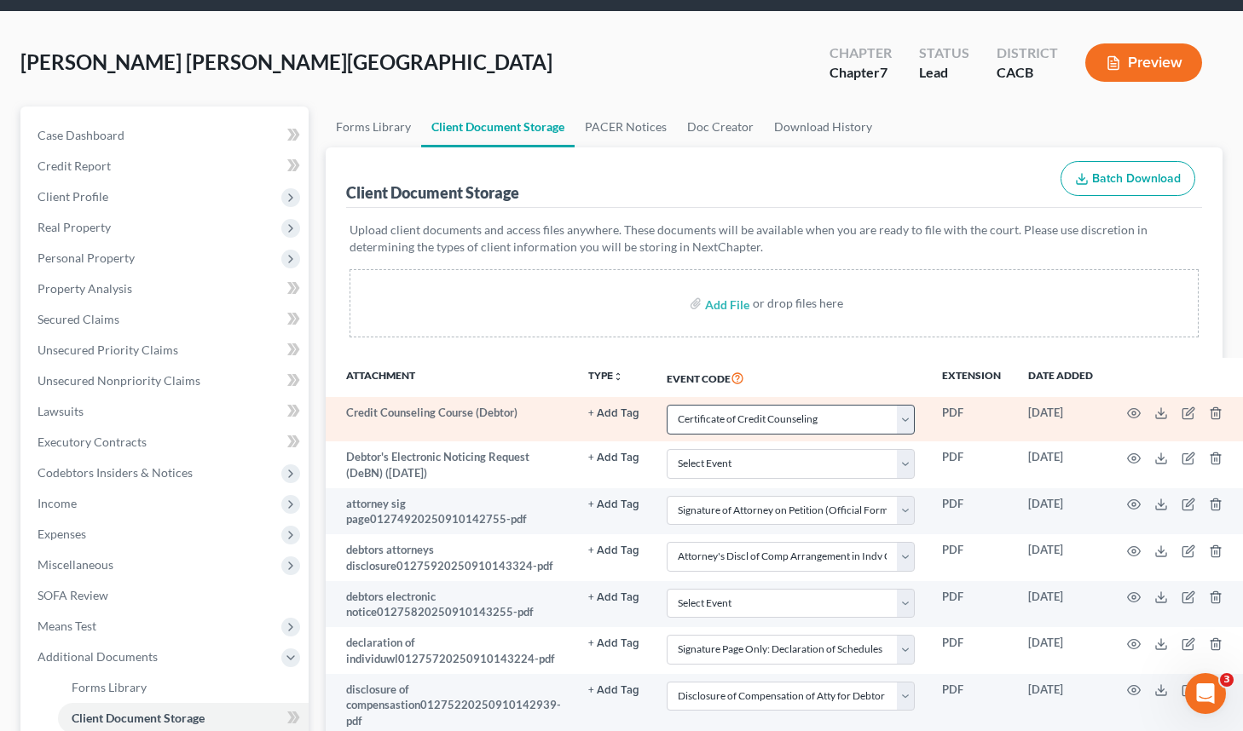
select select "10"
select select "61"
select select "7"
select select "56"
select select "33"
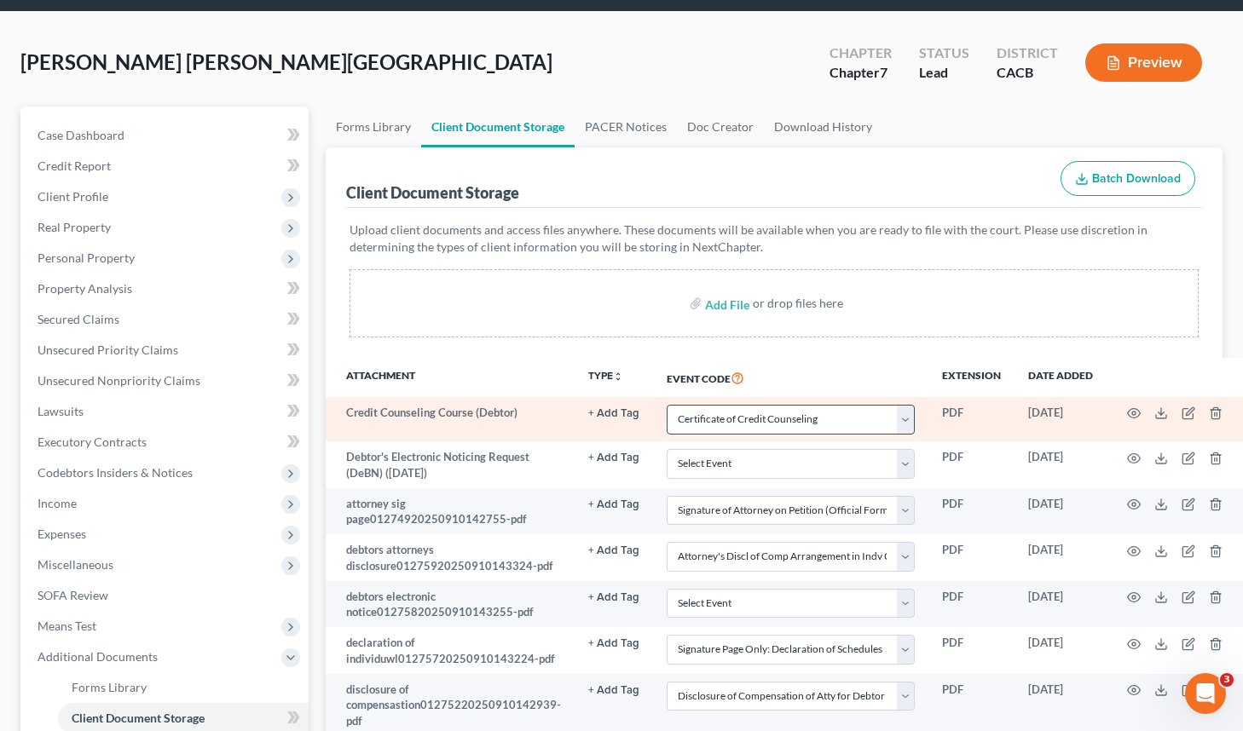
select select "65"
select select "57"
select select "30"
select select "55"
select select "58"
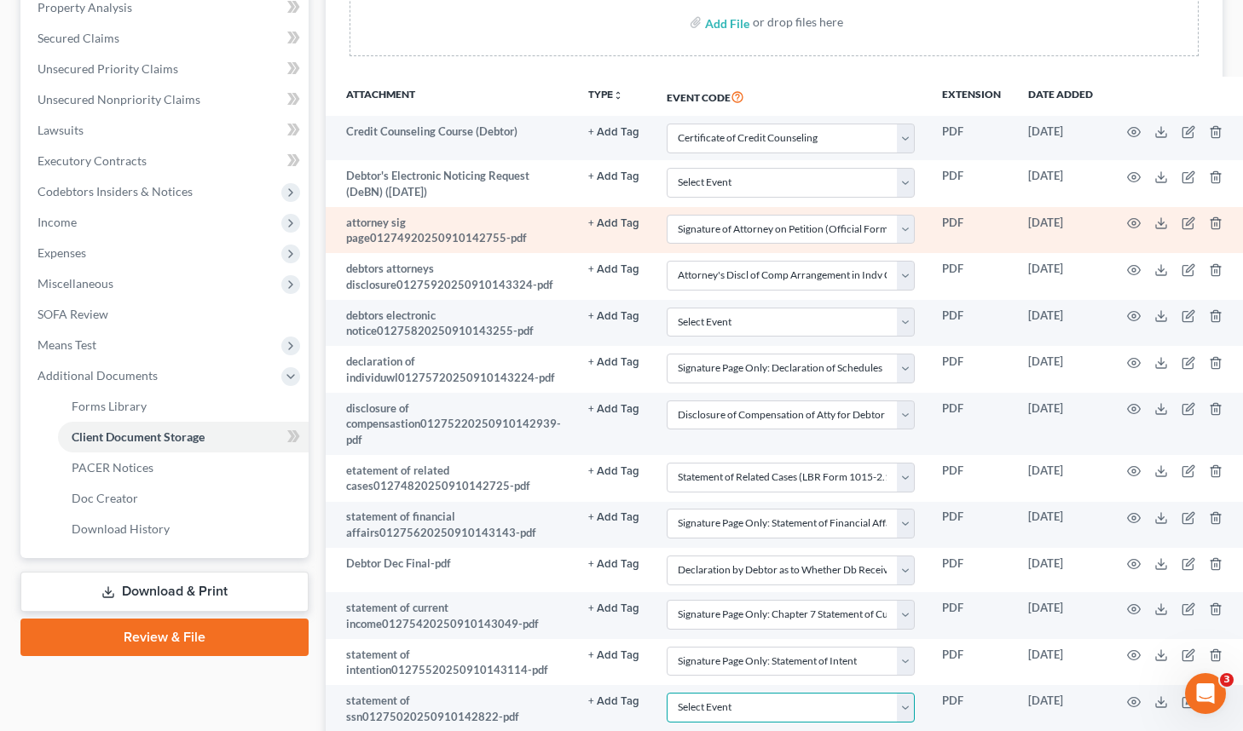
scroll to position [0, 0]
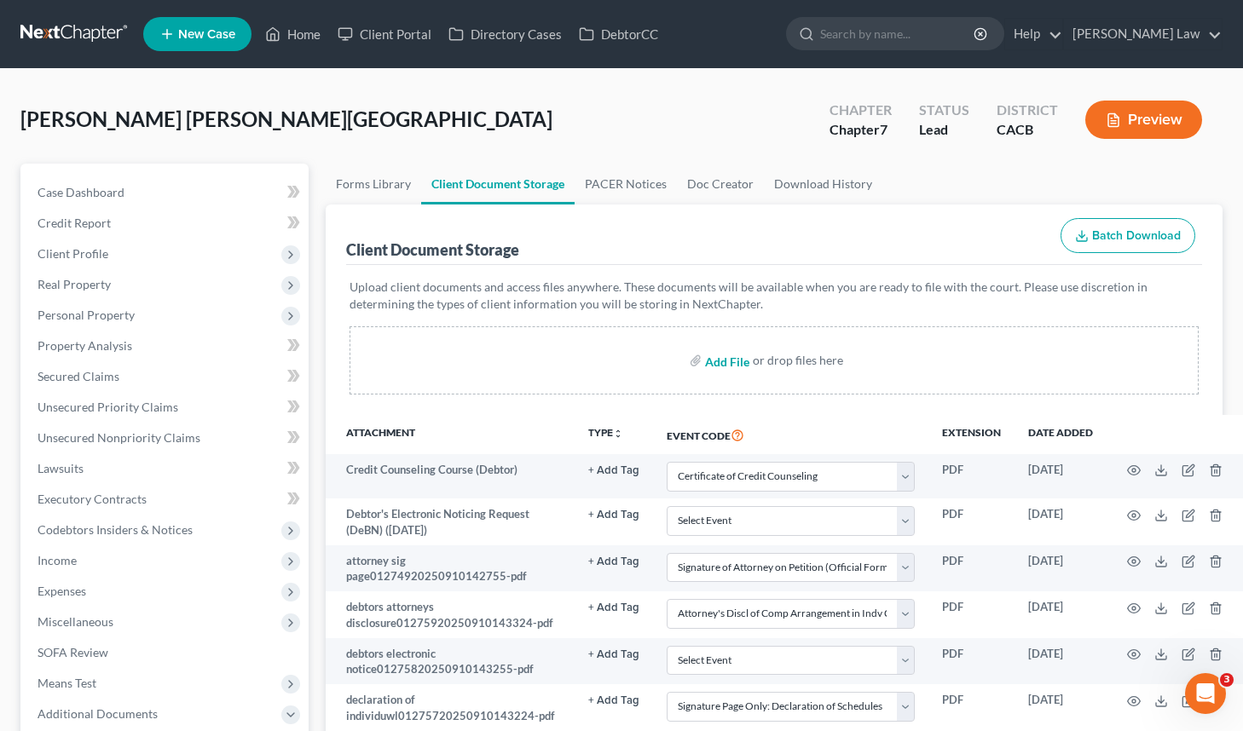
click at [725, 363] on input "file" at bounding box center [725, 360] width 41 height 31
type input "C:\fakepath\verification of creditor matrix01275320250910143015.pdf"
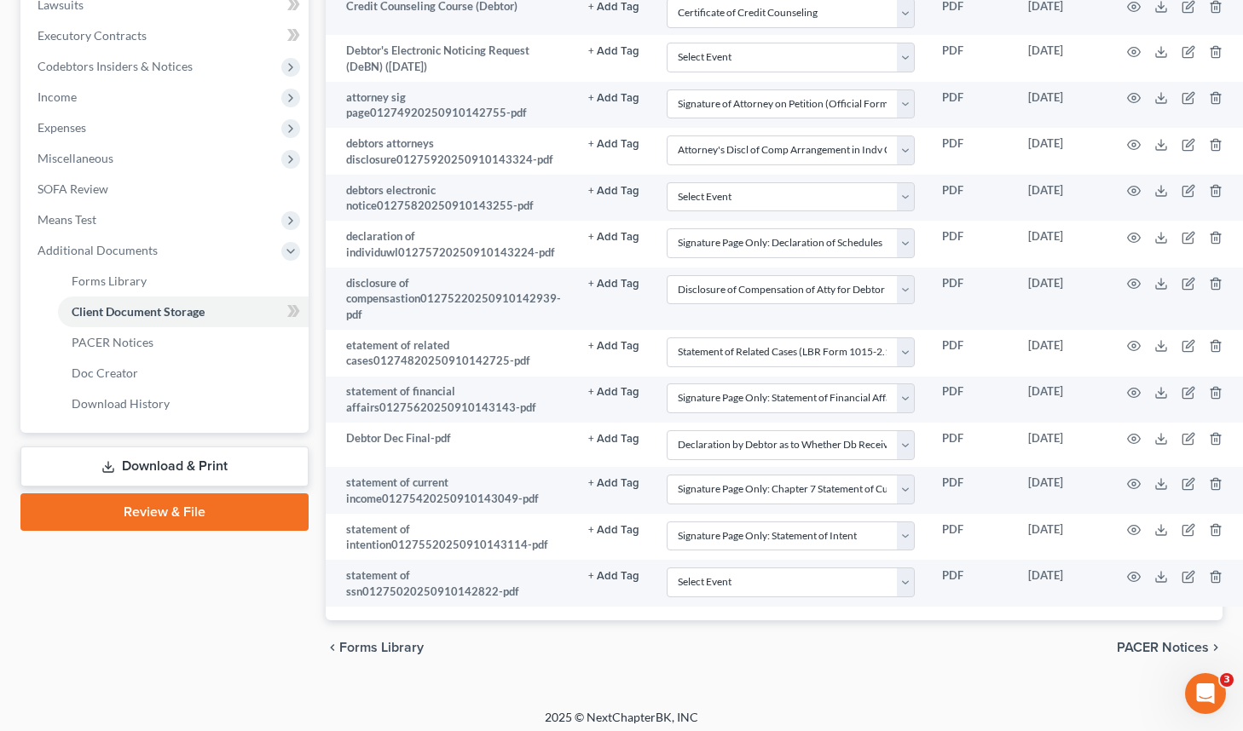
scroll to position [457, 0]
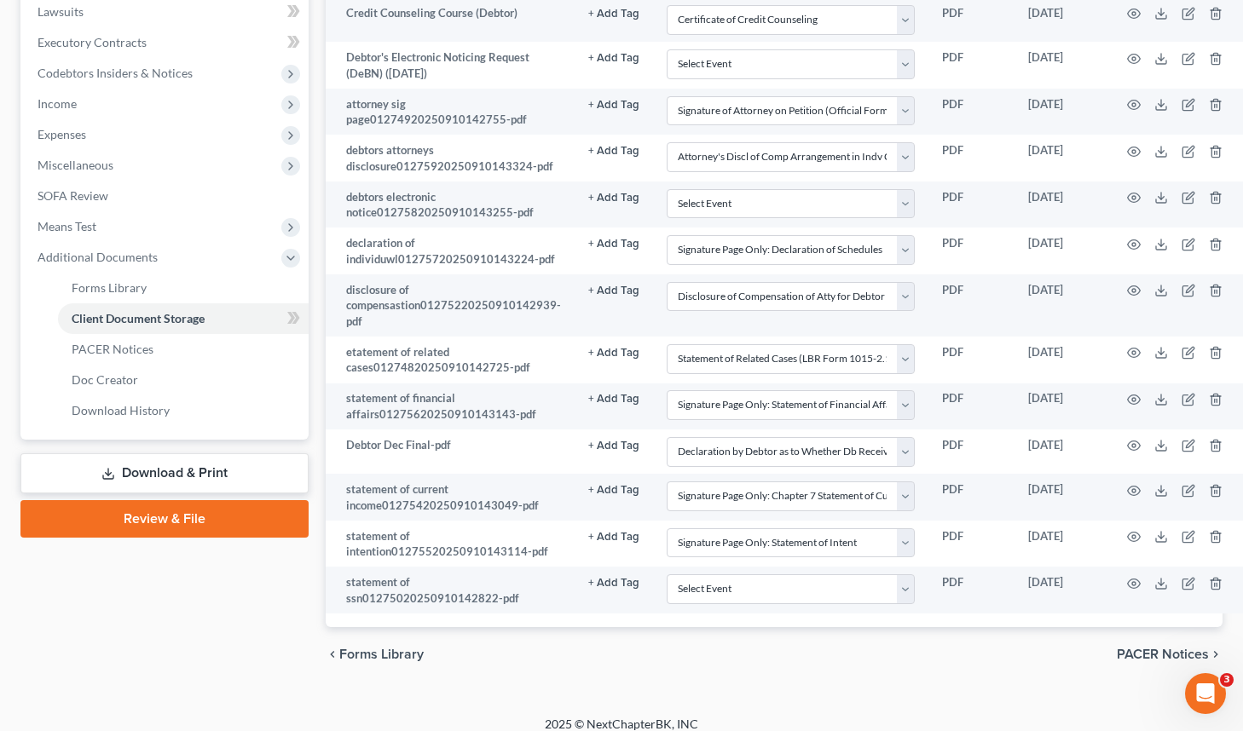
select select "10"
select select "61"
select select "7"
select select "56"
select select "33"
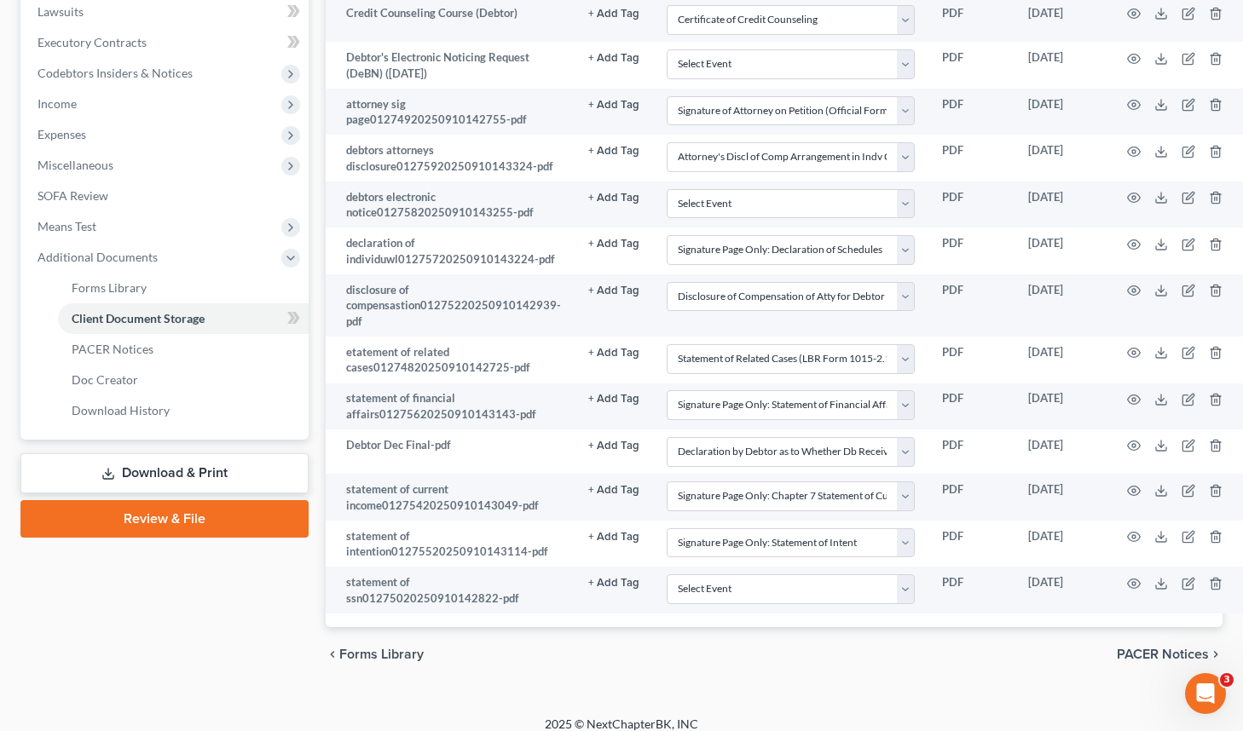
select select "65"
select select "57"
select select "30"
select select "55"
select select "58"
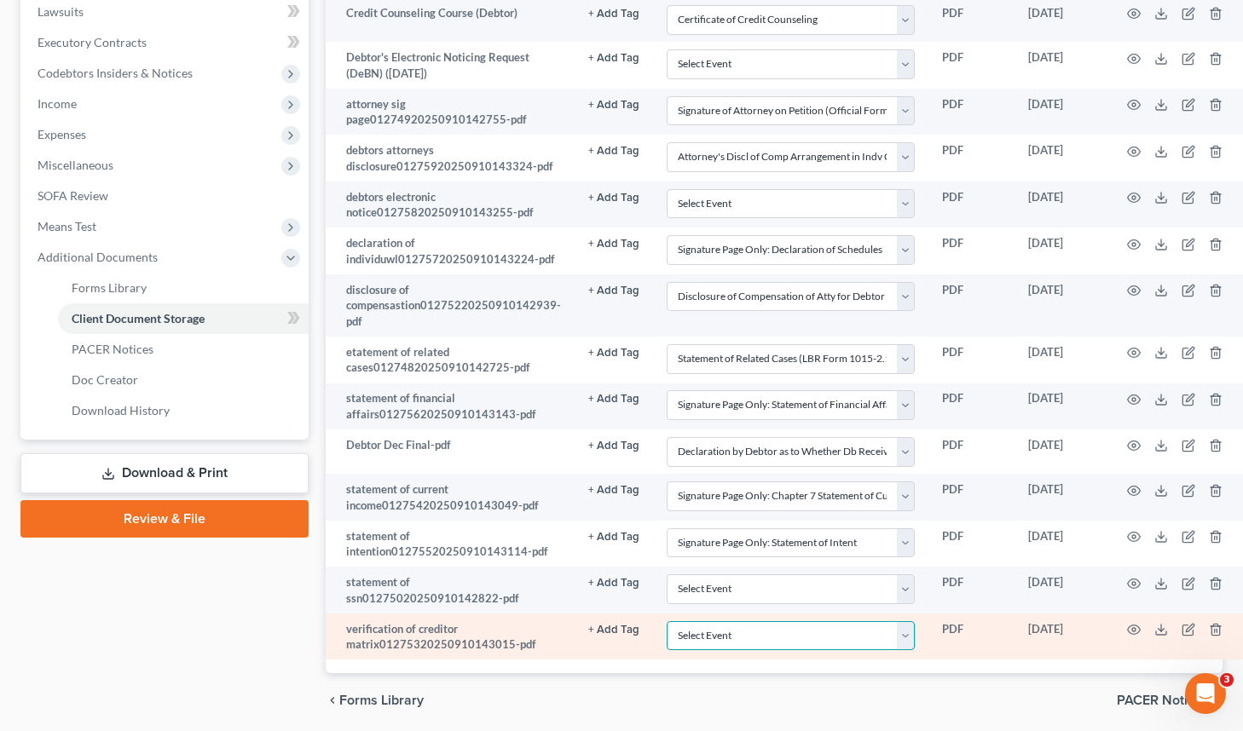
select select "59"
click at [877, 646] on td "Select Event Amended Chapter 11 Plan Amended Chapter 11 Small Business Plan Ame…" at bounding box center [791, 637] width 276 height 47
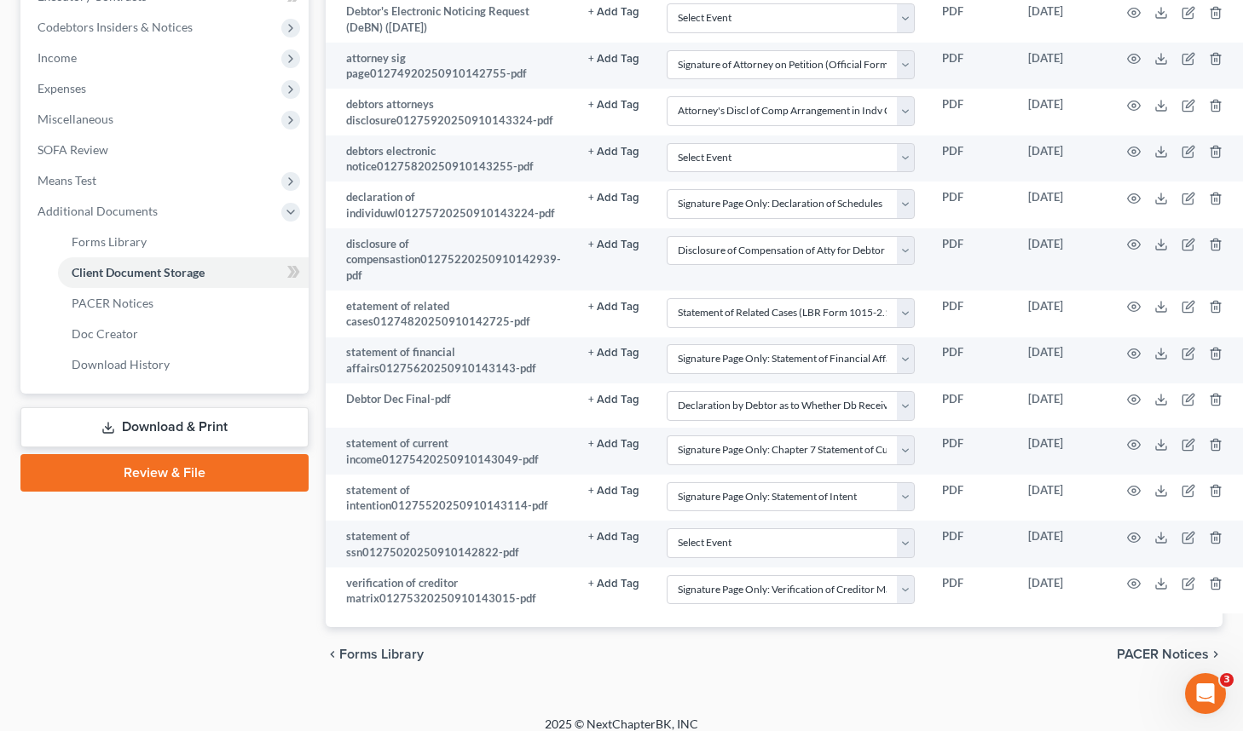
scroll to position [0, 0]
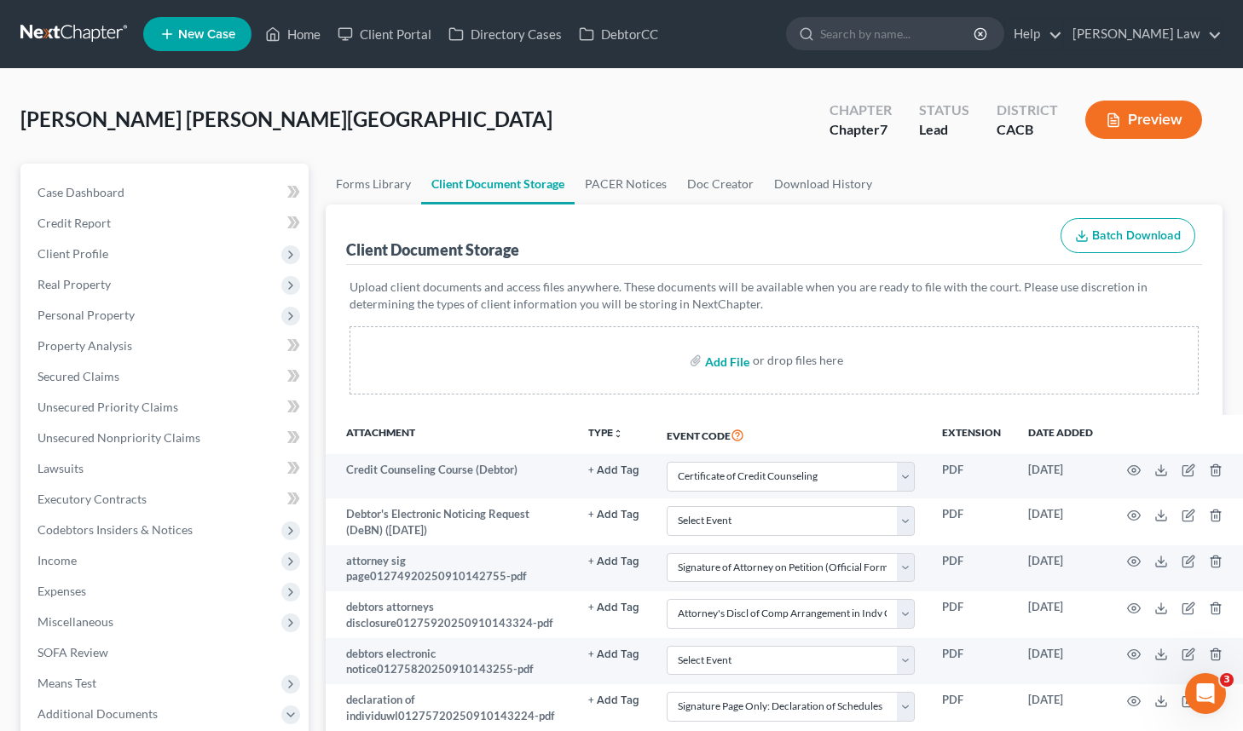
click at [721, 356] on input "file" at bounding box center [725, 360] width 41 height 31
type input "C:\fakepath\voluntary petition ifb01275120250910142906.pdf"
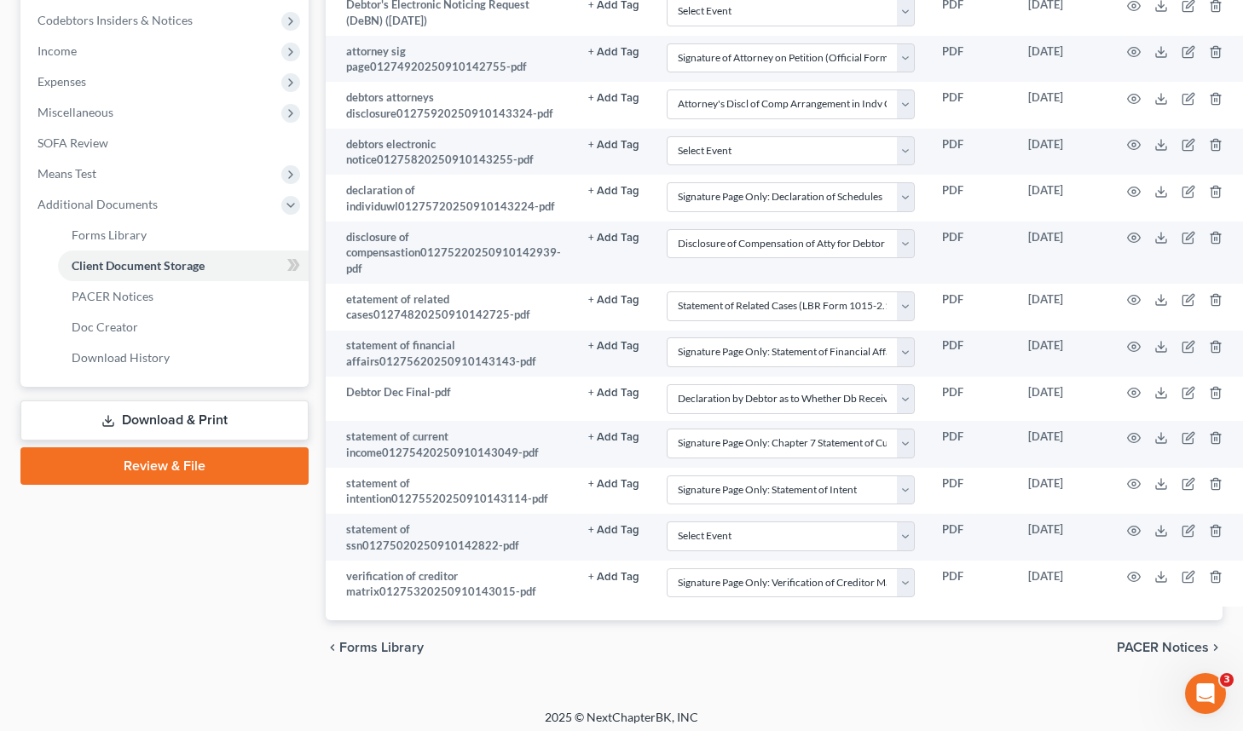
scroll to position [506, 0]
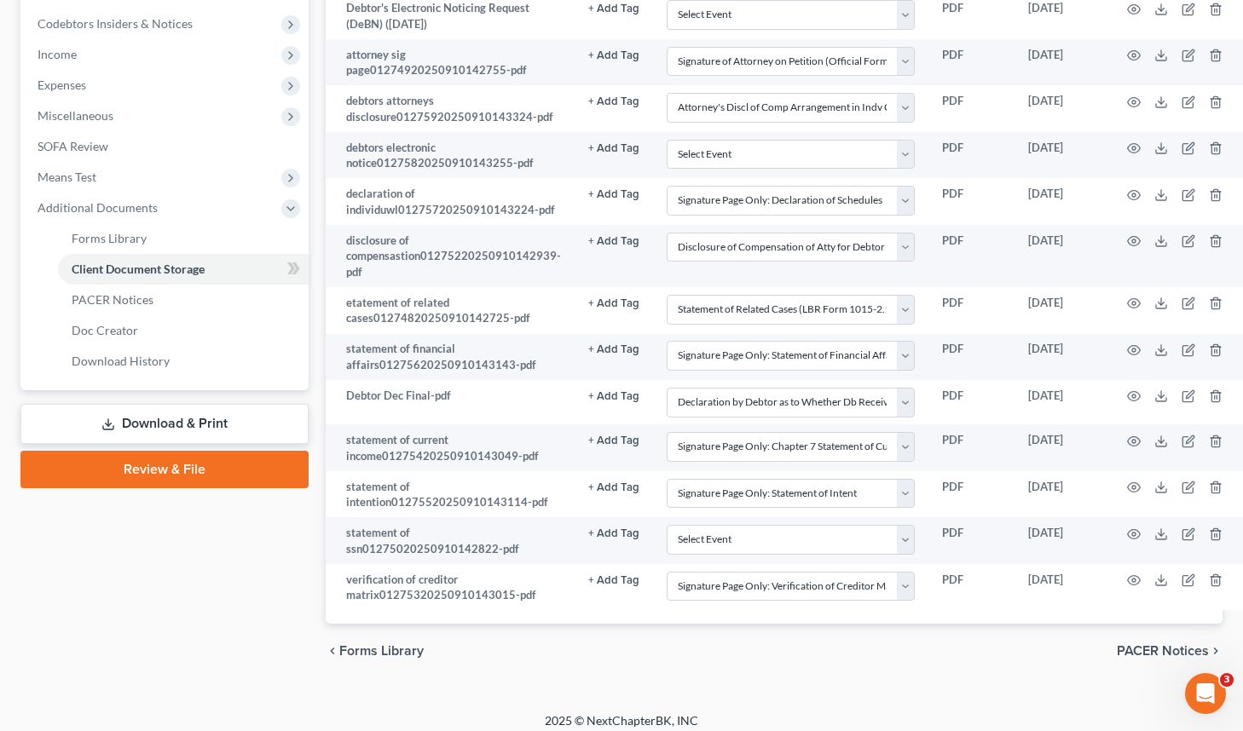
select select "10"
select select "61"
select select "7"
select select "56"
select select "33"
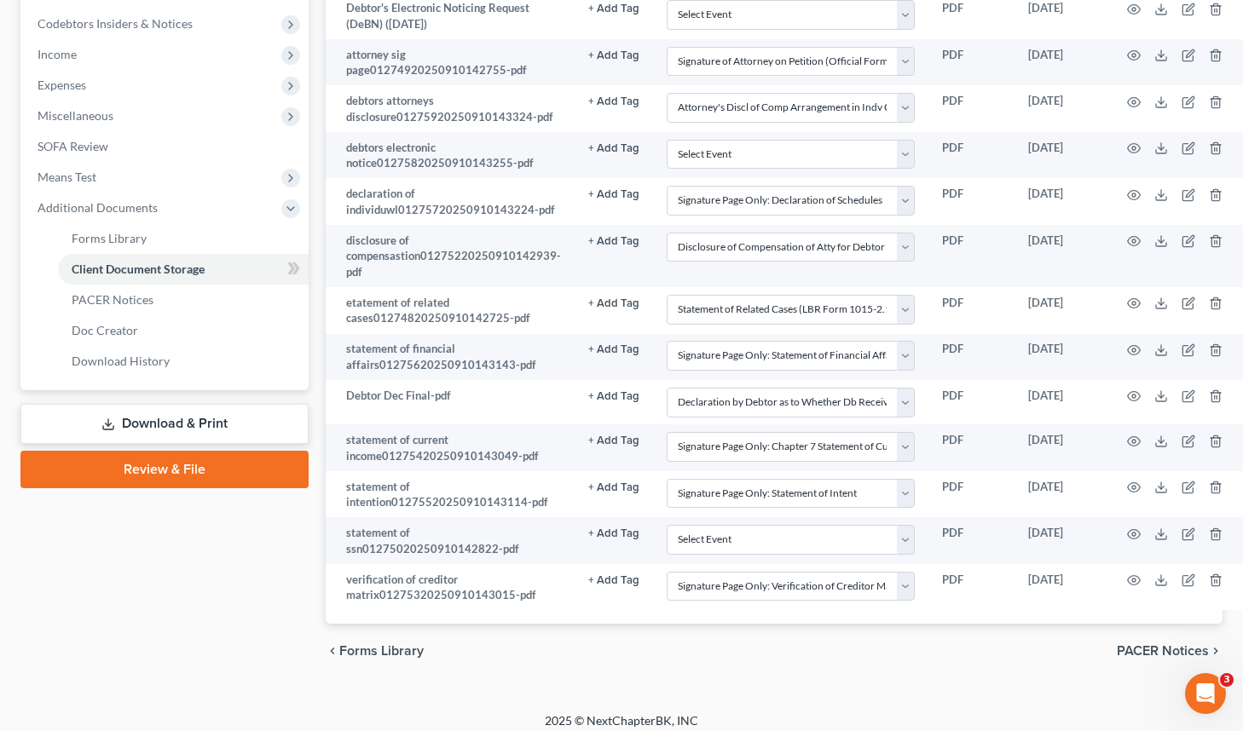
select select "65"
select select "57"
select select "30"
select select "55"
select select "58"
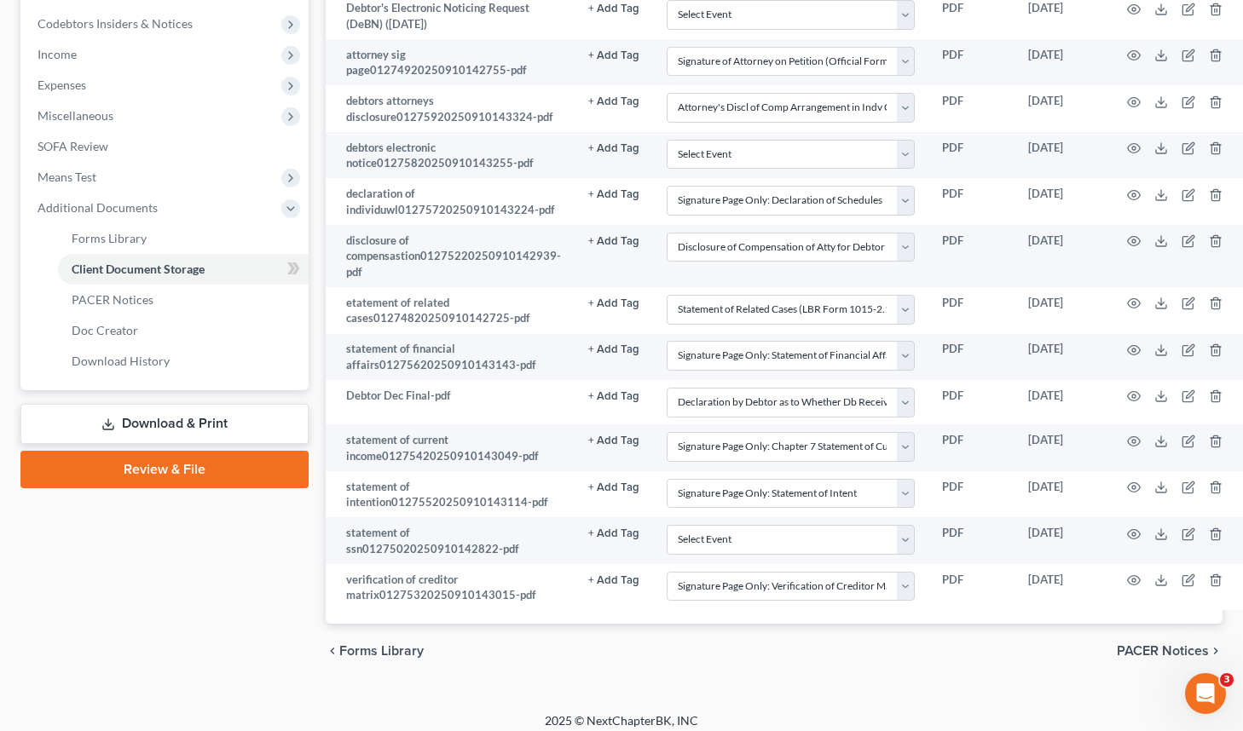
select select "59"
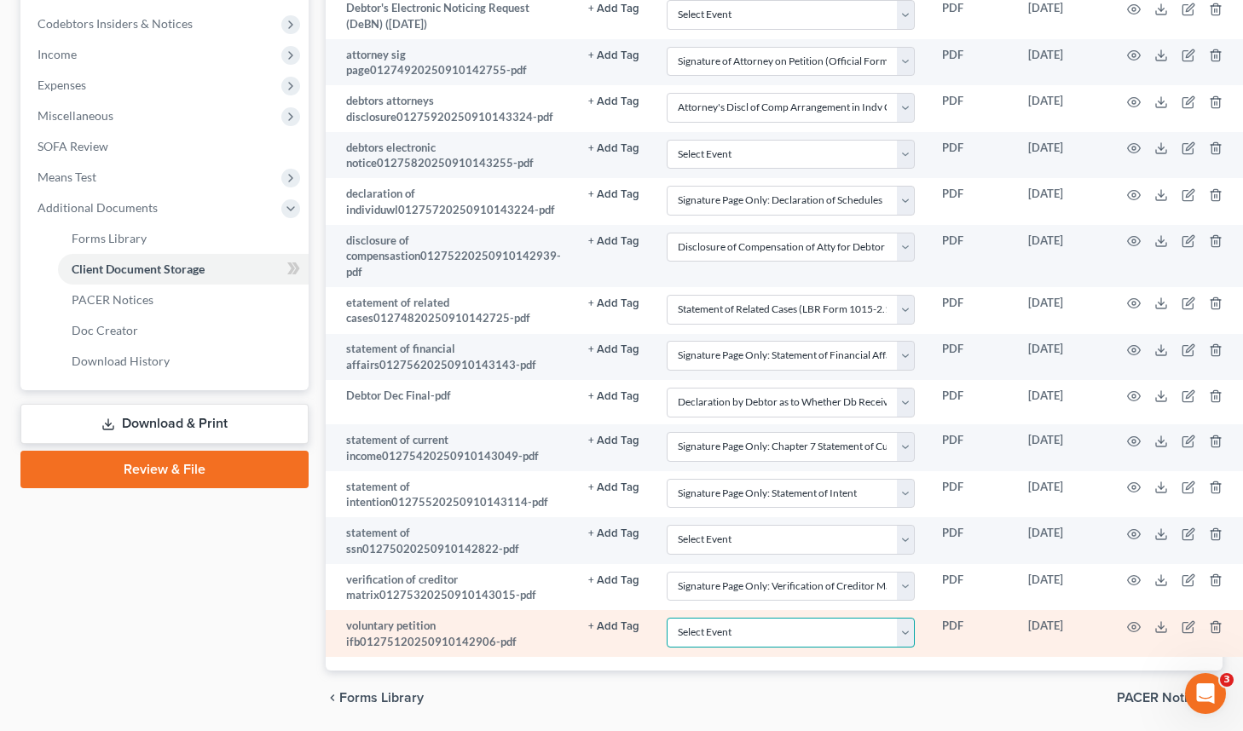
select select "60"
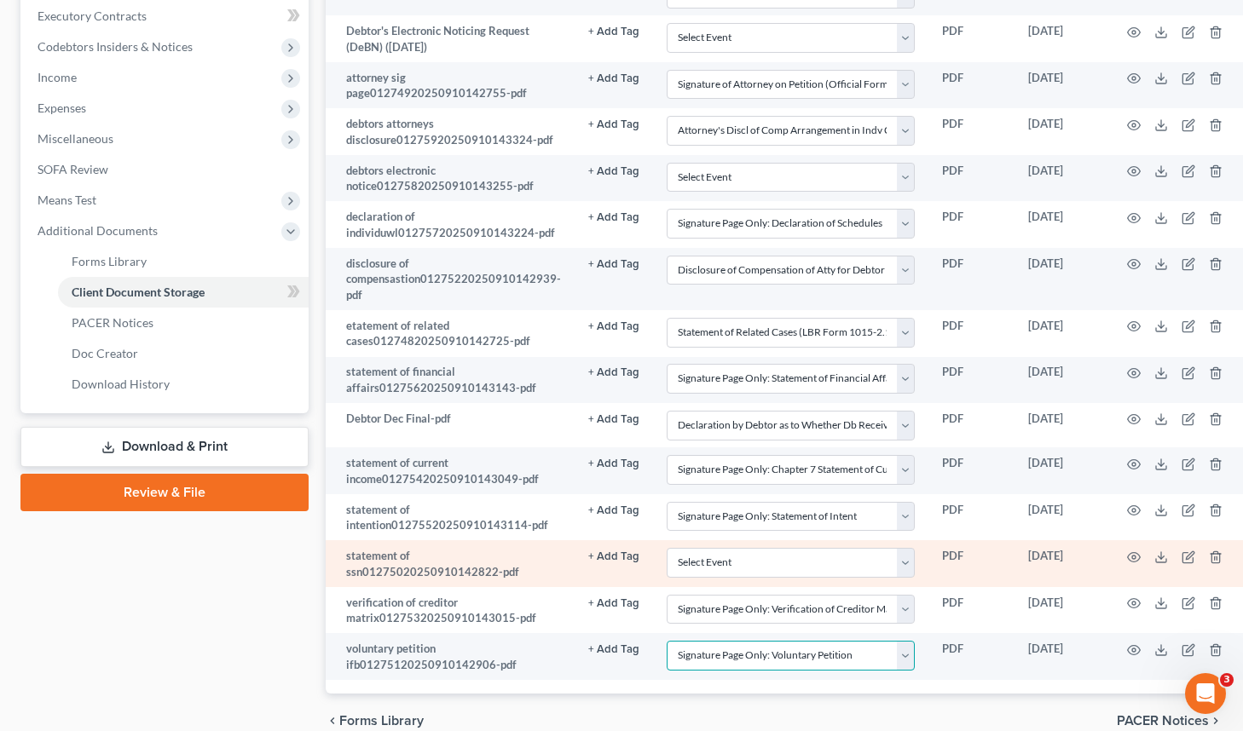
scroll to position [552, 0]
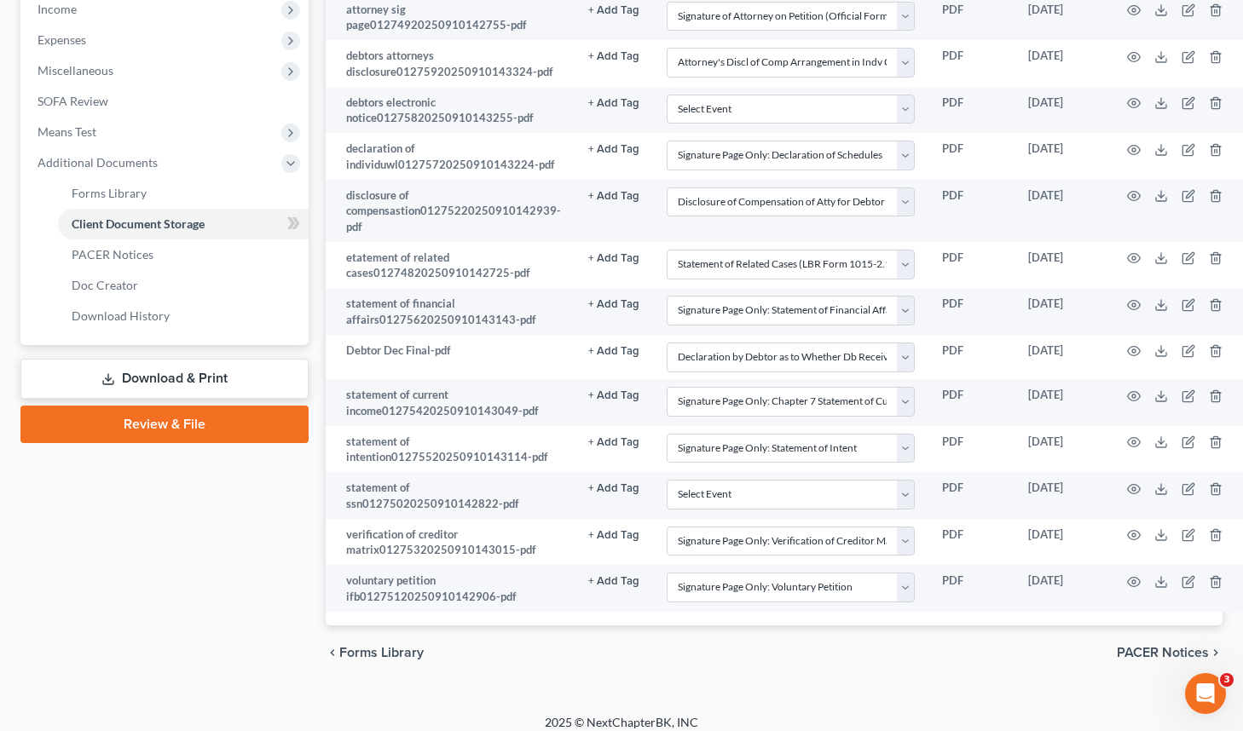
click at [205, 437] on link "Review & File" at bounding box center [164, 425] width 288 height 38
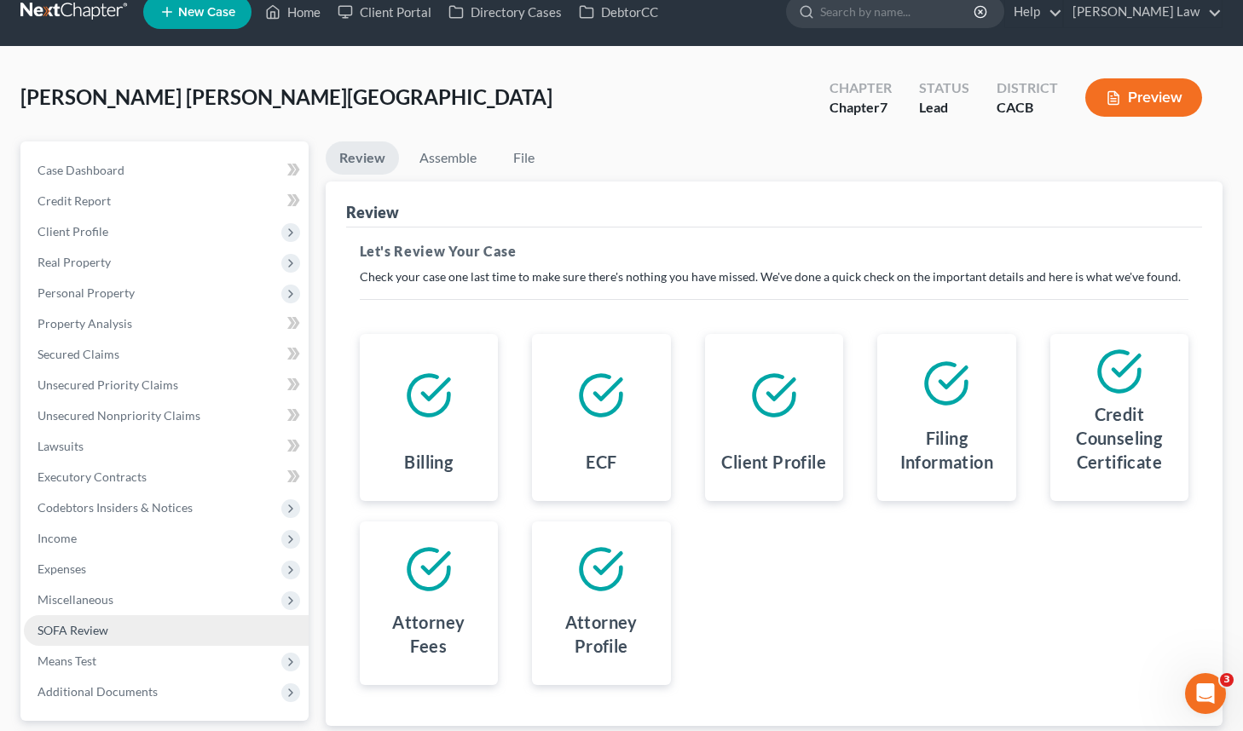
scroll to position [175, 0]
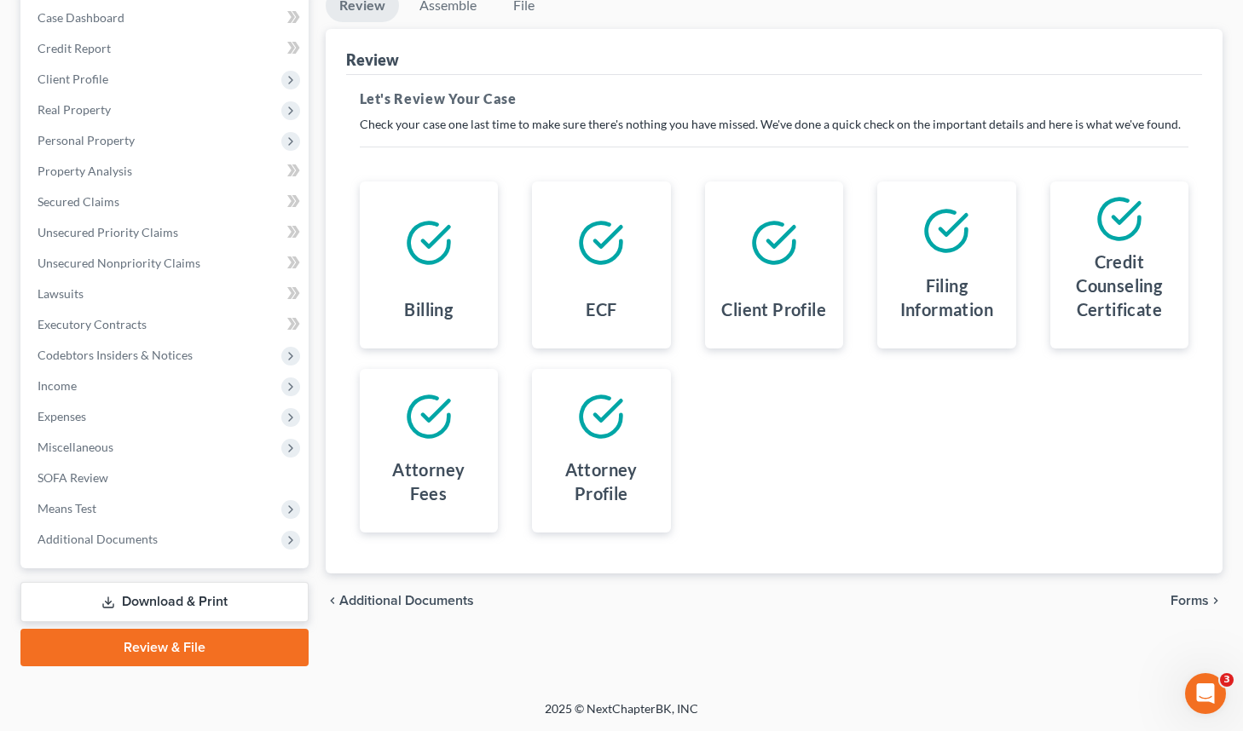
click at [1185, 596] on span "Forms" at bounding box center [1189, 601] width 38 height 14
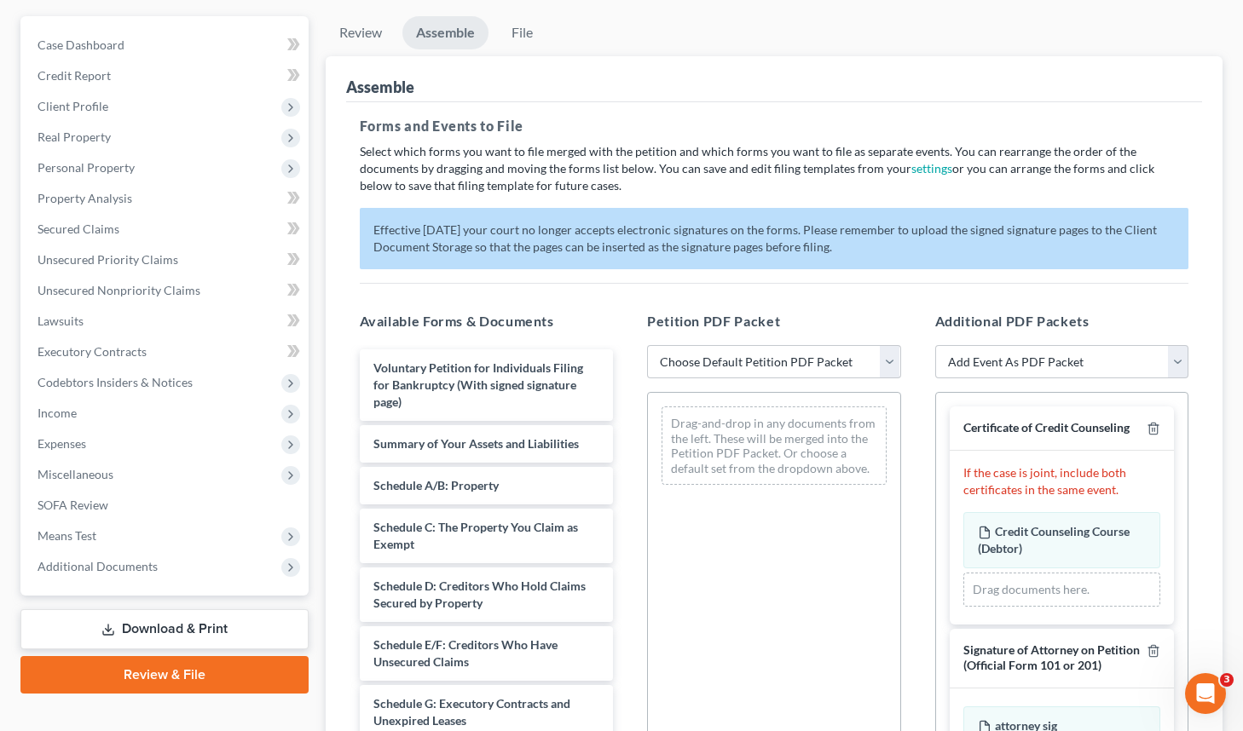
scroll to position [108, 0]
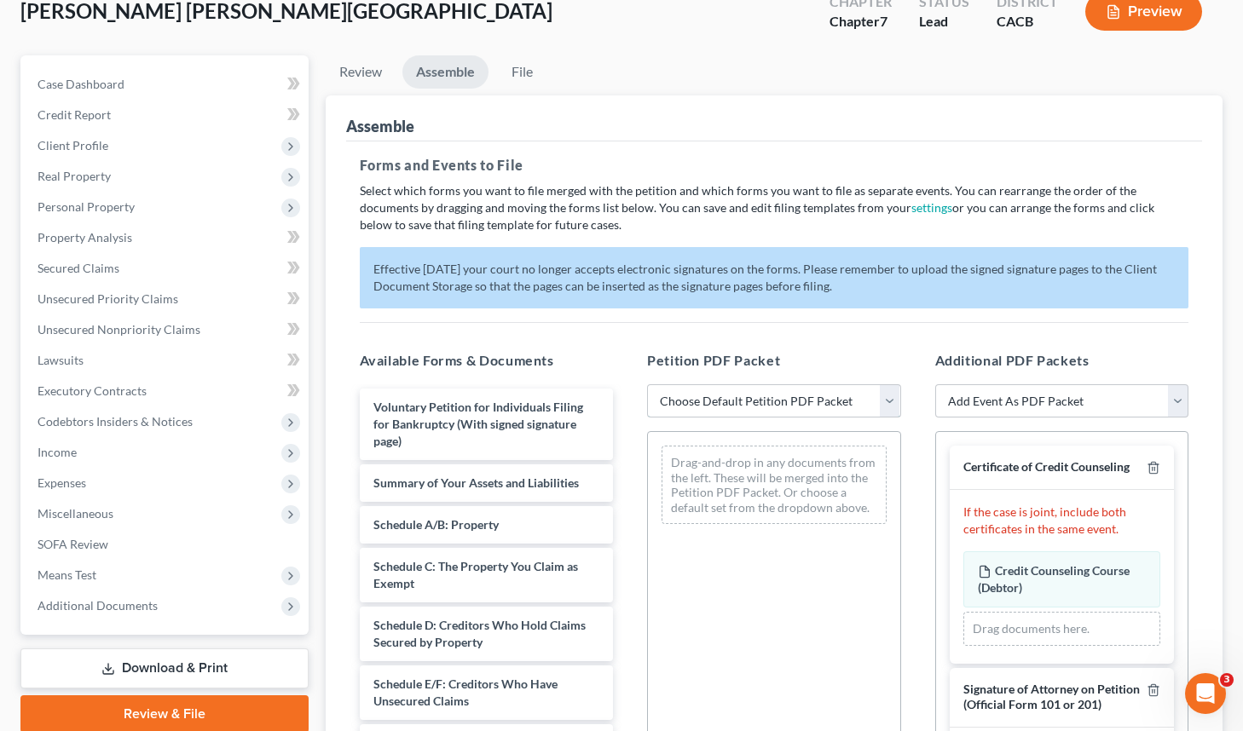
select select "0"
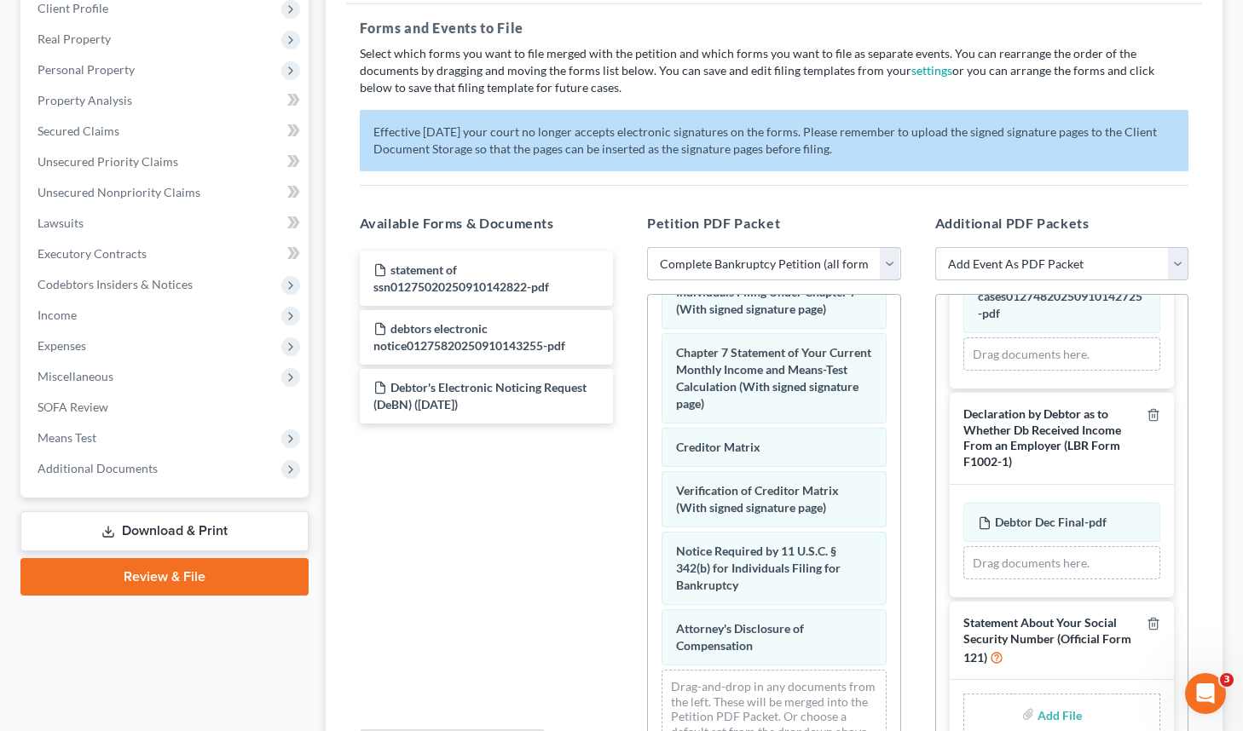
scroll to position [431, 0]
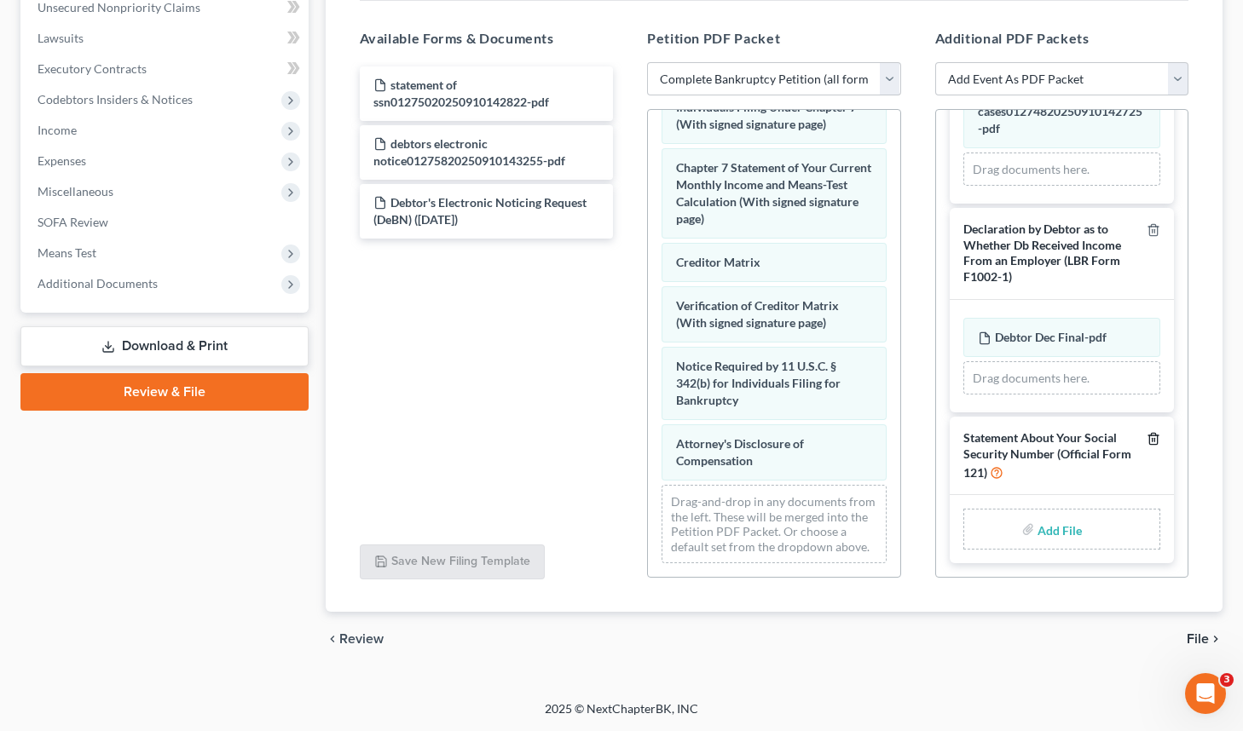
click at [1147, 445] on icon "button" at bounding box center [1154, 439] width 14 height 14
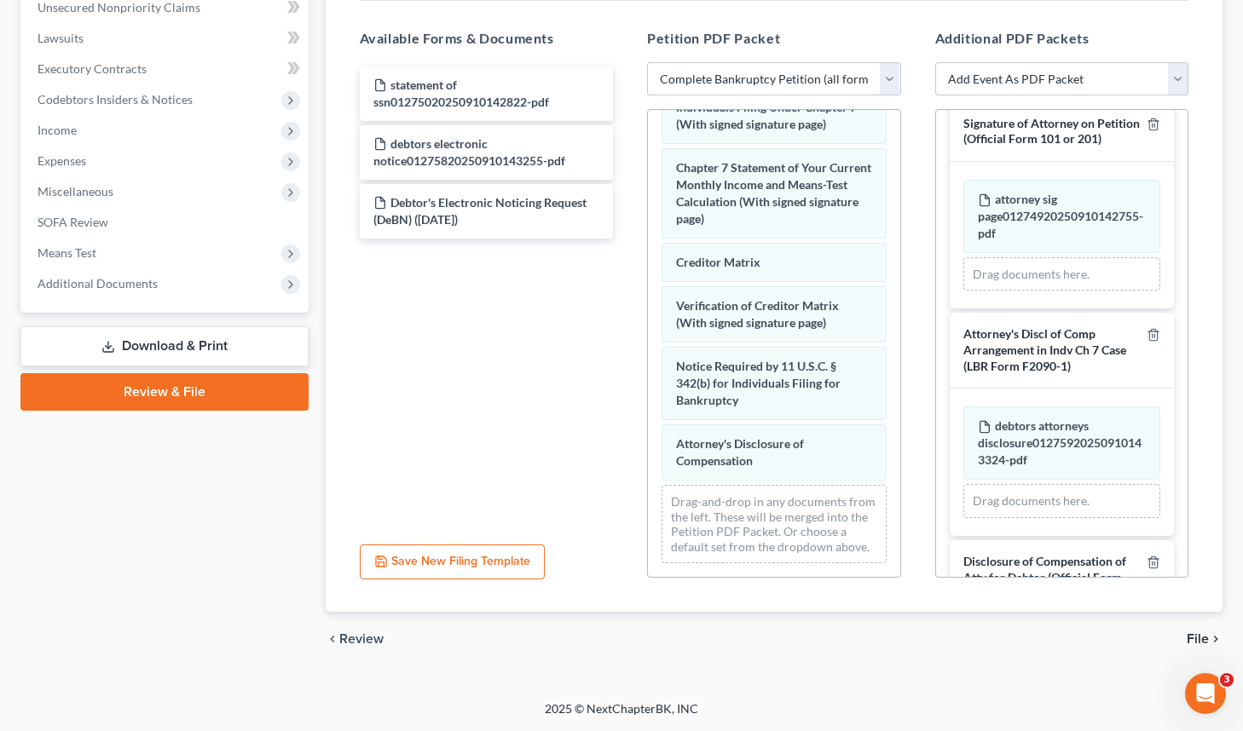
scroll to position [215, 0]
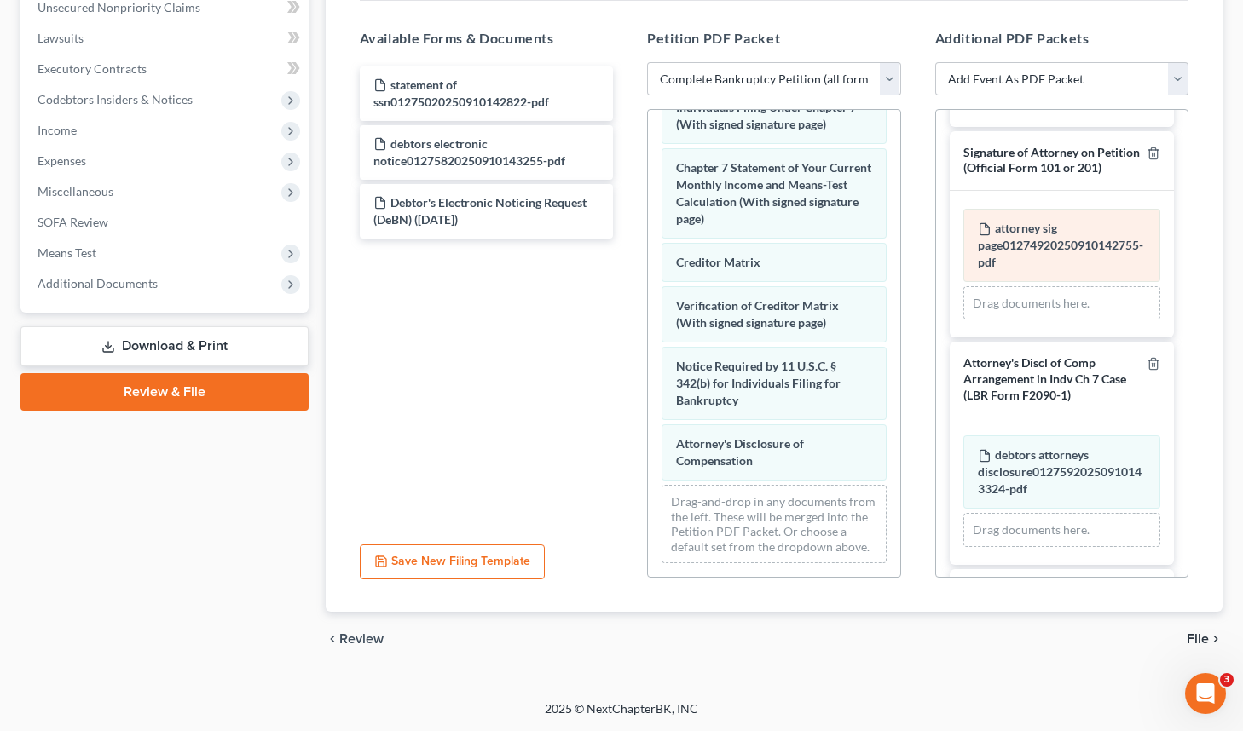
click at [1021, 278] on div "attorney sig page01274920250910142755-pdf Amended attorney sig page012749202509…" at bounding box center [1062, 265] width 198 height 112
click at [1022, 269] on span "attorney sig page01274920250910142755-pdf" at bounding box center [1060, 245] width 165 height 49
click at [1024, 277] on div "attorney sig page01274920250910142755-pdf Amended attorney sig page012749202509…" at bounding box center [1062, 265] width 198 height 112
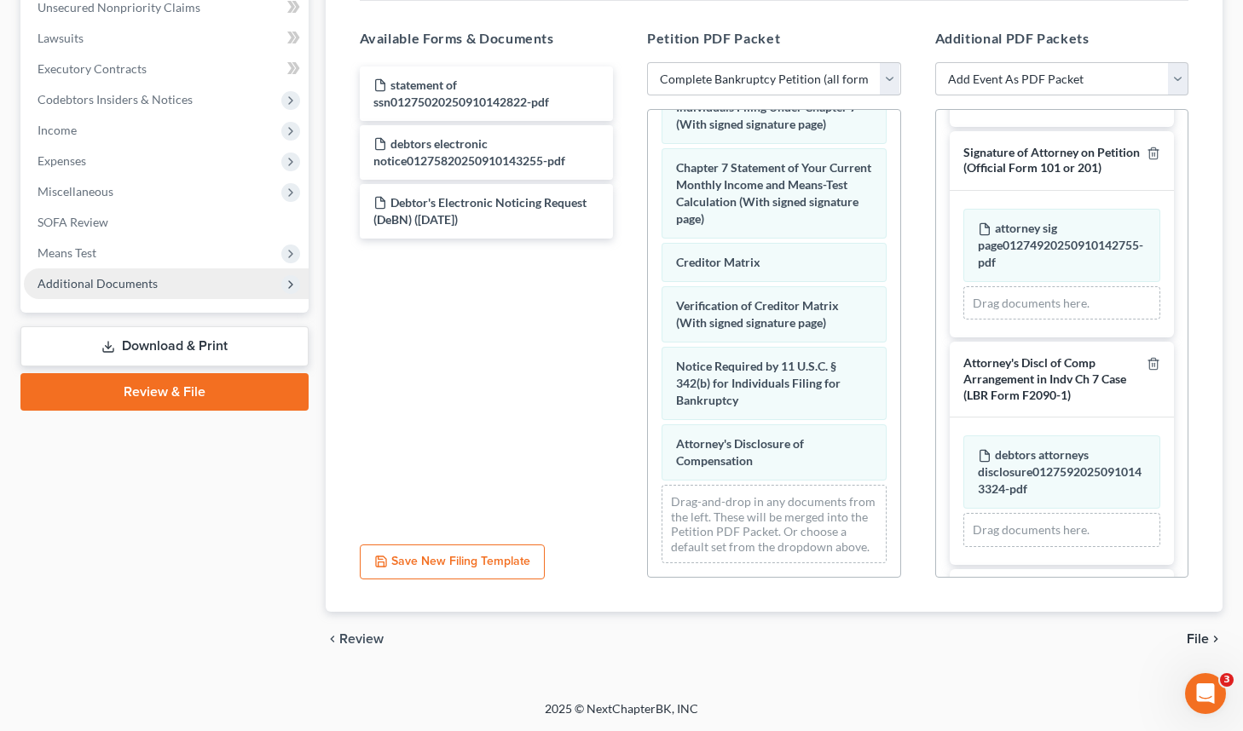
click at [119, 280] on span "Additional Documents" at bounding box center [98, 283] width 120 height 14
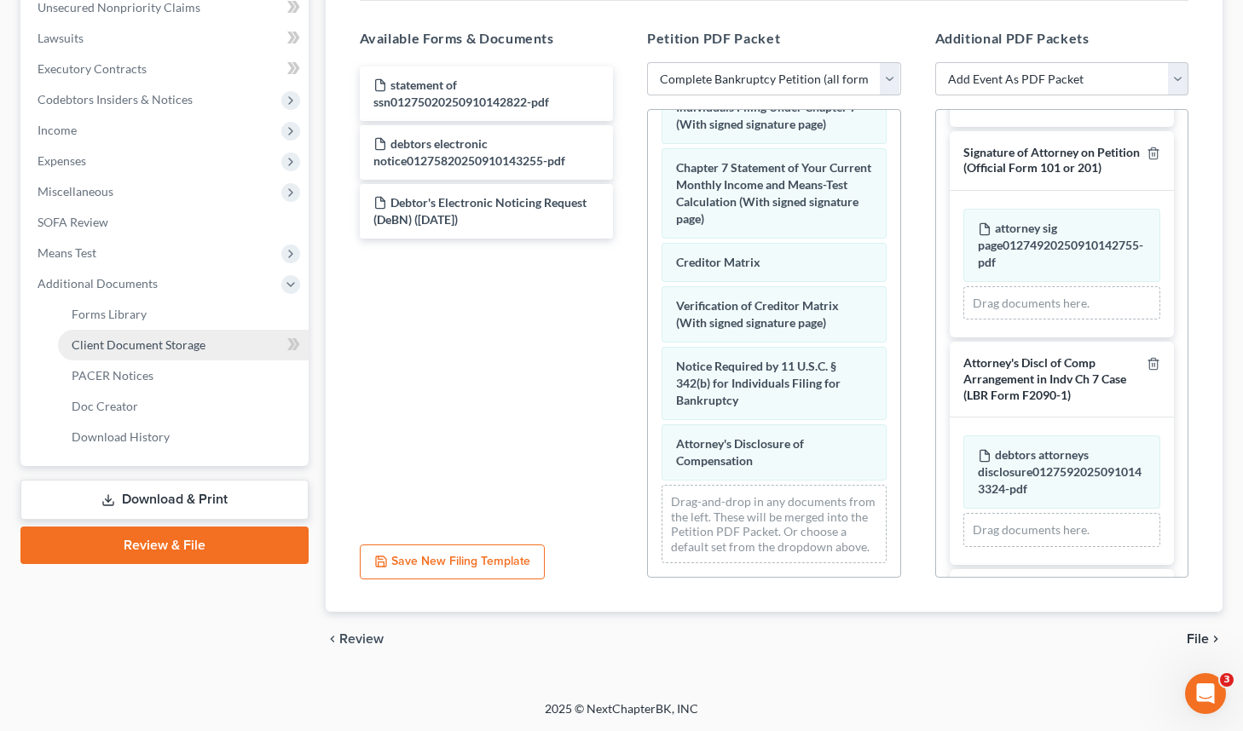
click at [188, 355] on link "Client Document Storage" at bounding box center [183, 345] width 251 height 31
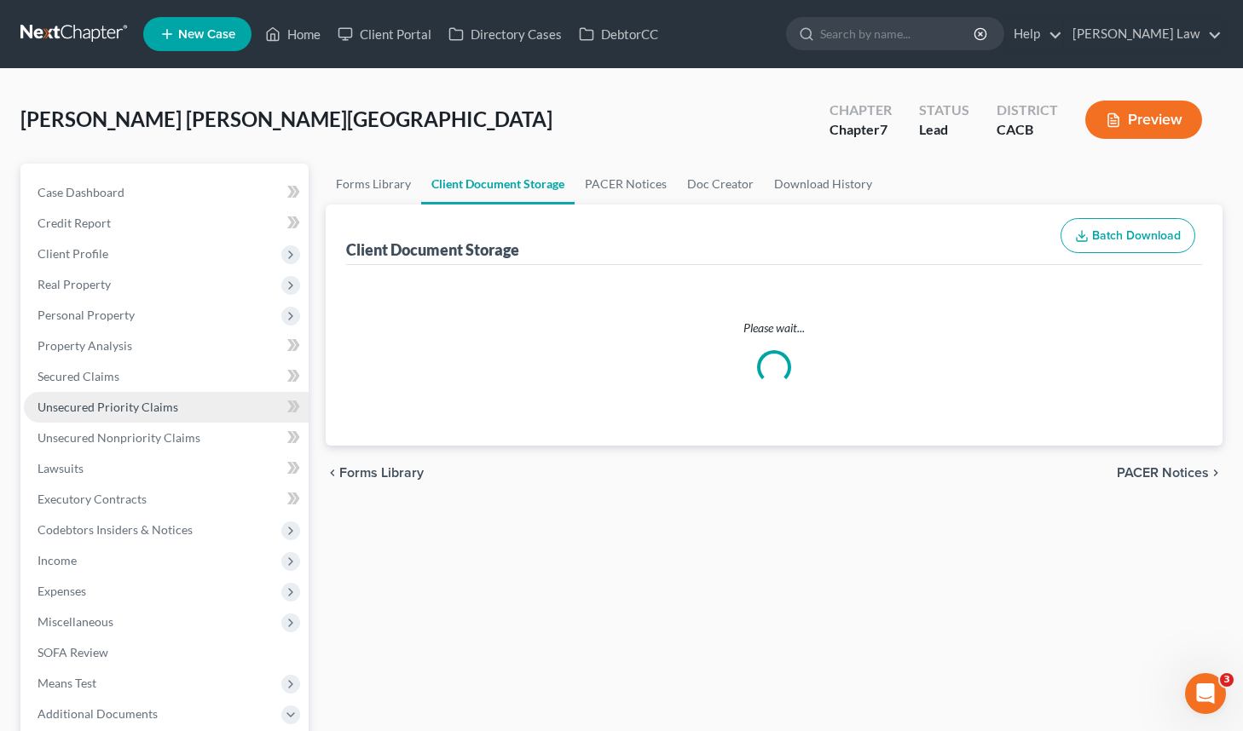
select select "10"
select select "61"
select select "7"
select select "56"
select select "33"
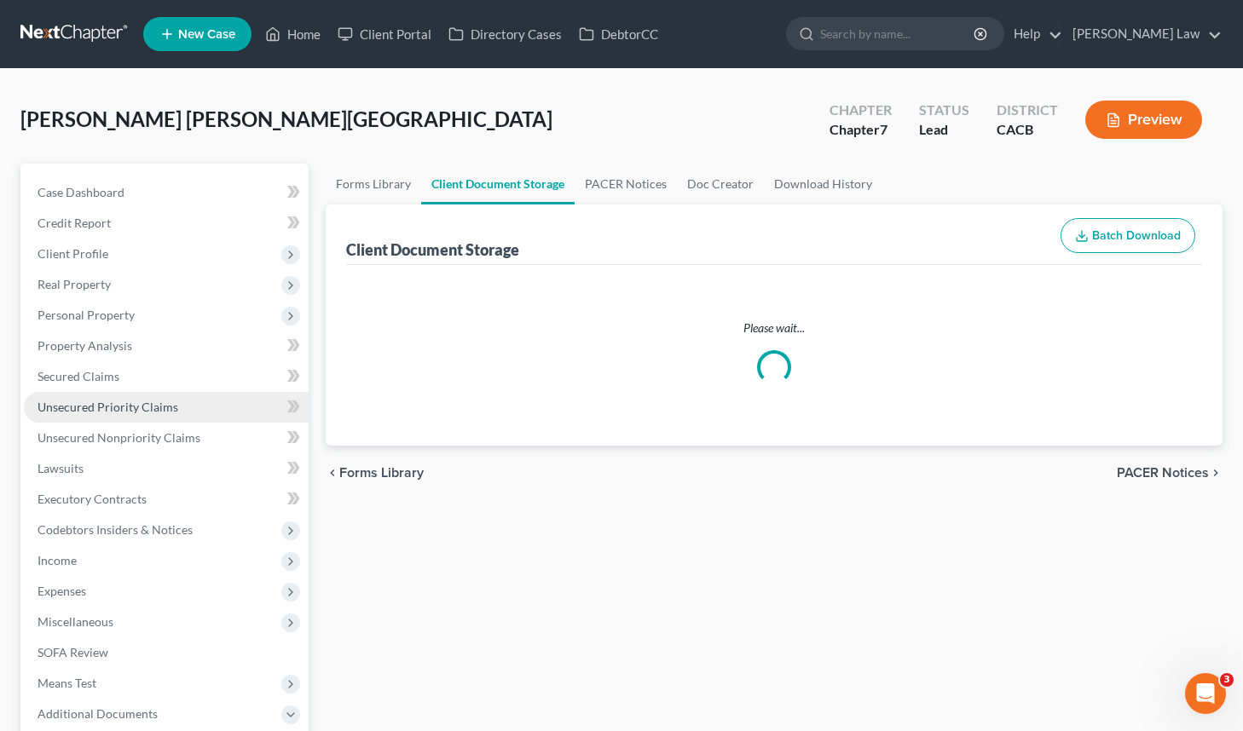
select select "65"
select select "57"
select select "30"
select select "55"
select select "58"
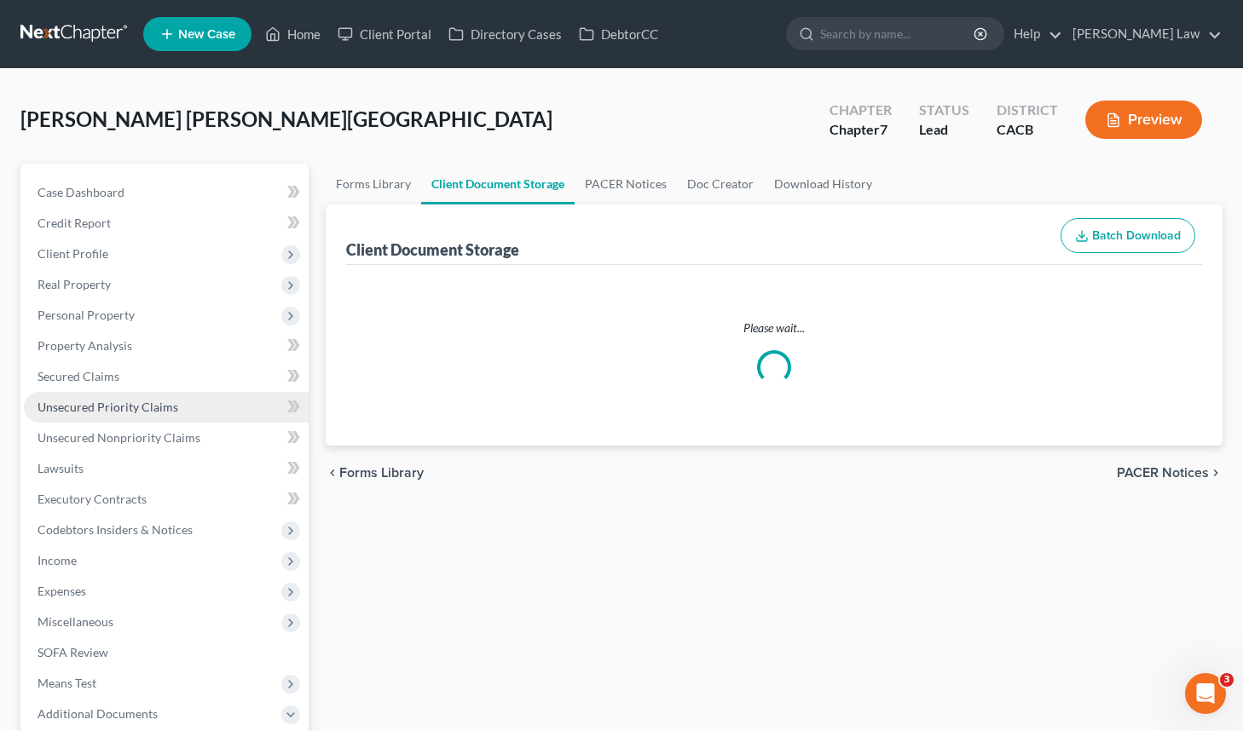
select select "59"
select select "60"
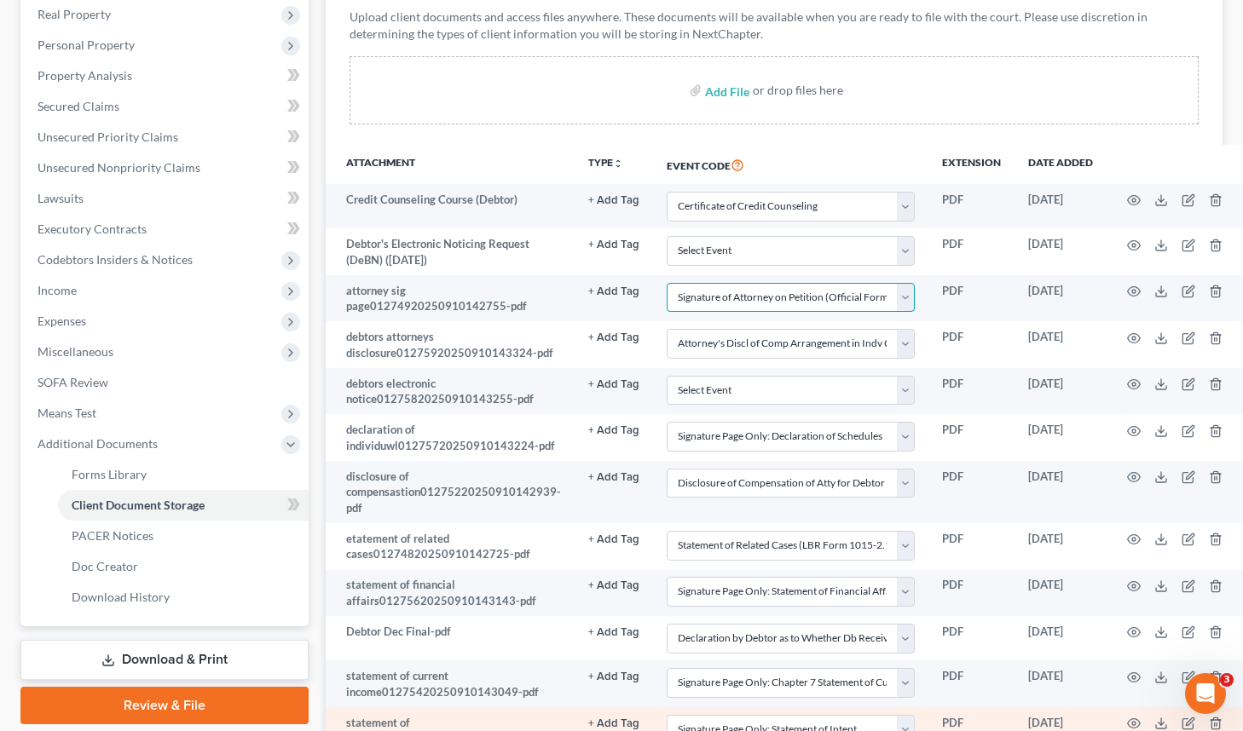
scroll to position [552, 0]
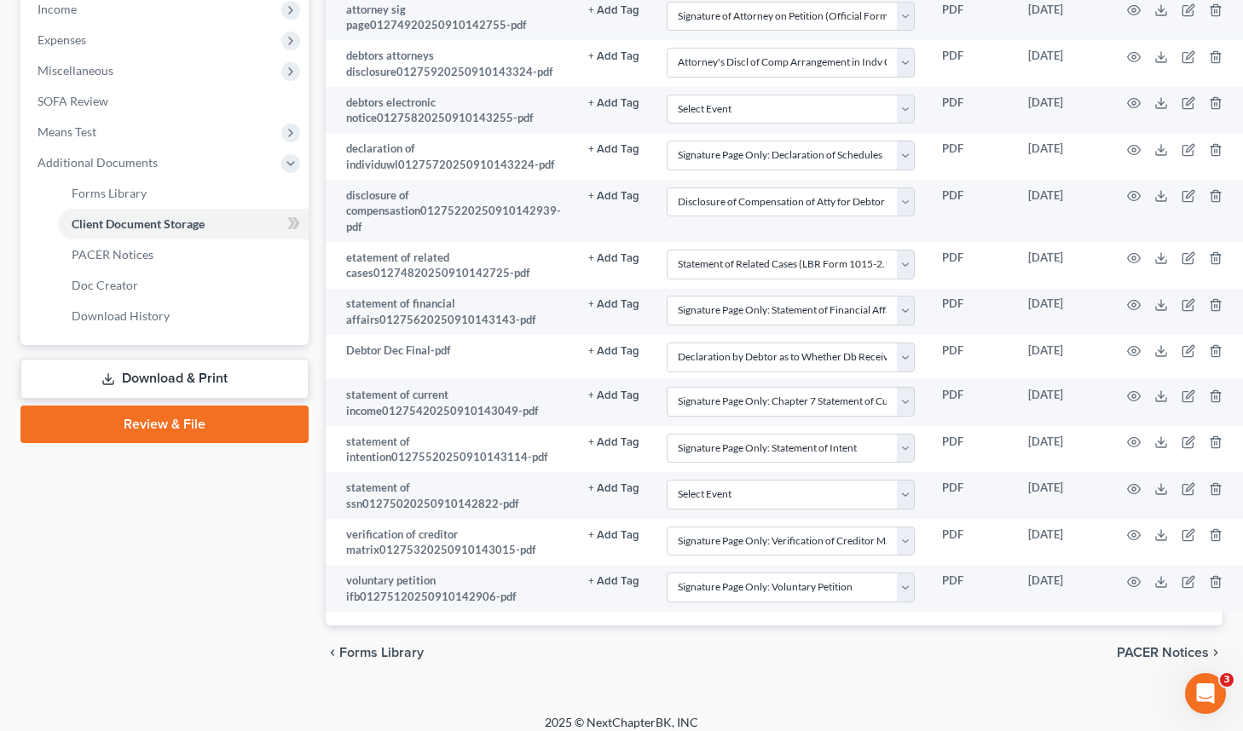
click at [228, 434] on link "Review & File" at bounding box center [164, 425] width 288 height 38
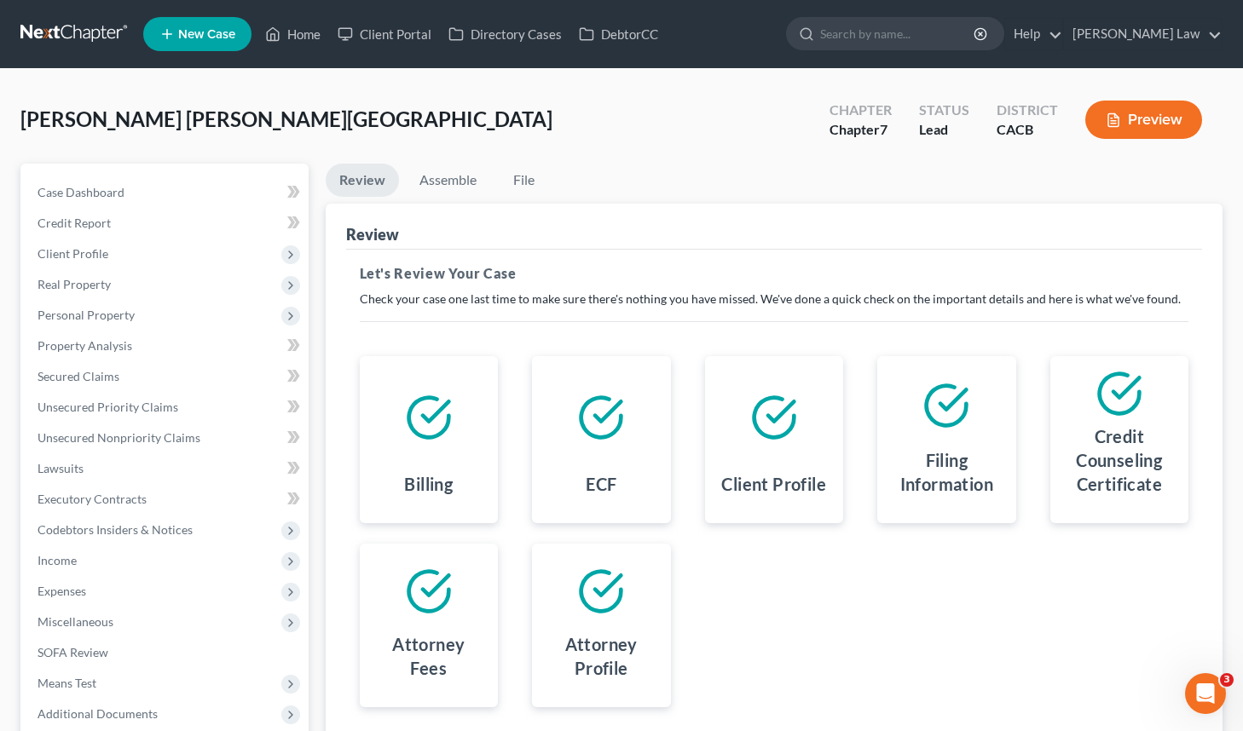
scroll to position [175, 0]
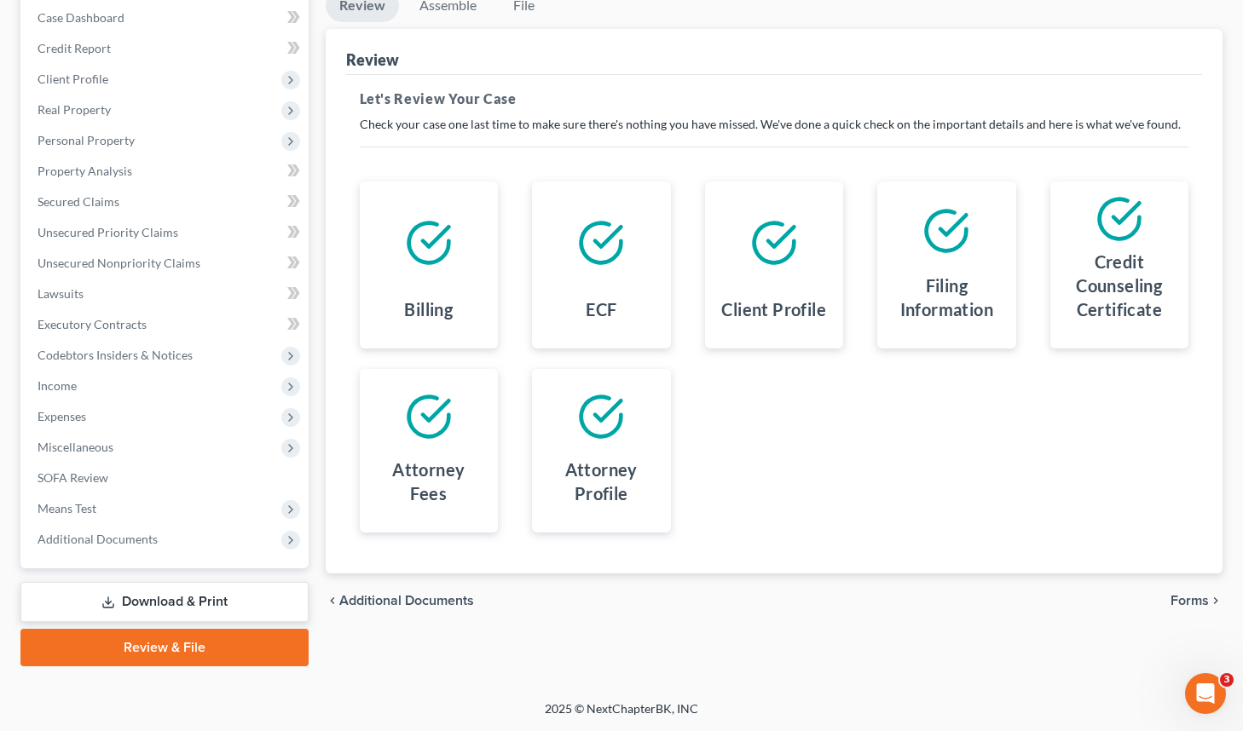
click at [1184, 598] on span "Forms" at bounding box center [1189, 601] width 38 height 14
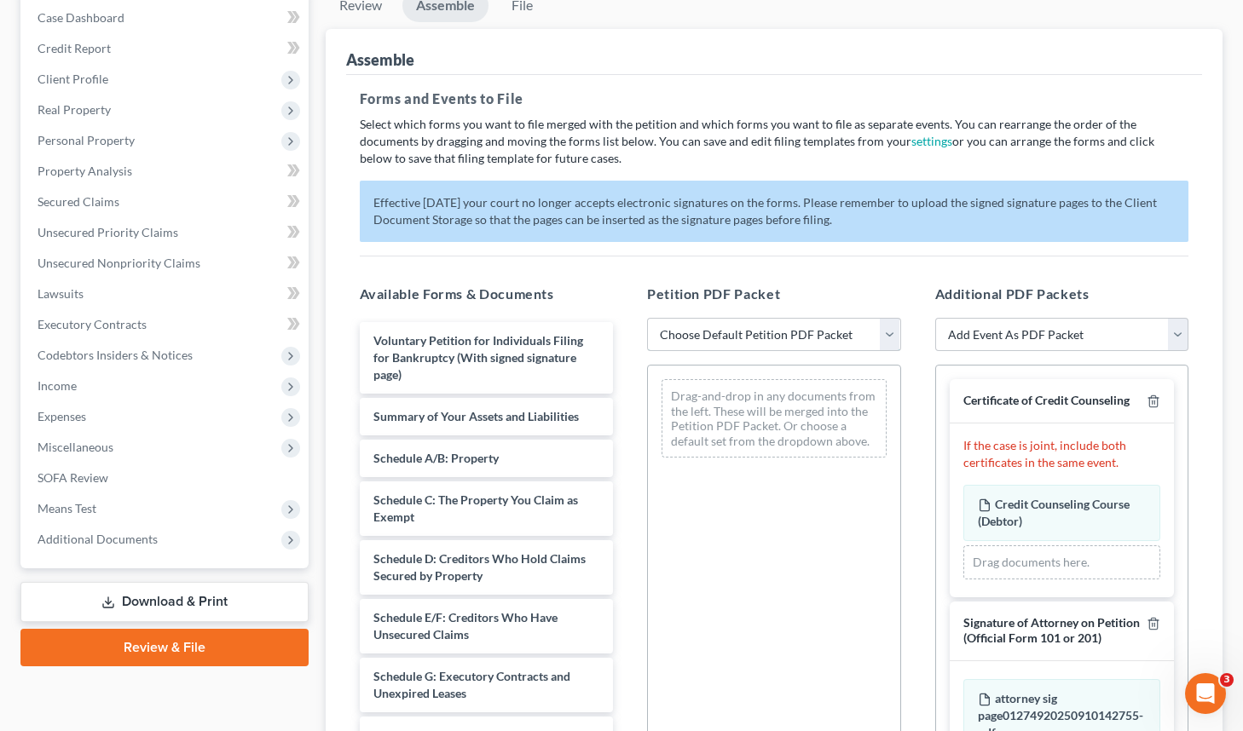
select select "0"
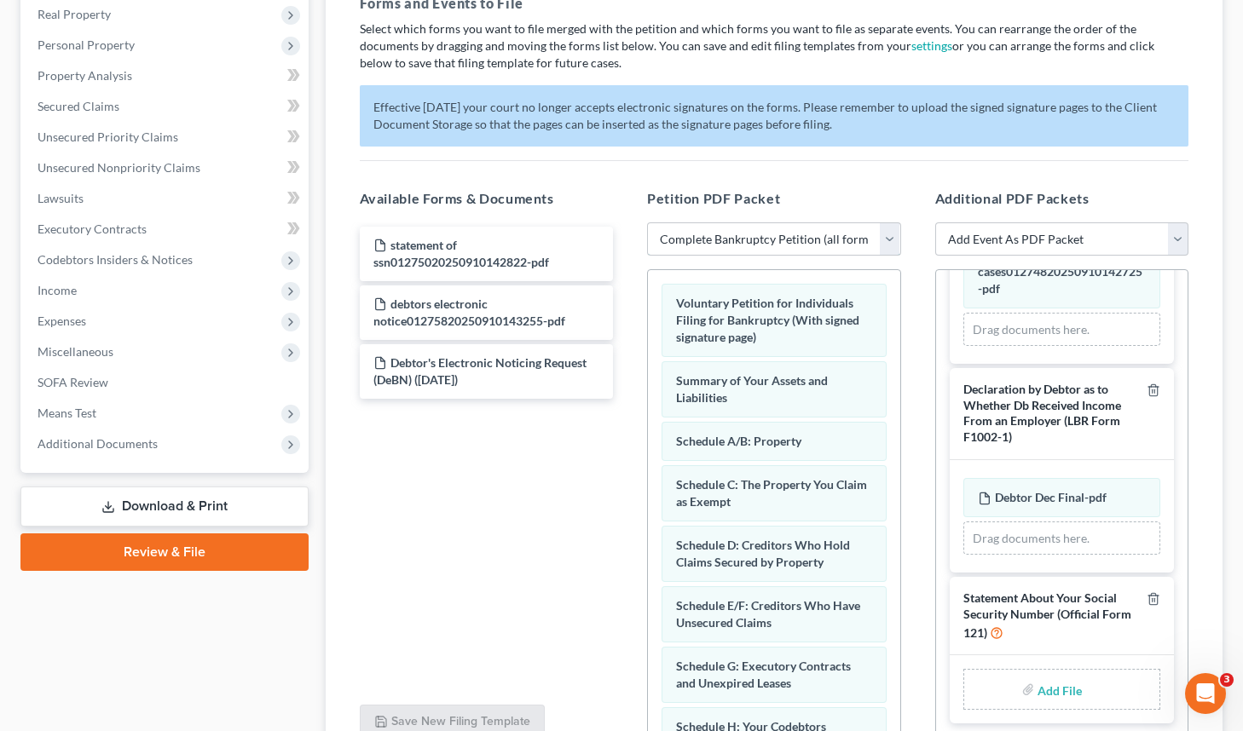
scroll to position [431, 0]
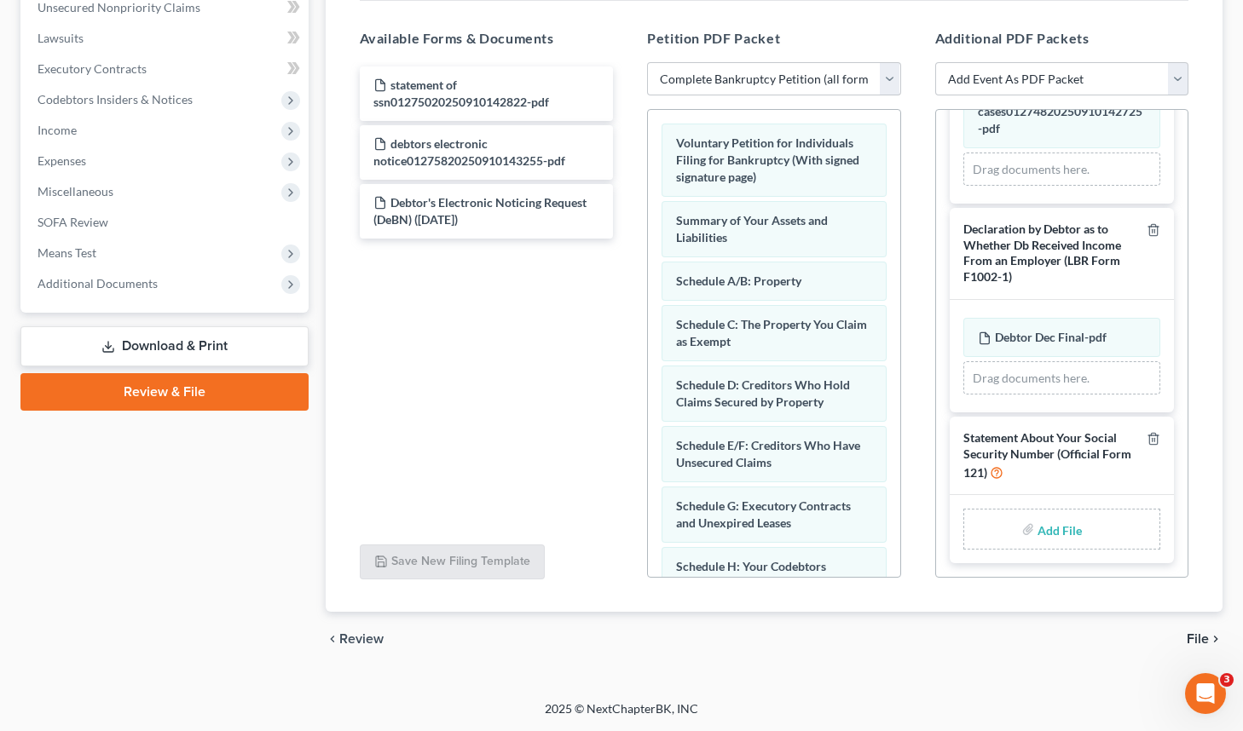
click at [1211, 644] on icon "chevron_right" at bounding box center [1216, 640] width 14 height 14
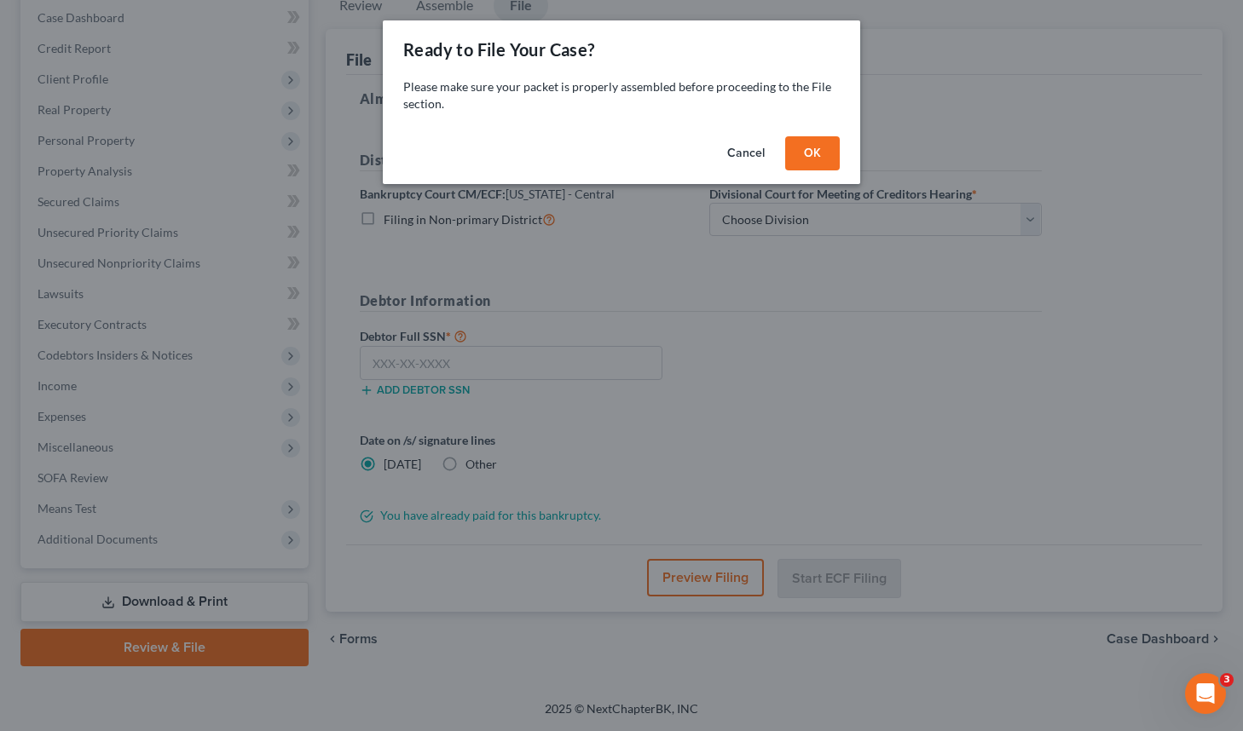
scroll to position [175, 0]
click at [831, 165] on button "OK" at bounding box center [819, 153] width 55 height 34
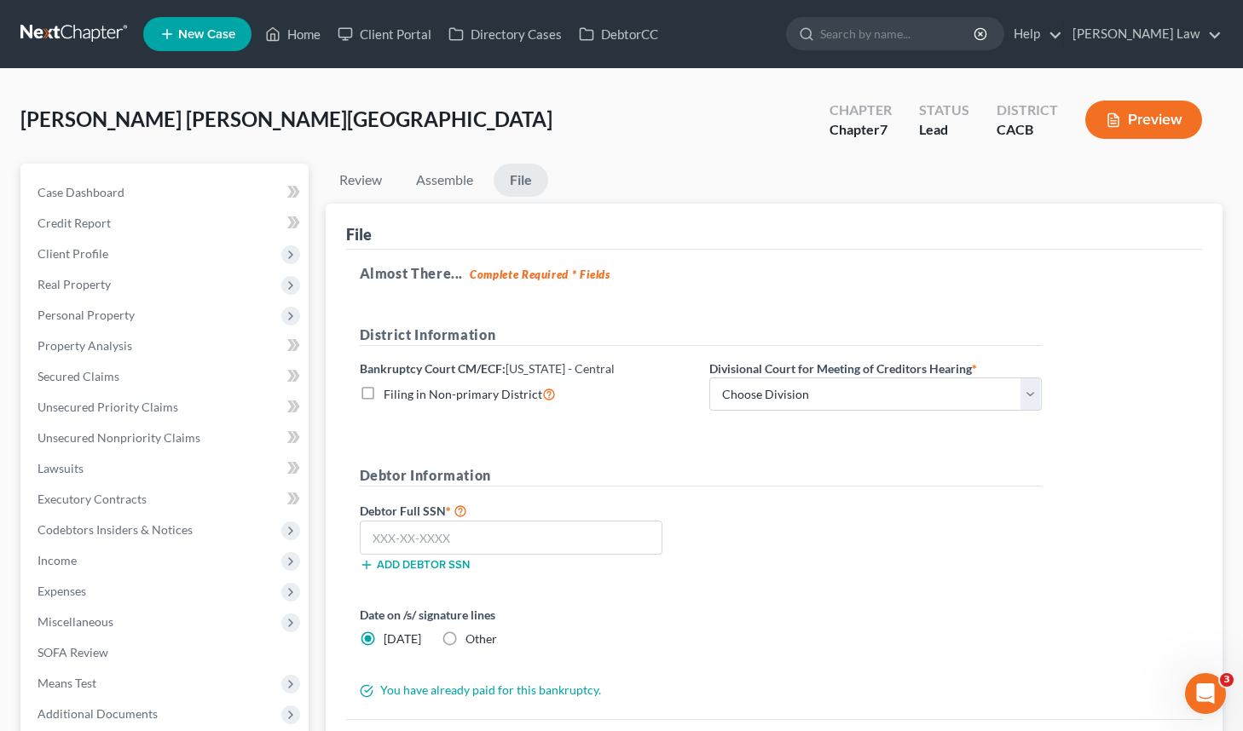
scroll to position [118, 0]
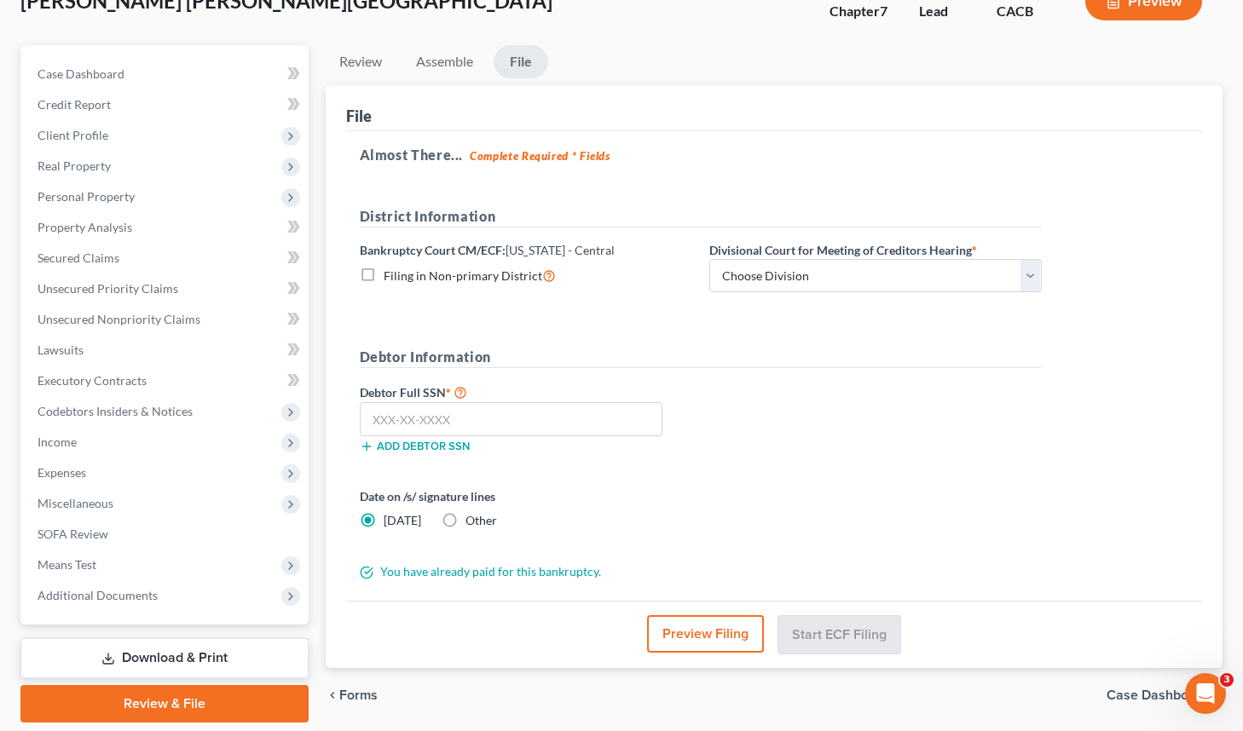
click at [782, 297] on div "District Information Bankruptcy Court CM/ECF: [US_STATE] - Central Filing in No…" at bounding box center [700, 256] width 699 height 101
select select "4"
click at [656, 327] on form "District Information Bankruptcy Court CM/ECF: [US_STATE] - Central Filing in No…" at bounding box center [701, 393] width 682 height 375
click at [511, 413] on input "text" at bounding box center [511, 419] width 303 height 34
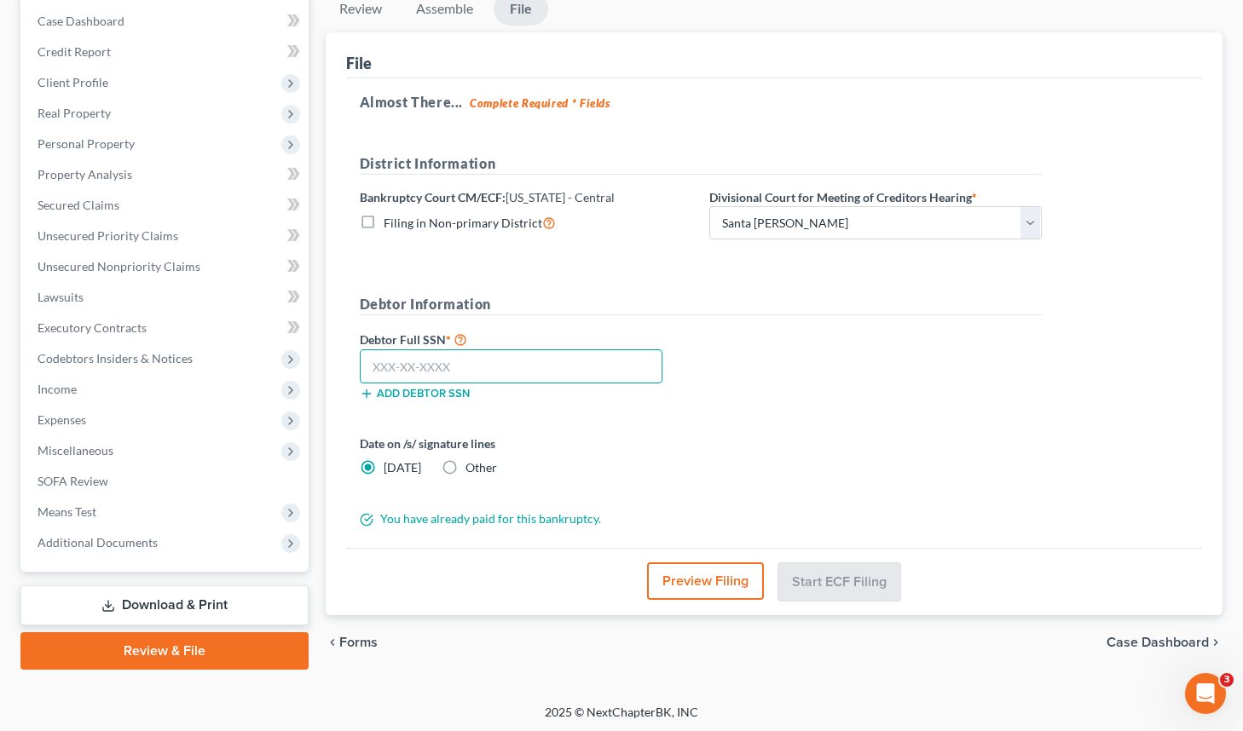
scroll to position [30, 0]
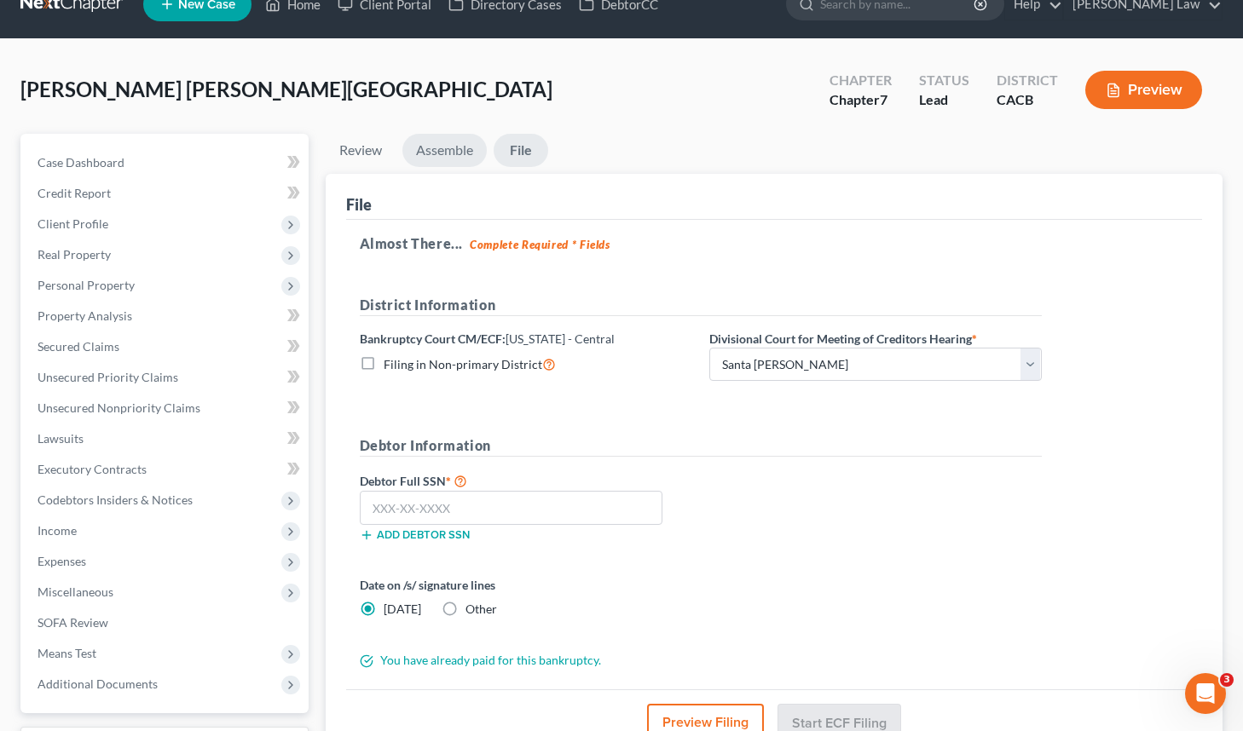
click at [456, 164] on link "Assemble" at bounding box center [444, 150] width 84 height 33
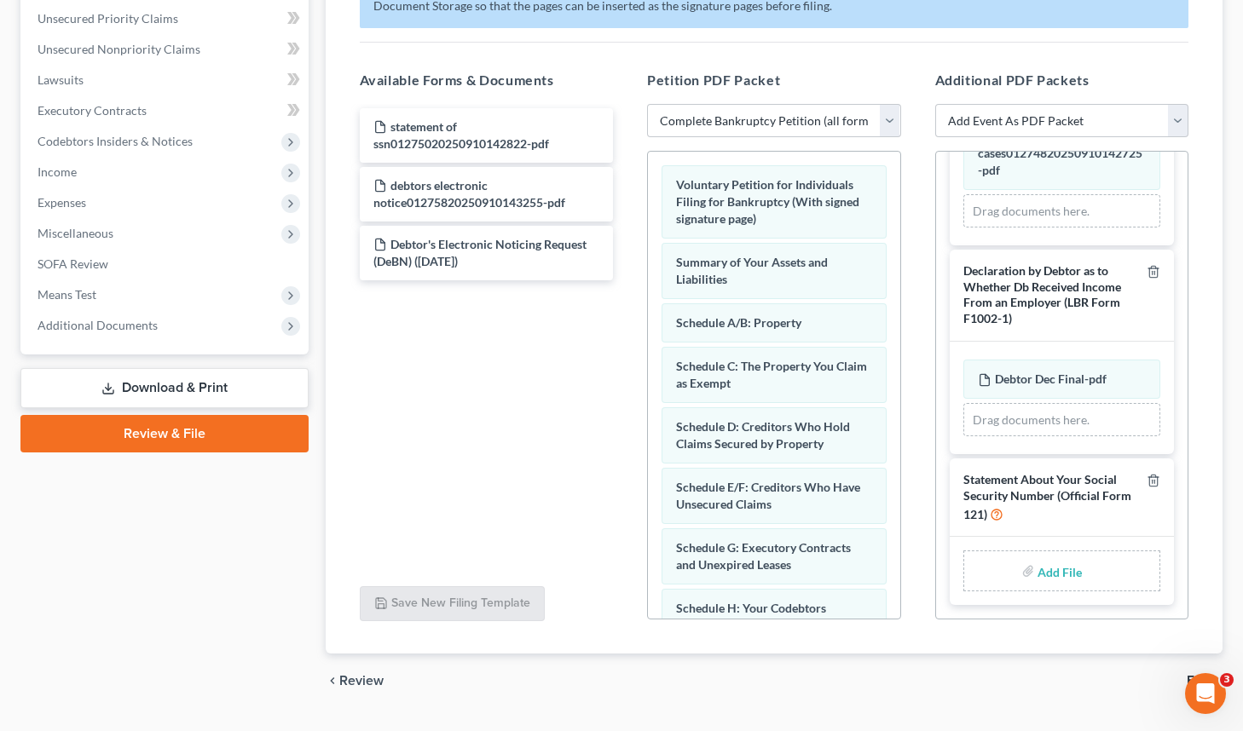
scroll to position [394, 0]
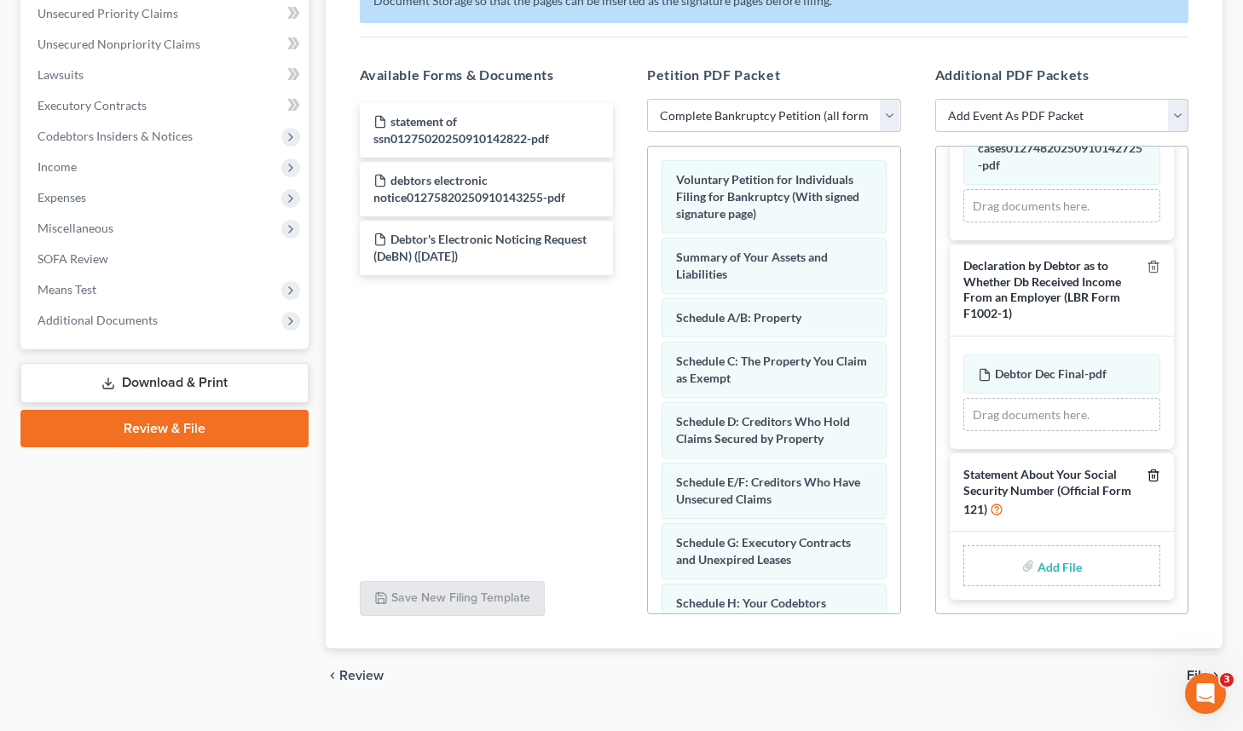
click at [1147, 480] on icon "button" at bounding box center [1154, 476] width 14 height 14
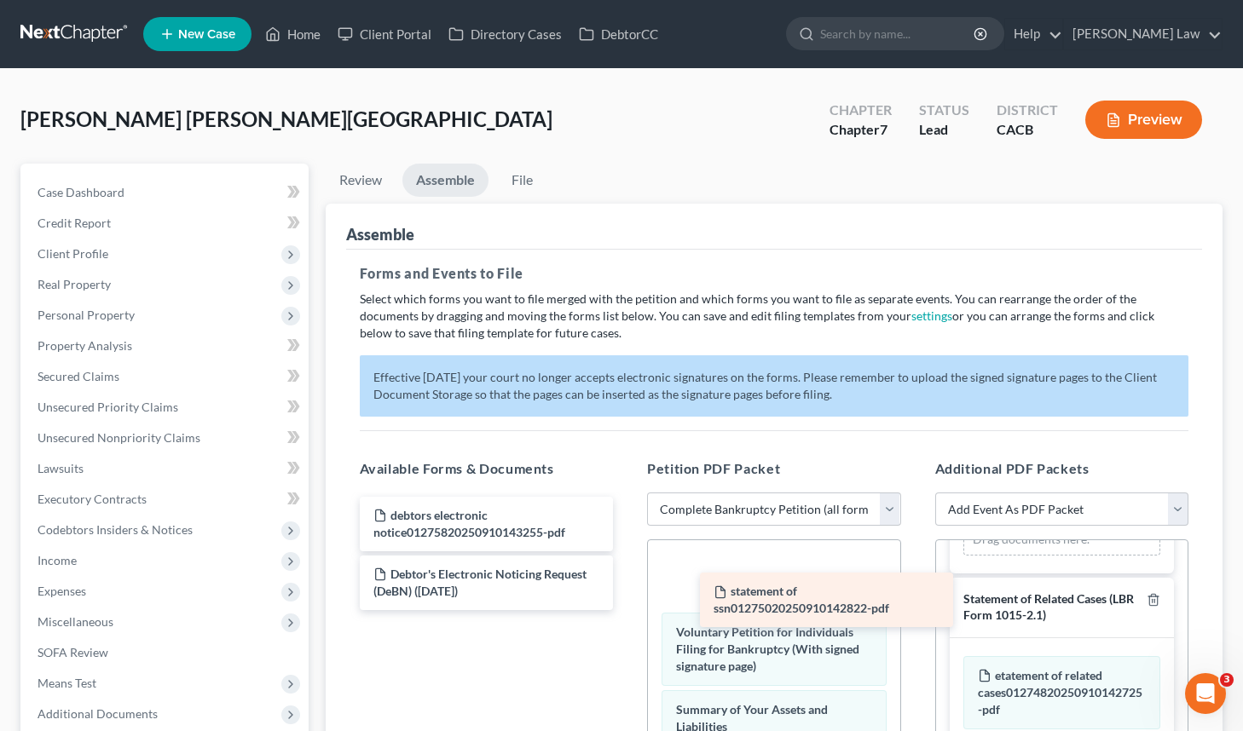
scroll to position [431, 0]
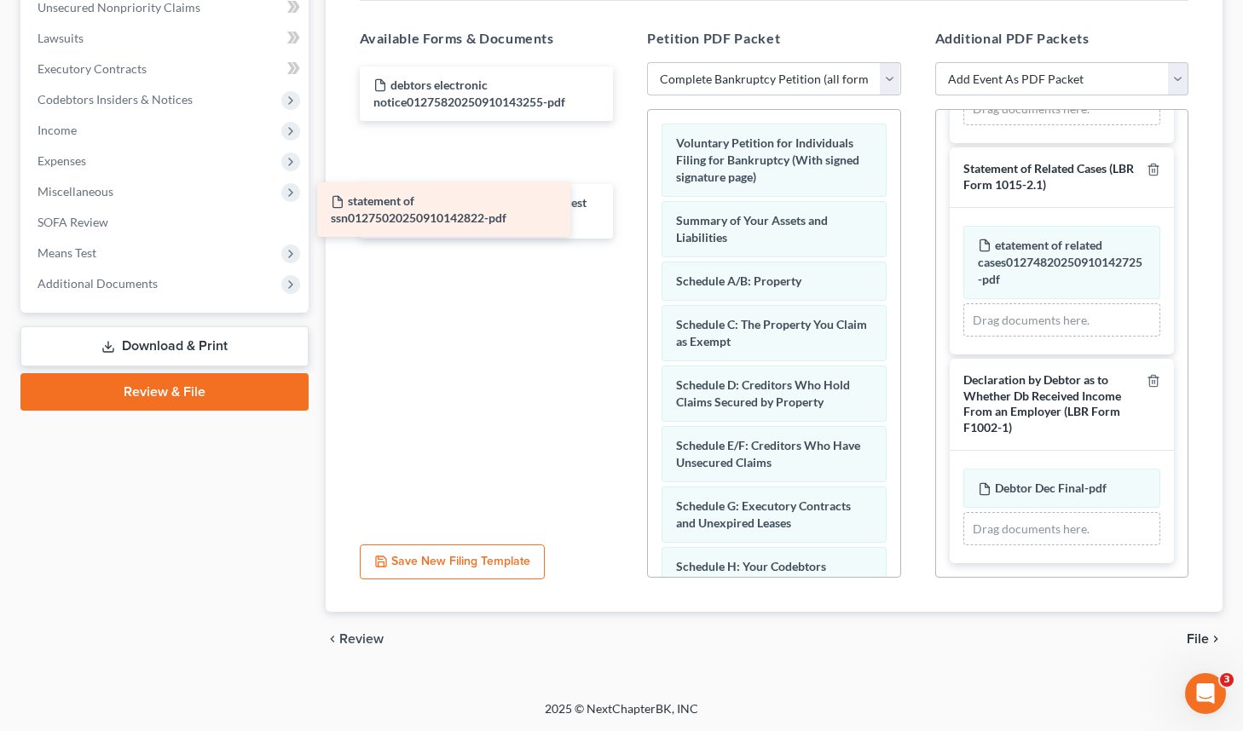
drag, startPoint x: 431, startPoint y: 90, endPoint x: 401, endPoint y: 239, distance: 152.3
click at [400, 237] on div "statement of ssn01275020250910142822-pdf statement of ssn01275020250910142822-p…" at bounding box center [486, 152] width 281 height 172
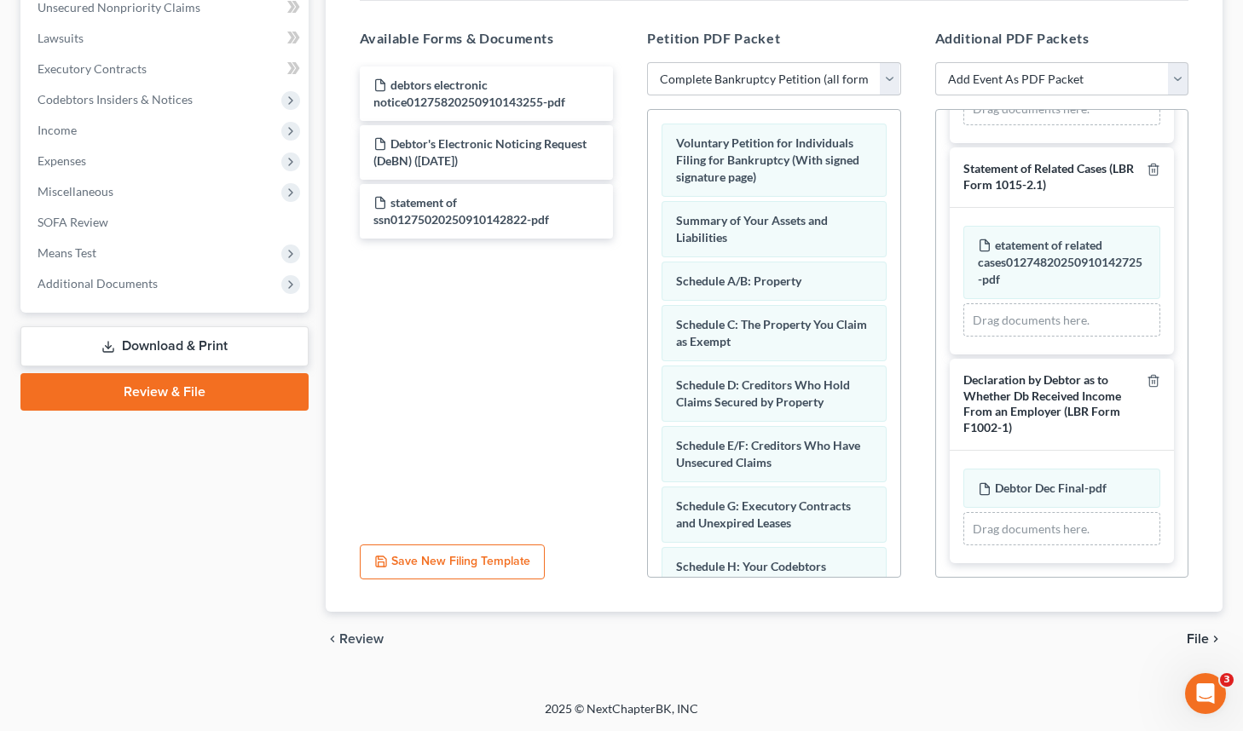
scroll to position [792, 0]
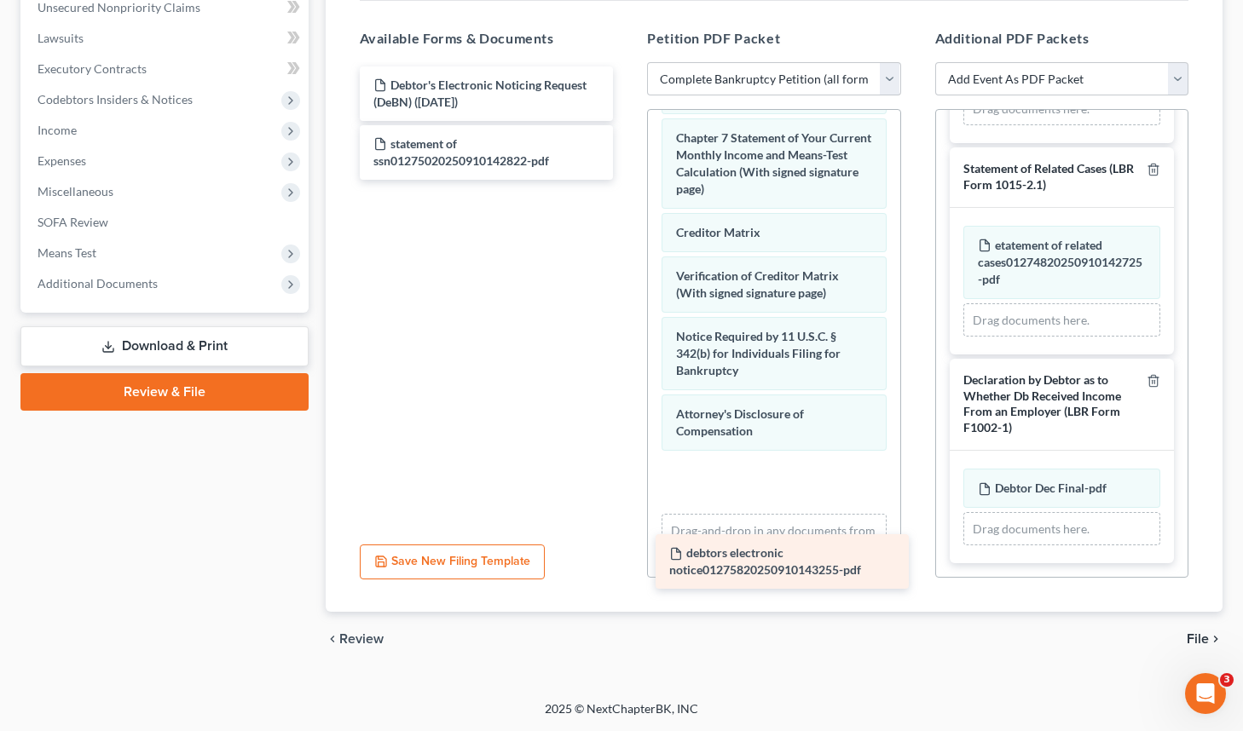
drag, startPoint x: 419, startPoint y: 90, endPoint x: 714, endPoint y: 559, distance: 554.4
click at [627, 180] on div "debtors electronic notice01275820250910143255-pdf debtors electronic notice0127…" at bounding box center [486, 122] width 281 height 113
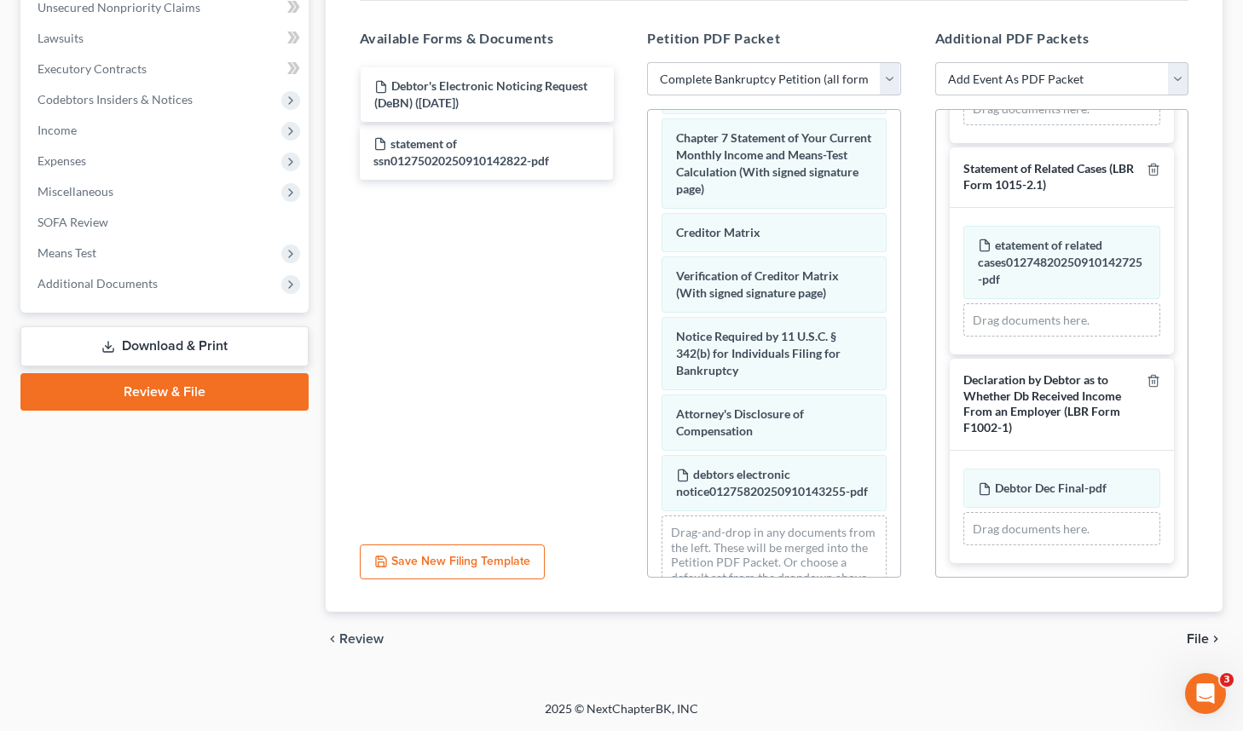
click at [459, 91] on div "Debtor's Electronic Noticing Request (DeBN) ([DATE]) Debtor's Electronic Notici…" at bounding box center [486, 122] width 281 height 113
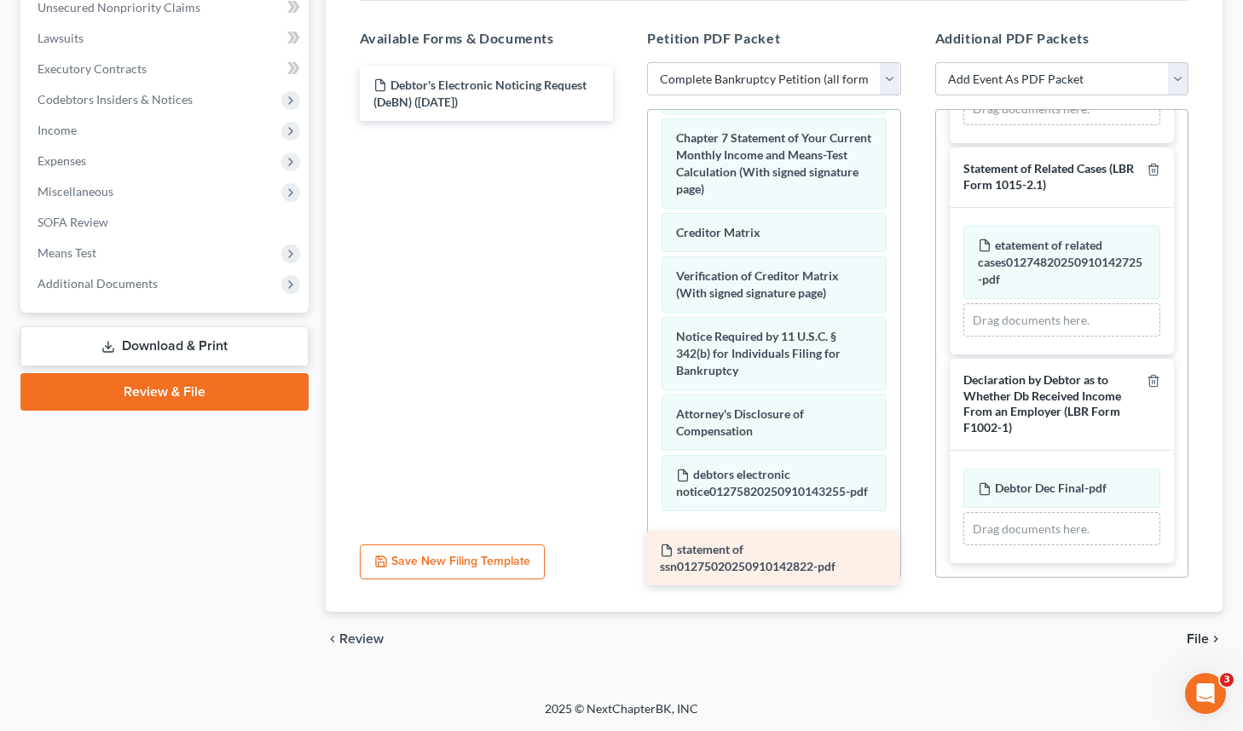
drag, startPoint x: 450, startPoint y: 162, endPoint x: 737, endPoint y: 569, distance: 497.4
click at [627, 121] on div "statement of ssn01275020250910142822-pdf Debtor's Electronic Noticing Request (…" at bounding box center [486, 93] width 281 height 55
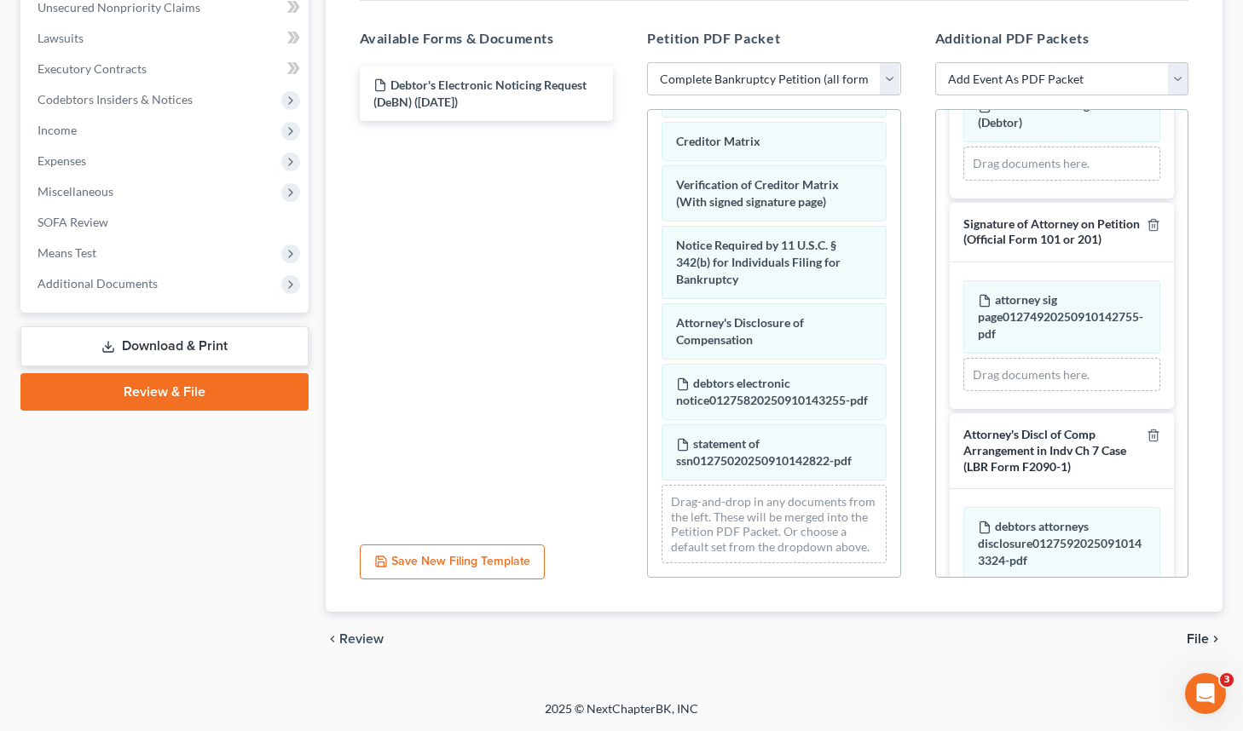
scroll to position [410, 0]
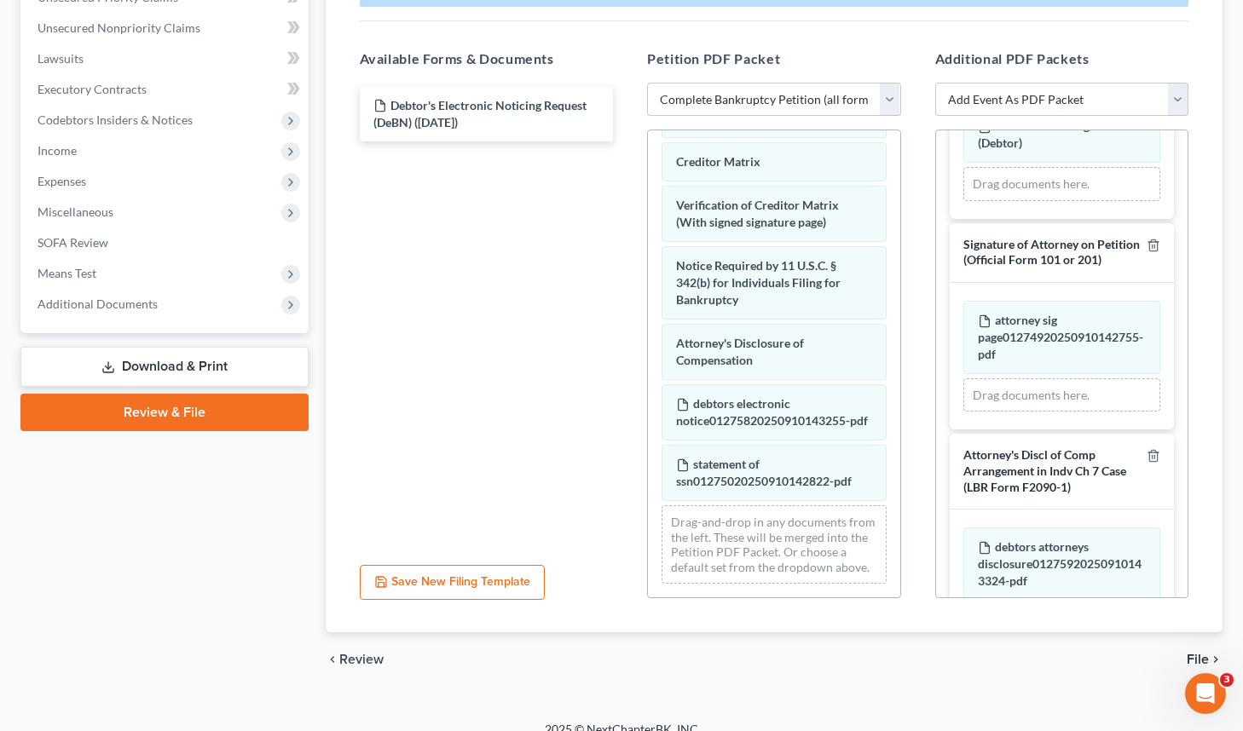
click at [1203, 657] on span "File" at bounding box center [1198, 660] width 22 height 14
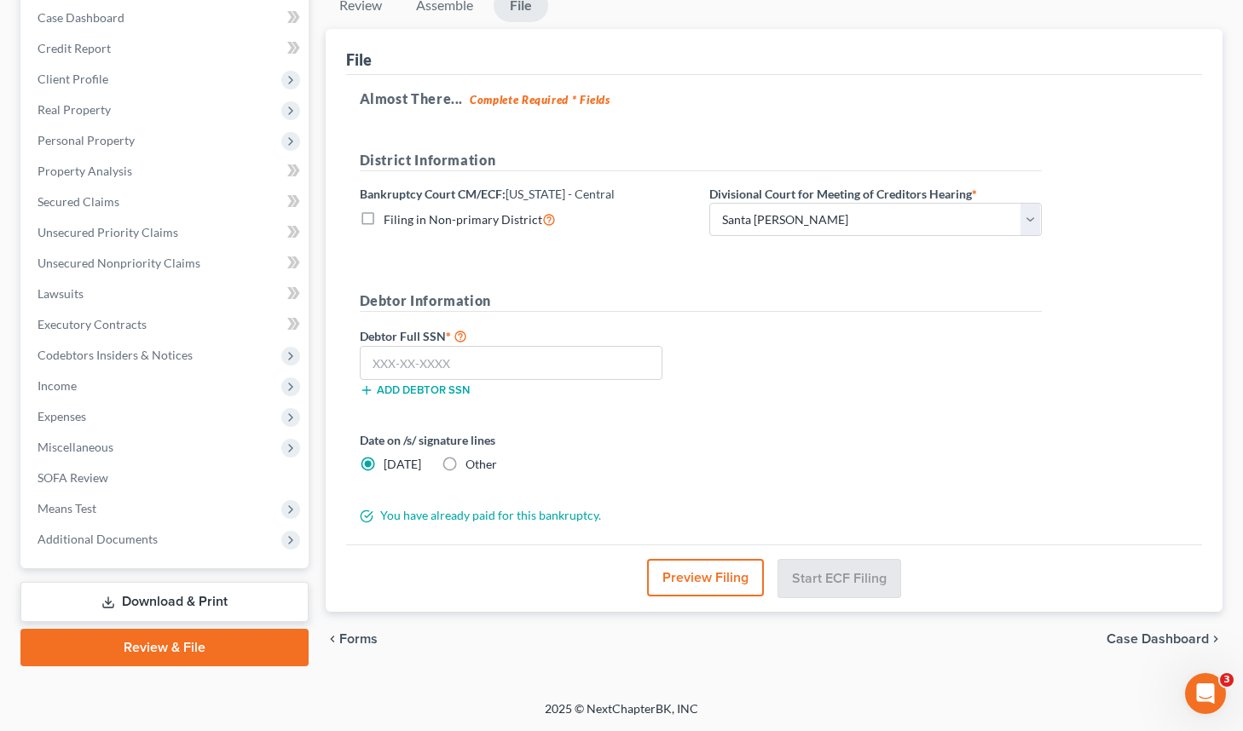
scroll to position [175, 0]
click at [436, 353] on input "text" at bounding box center [511, 363] width 303 height 34
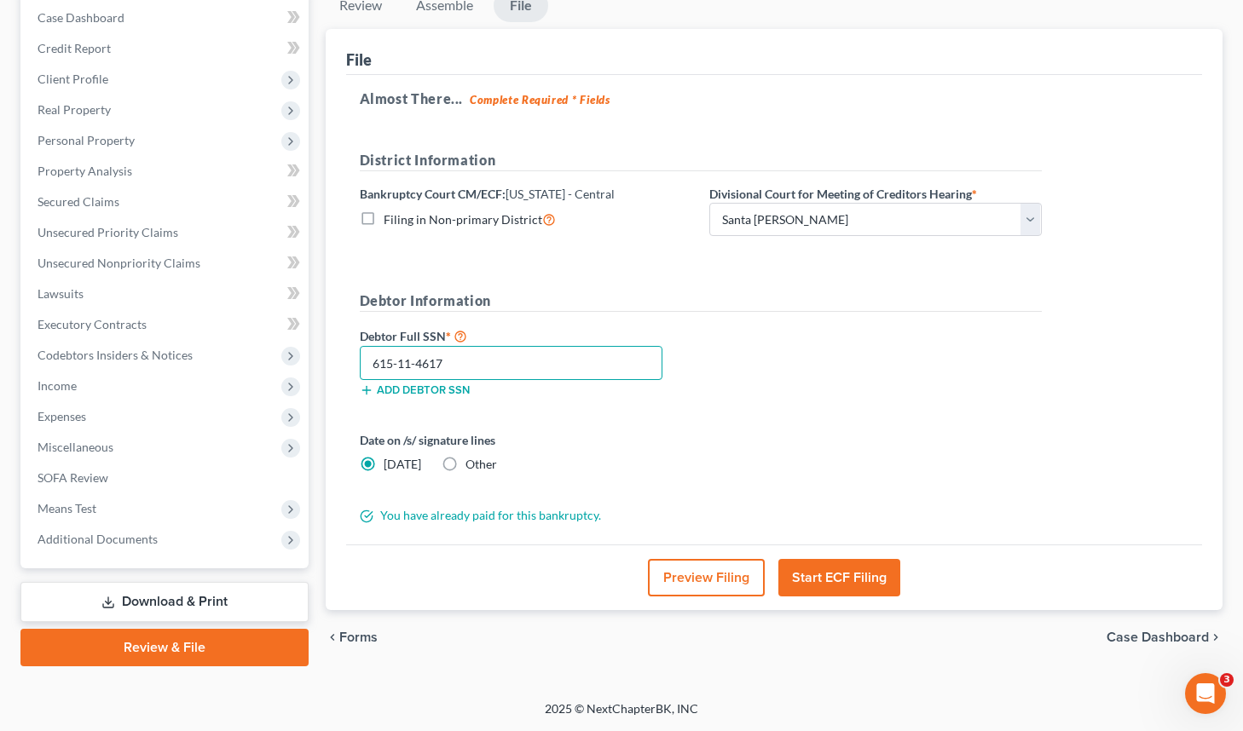
type input "615-11-4617"
click at [465, 456] on label "Other" at bounding box center [481, 464] width 32 height 17
click at [472, 456] on input "Other" at bounding box center [477, 461] width 11 height 11
radio input "true"
radio input "false"
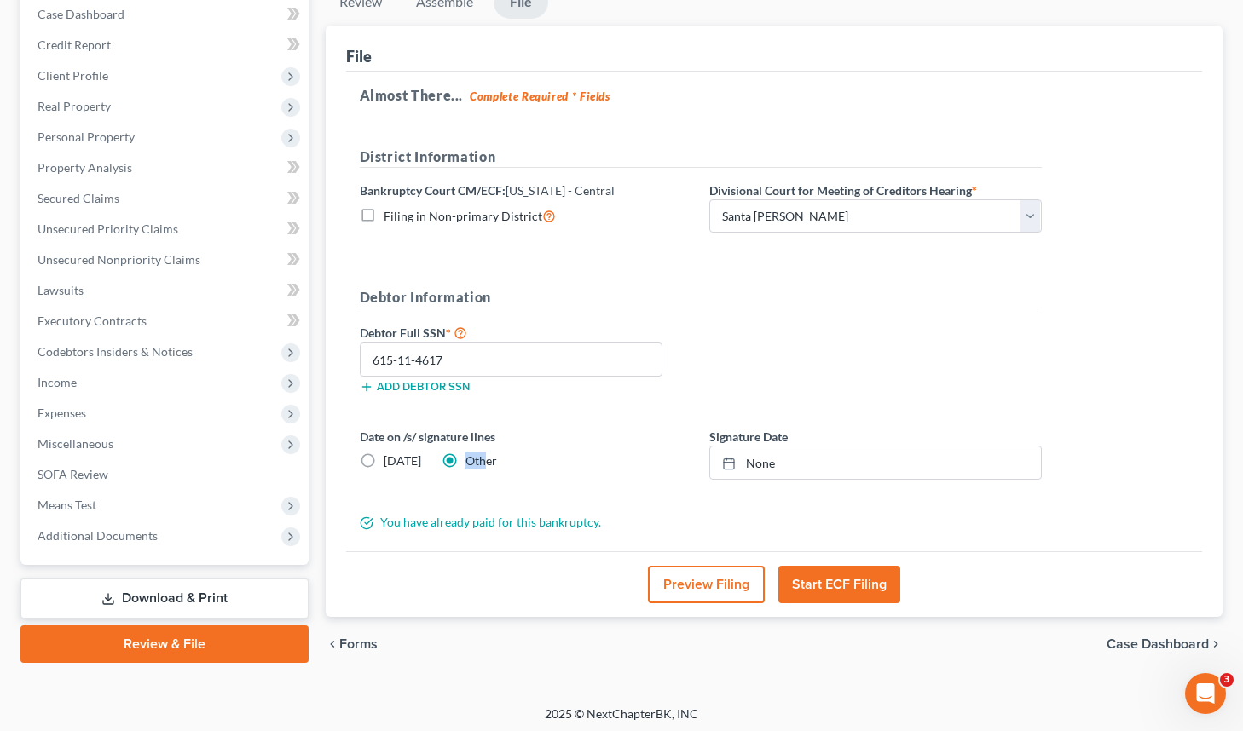
scroll to position [182, 0]
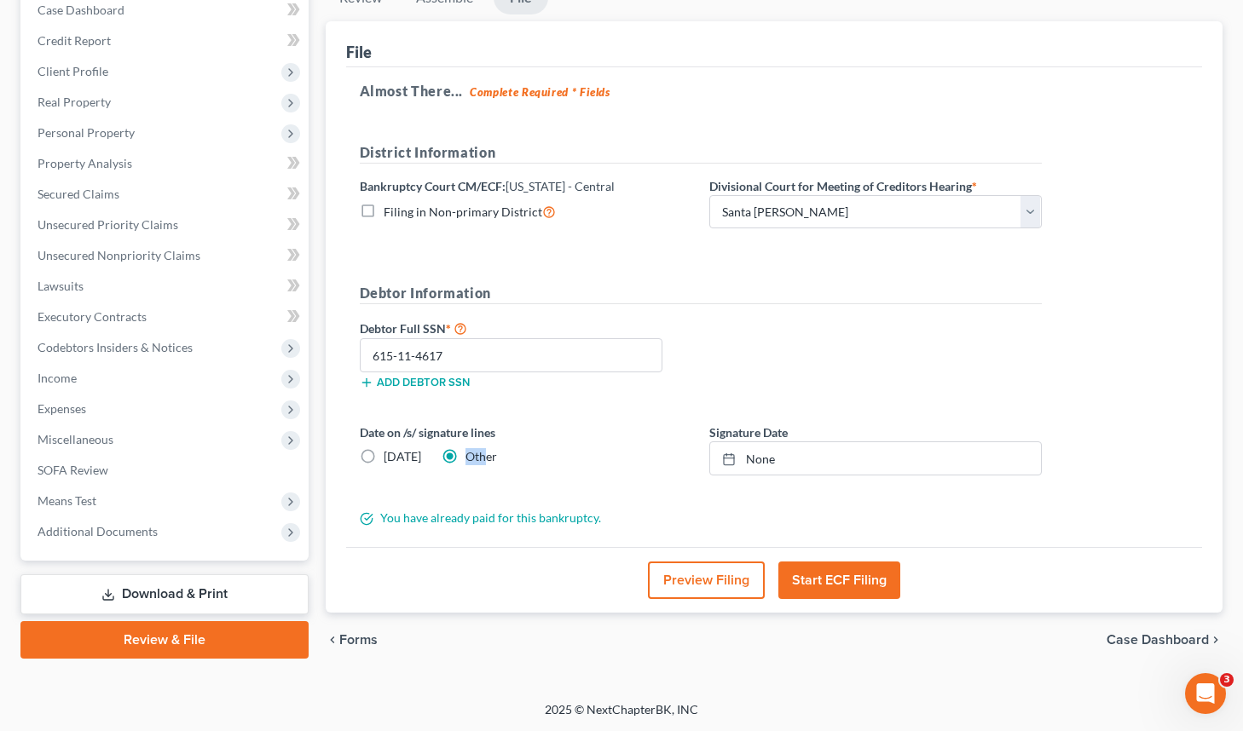
click at [855, 590] on button "Start ECF Filing" at bounding box center [839, 581] width 122 height 38
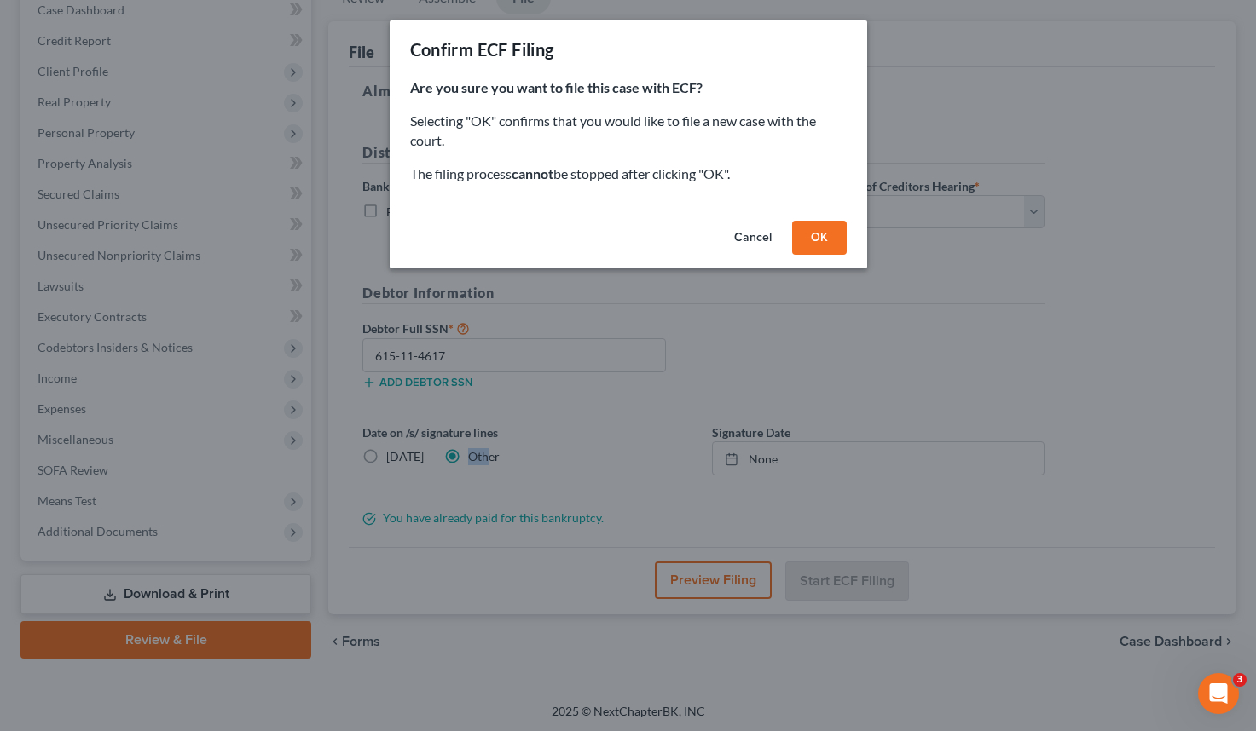
click at [829, 240] on button "OK" at bounding box center [819, 238] width 55 height 34
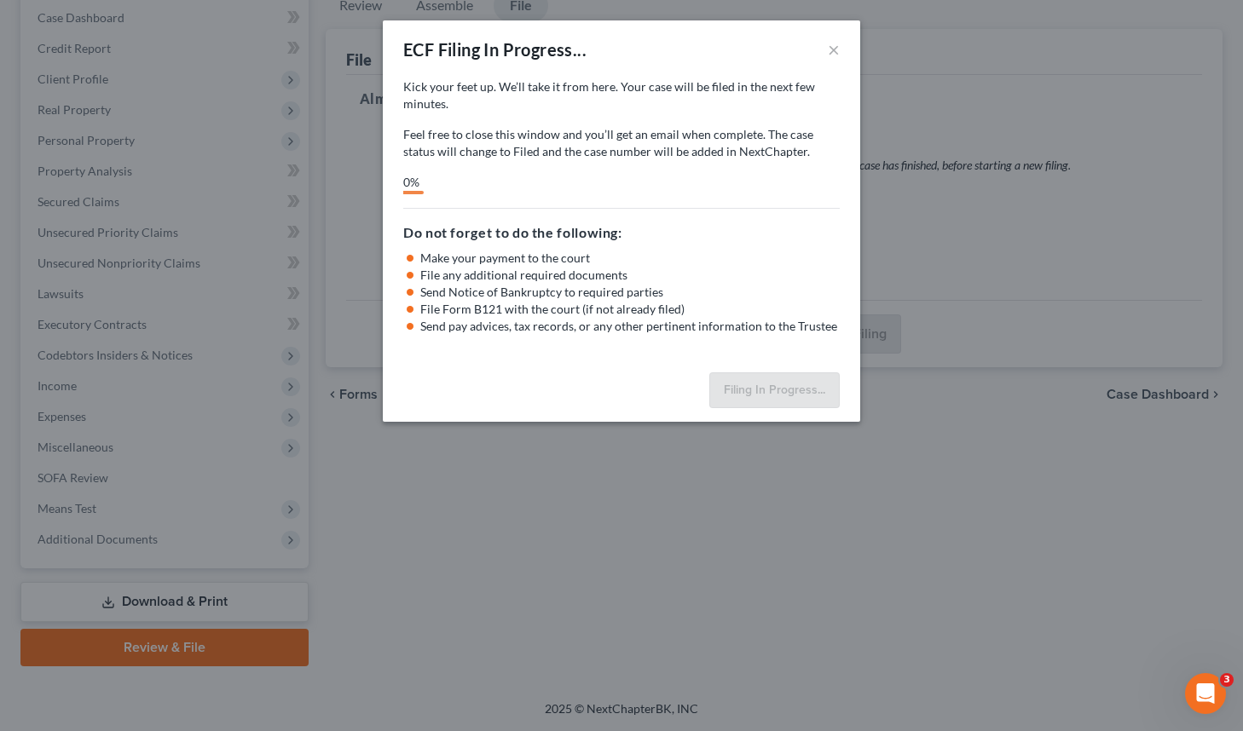
scroll to position [175, 0]
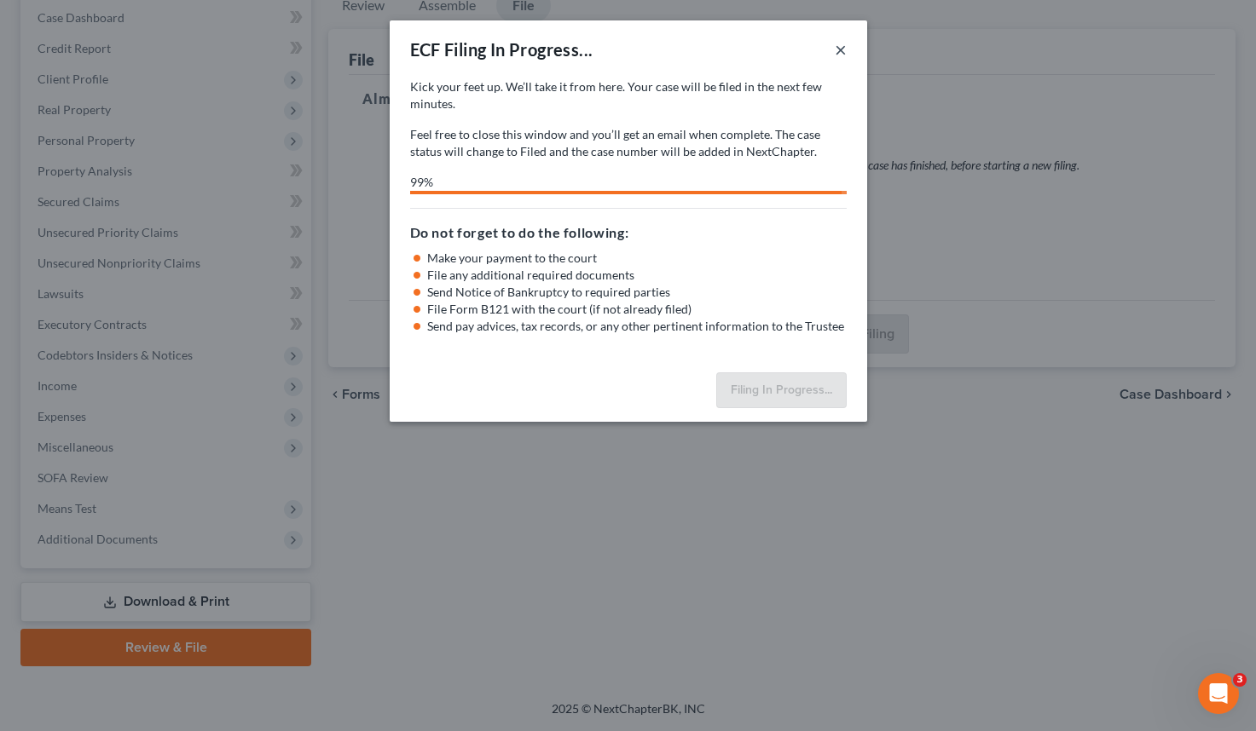
click at [840, 55] on button "×" at bounding box center [841, 49] width 12 height 20
